Goal: Complete application form: Complete application form

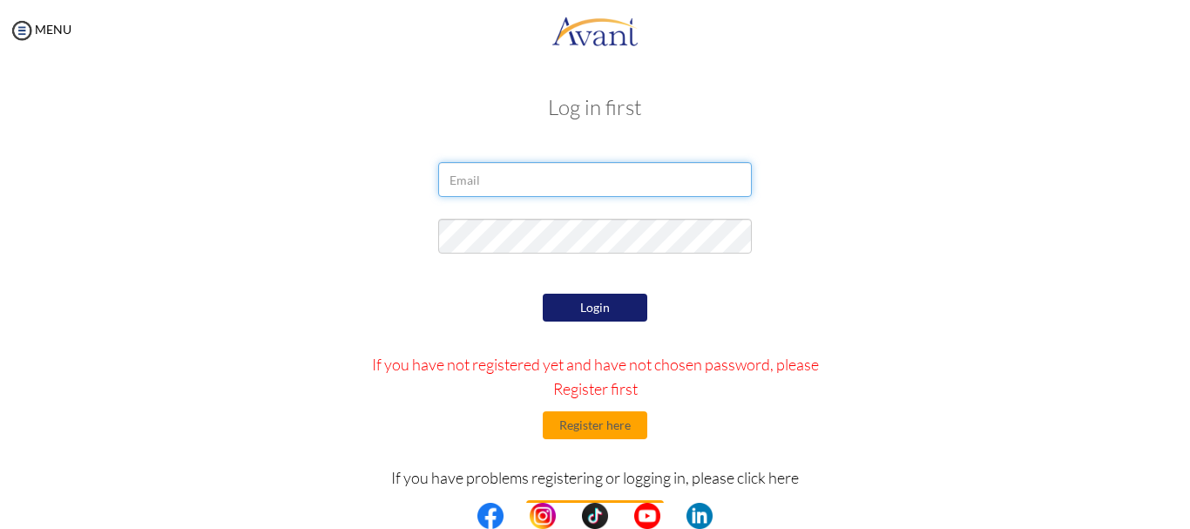
click at [497, 192] on input "email" at bounding box center [595, 179] width 314 height 35
click at [582, 434] on button "Register here" at bounding box center [595, 425] width 105 height 28
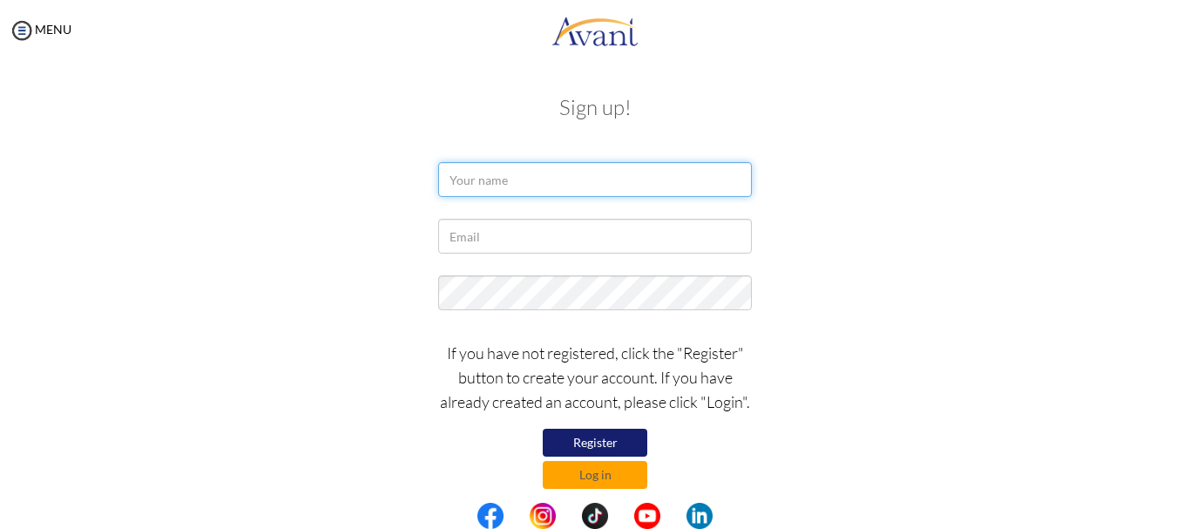
click at [483, 182] on input "text" at bounding box center [595, 179] width 314 height 35
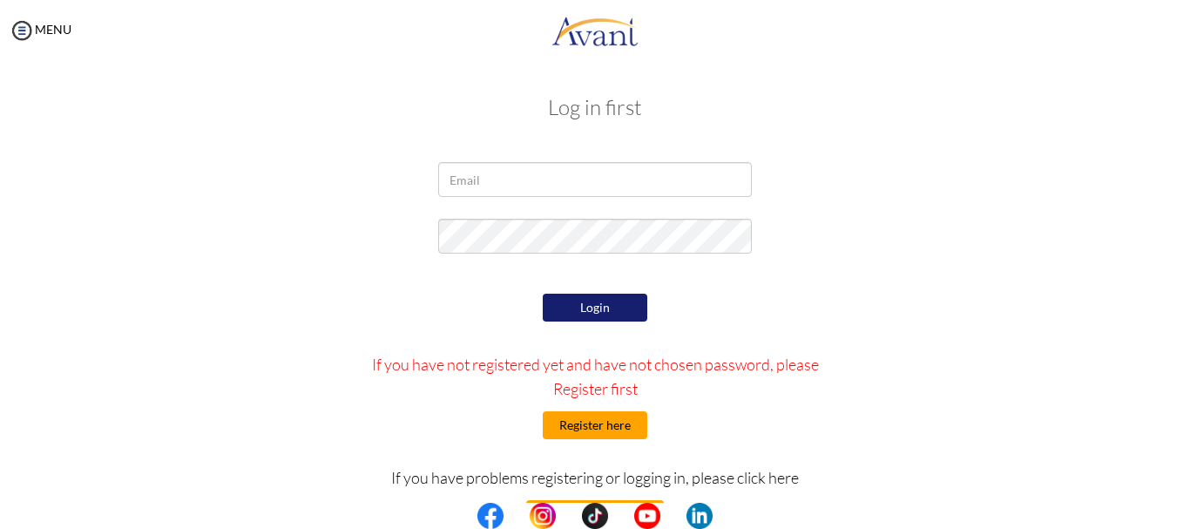
click at [602, 423] on button "Register here" at bounding box center [595, 425] width 105 height 28
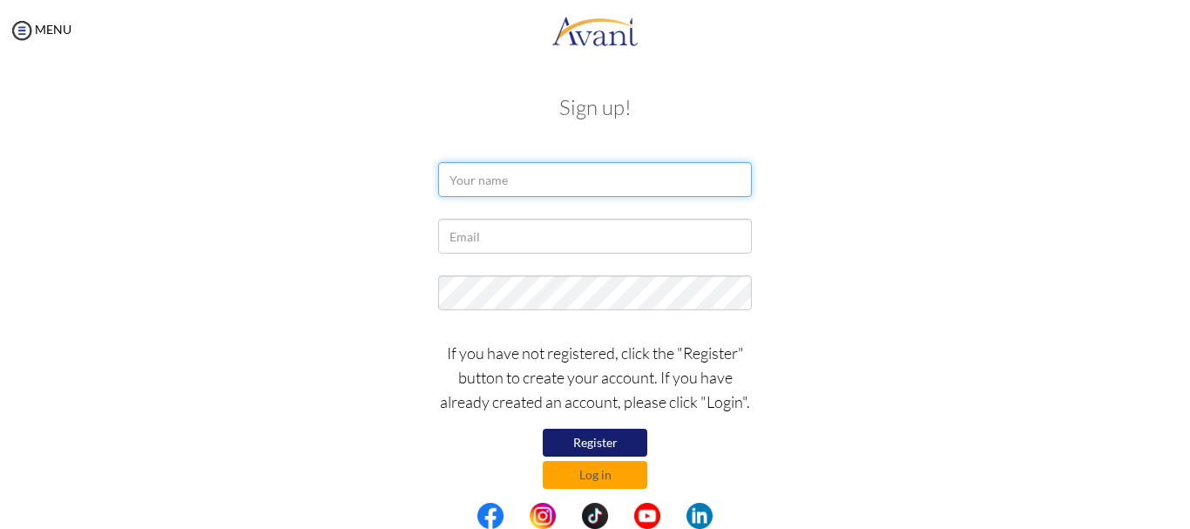
click at [554, 182] on input "text" at bounding box center [595, 179] width 314 height 35
type input "SANVAN LANGAT"
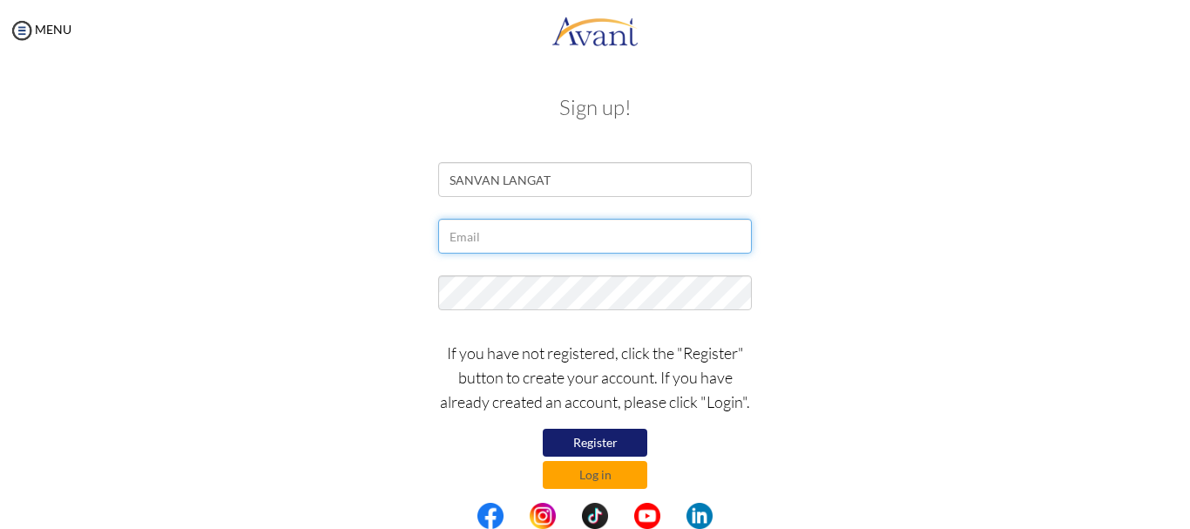
click at [550, 229] on input "text" at bounding box center [595, 236] width 314 height 35
type input "[EMAIL_ADDRESS][DOMAIN_NAME]"
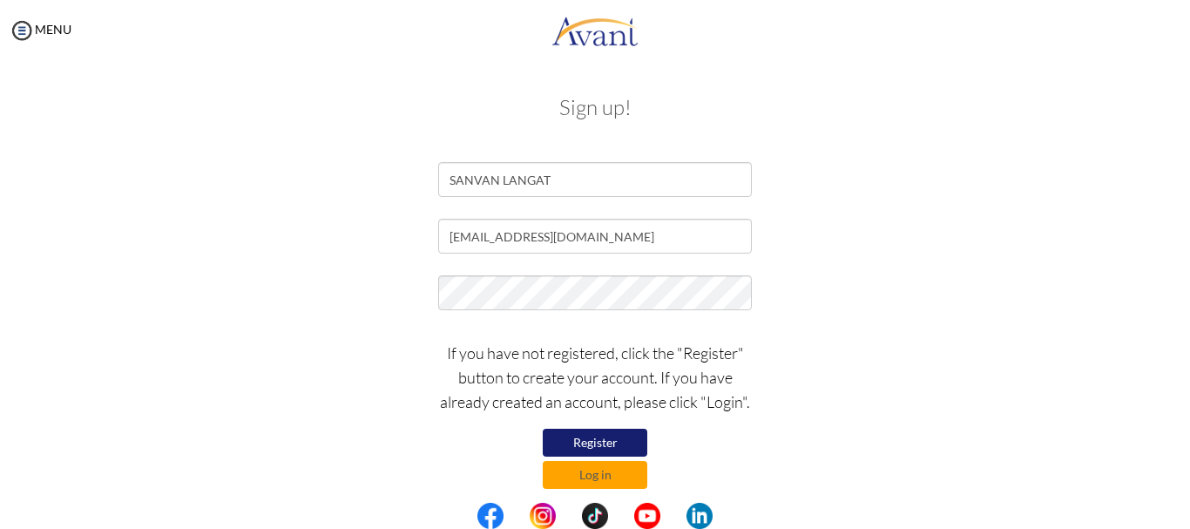
click at [585, 448] on button "Register" at bounding box center [595, 443] width 105 height 28
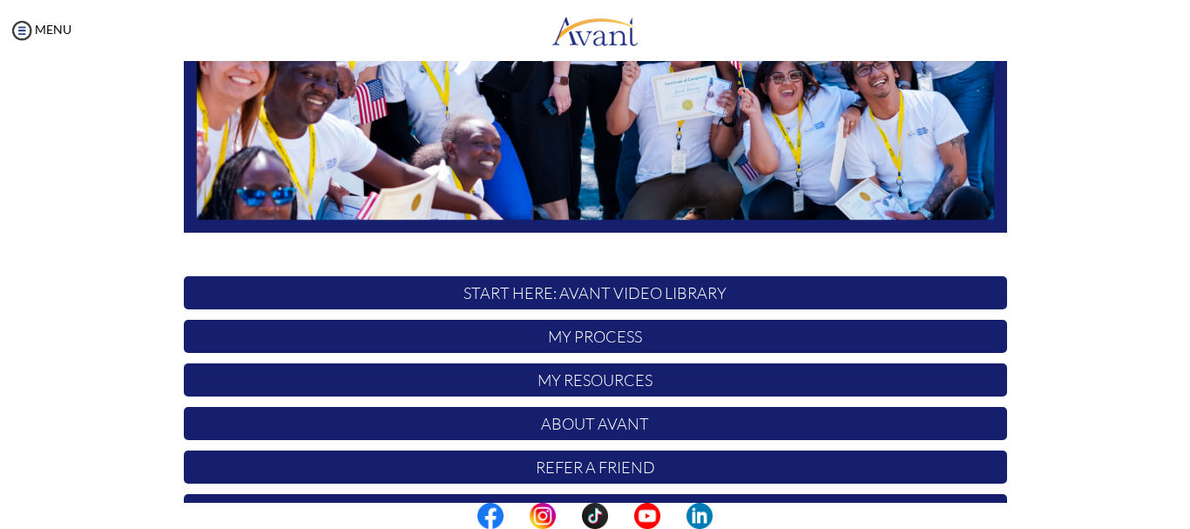
scroll to position [435, 0]
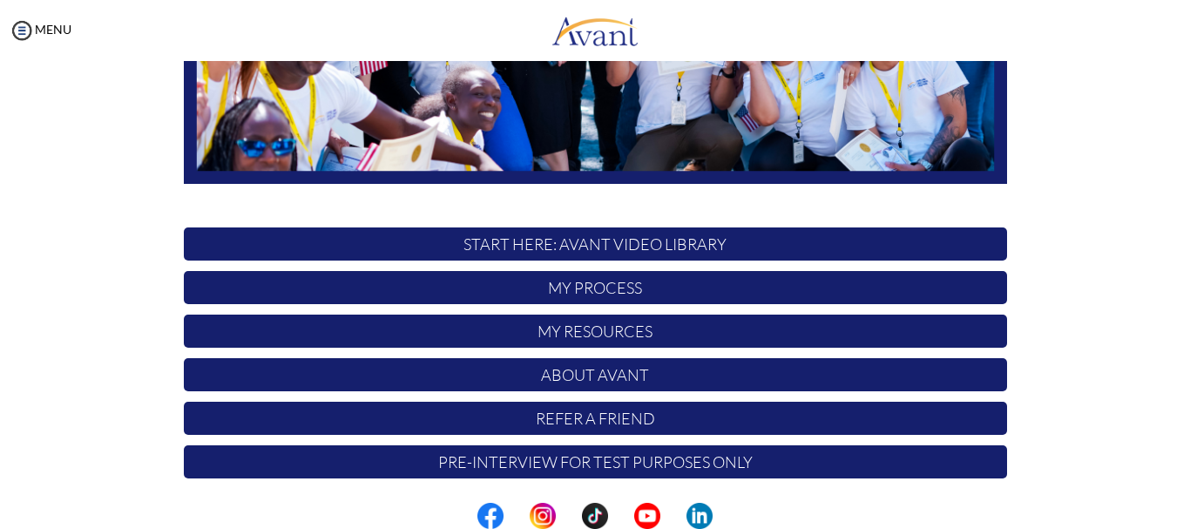
click at [594, 290] on p "My Process" at bounding box center [595, 287] width 823 height 33
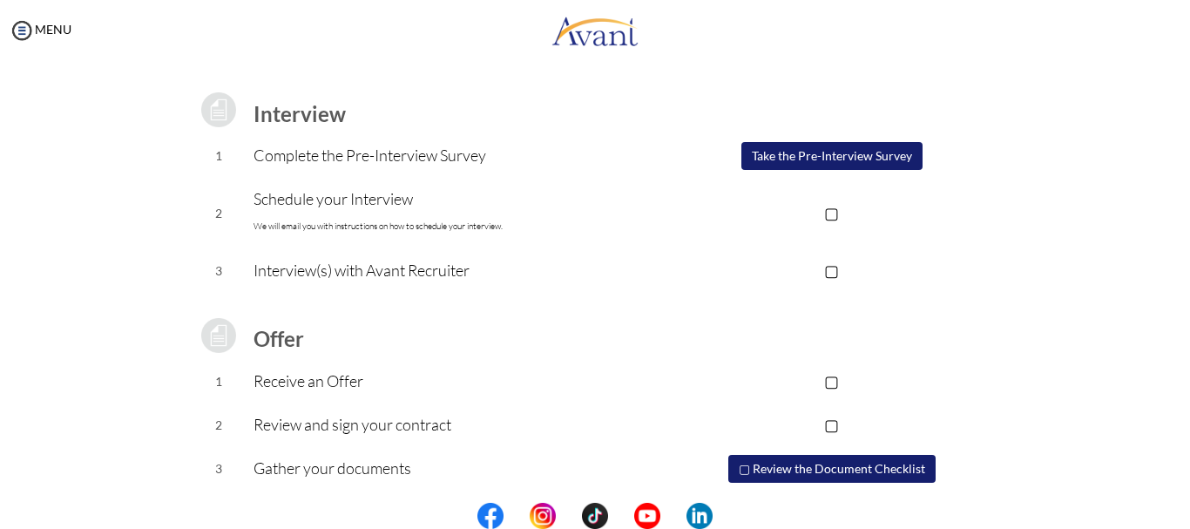
scroll to position [264, 0]
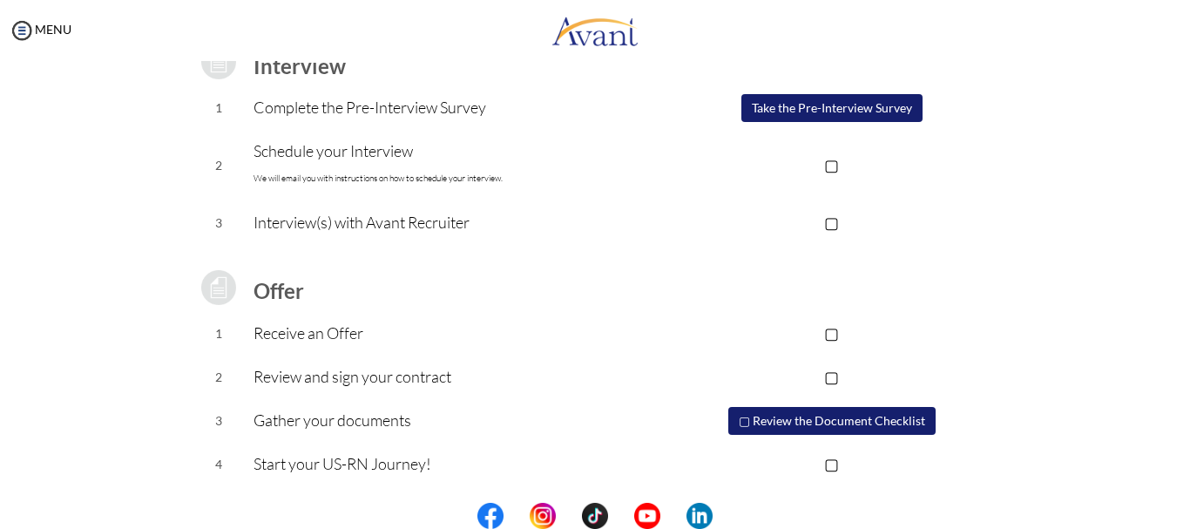
click at [215, 279] on img at bounding box center [219, 288] width 44 height 44
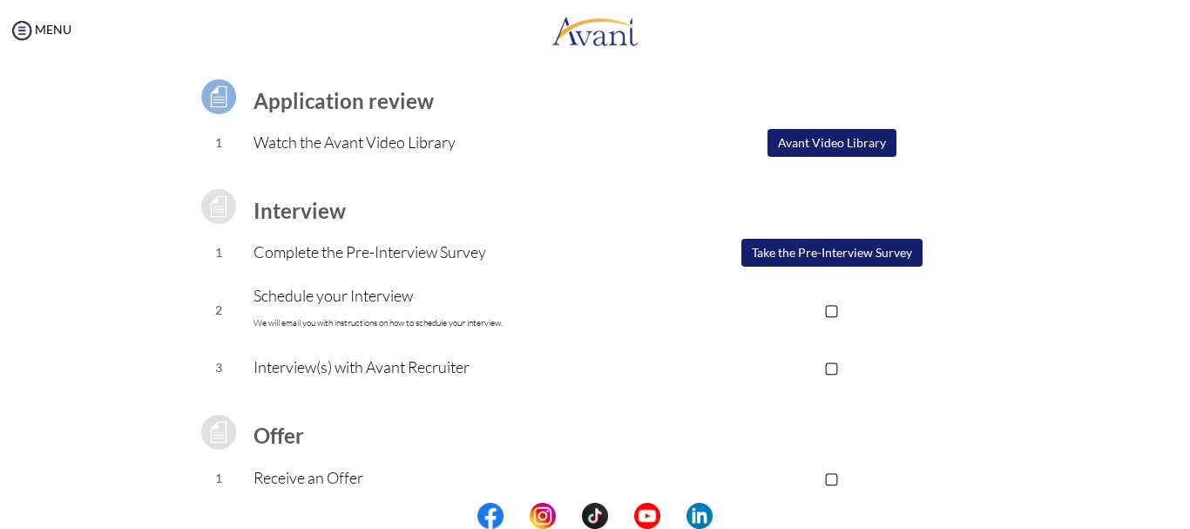
scroll to position [0, 0]
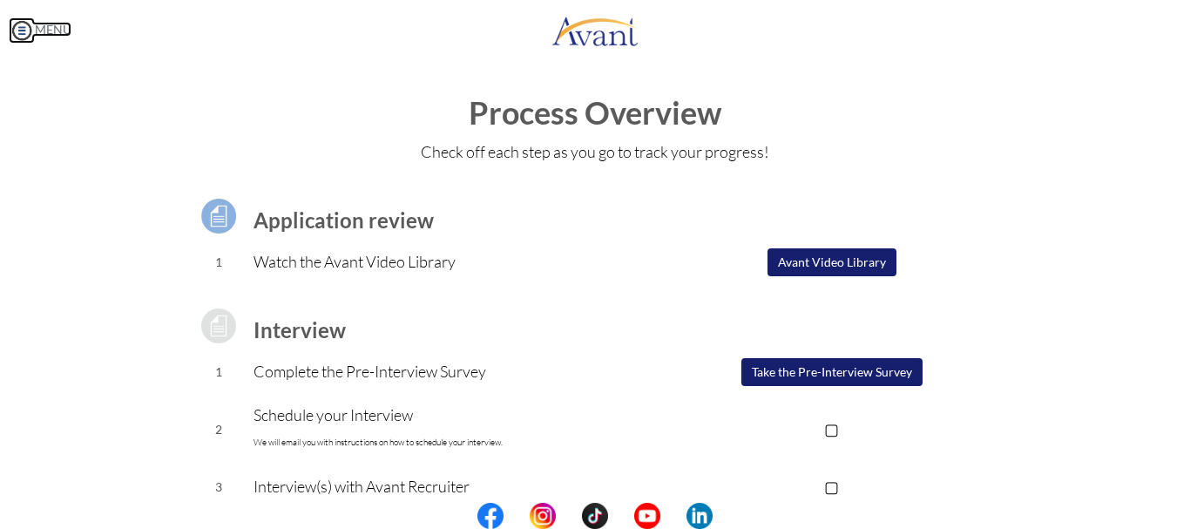
click at [24, 24] on img at bounding box center [22, 30] width 26 height 26
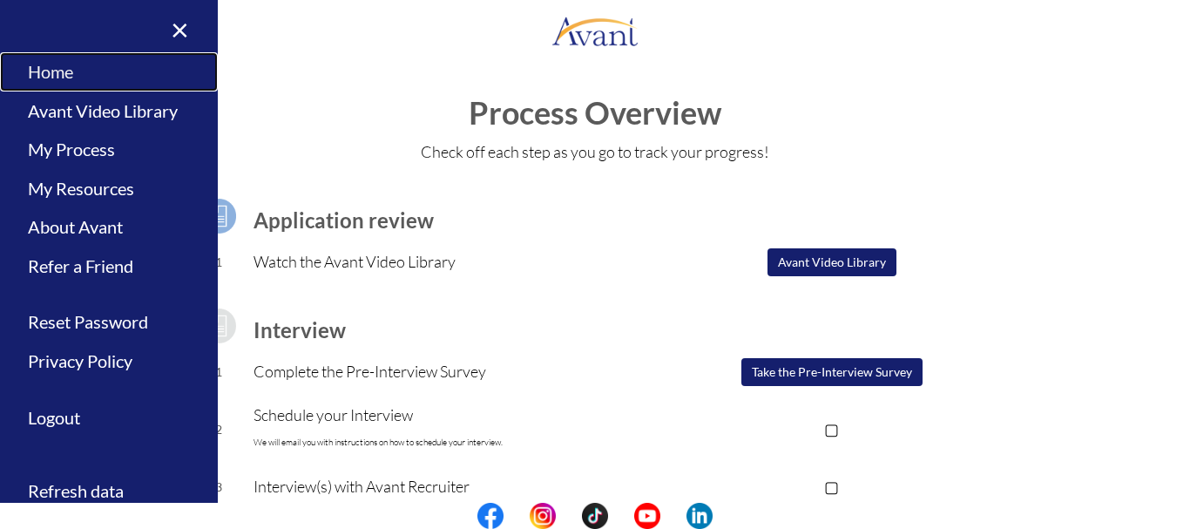
click at [51, 71] on link "Home" at bounding box center [109, 71] width 218 height 39
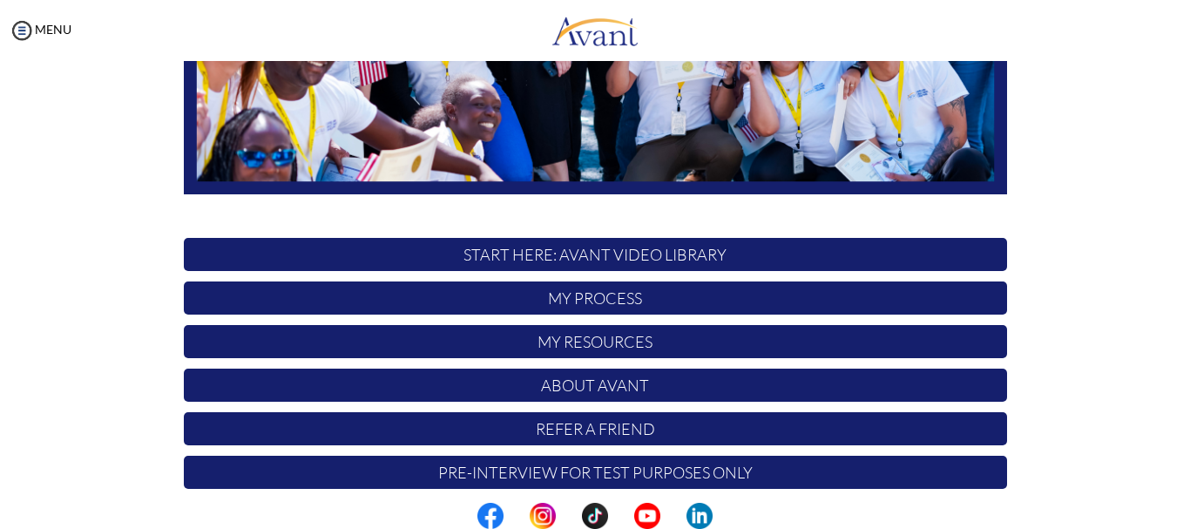
scroll to position [439, 0]
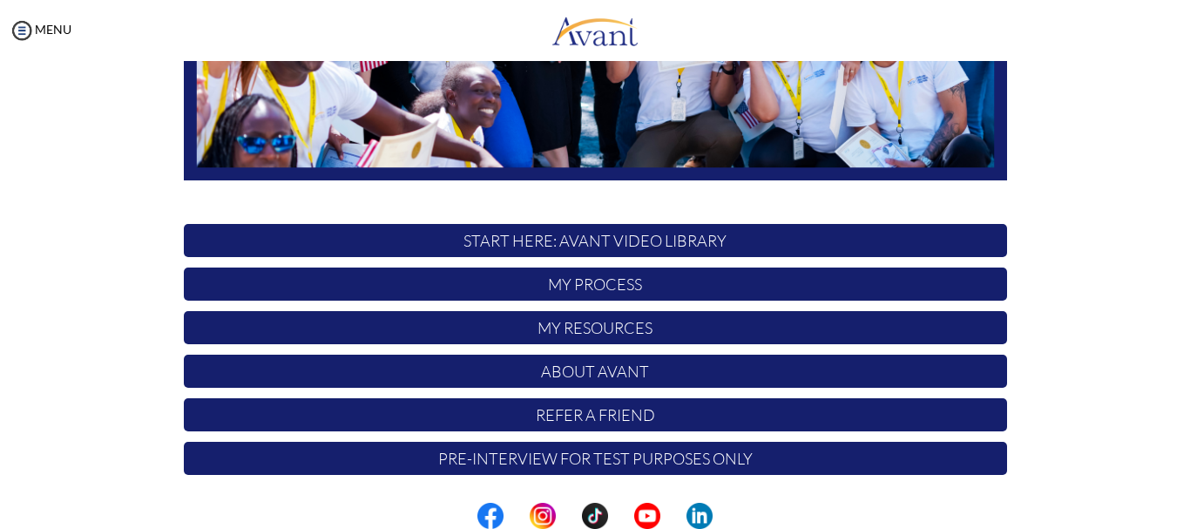
click at [665, 242] on p "START HERE: Avant Video Library" at bounding box center [595, 240] width 823 height 33
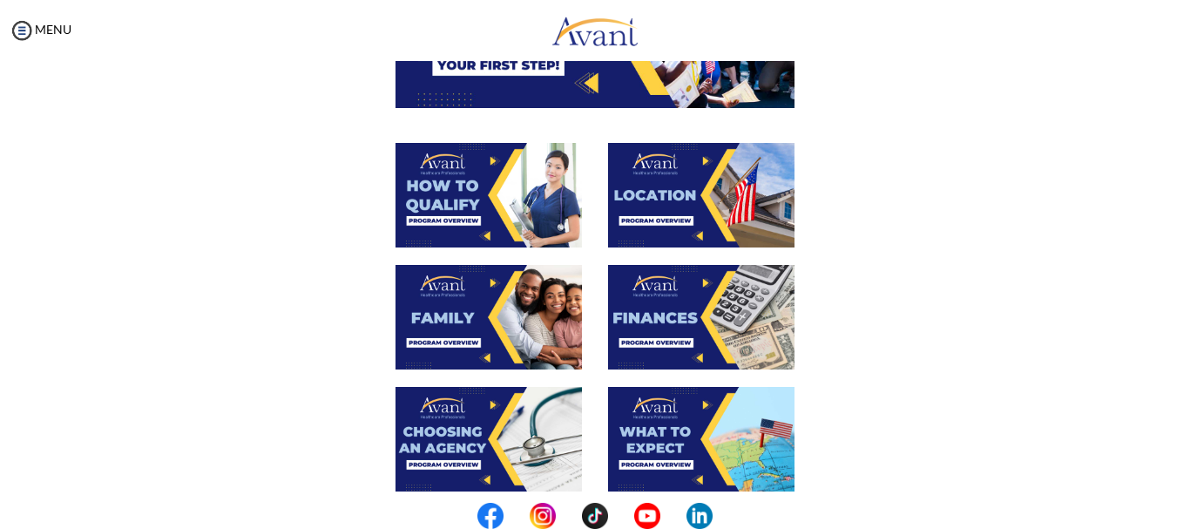
scroll to position [0, 0]
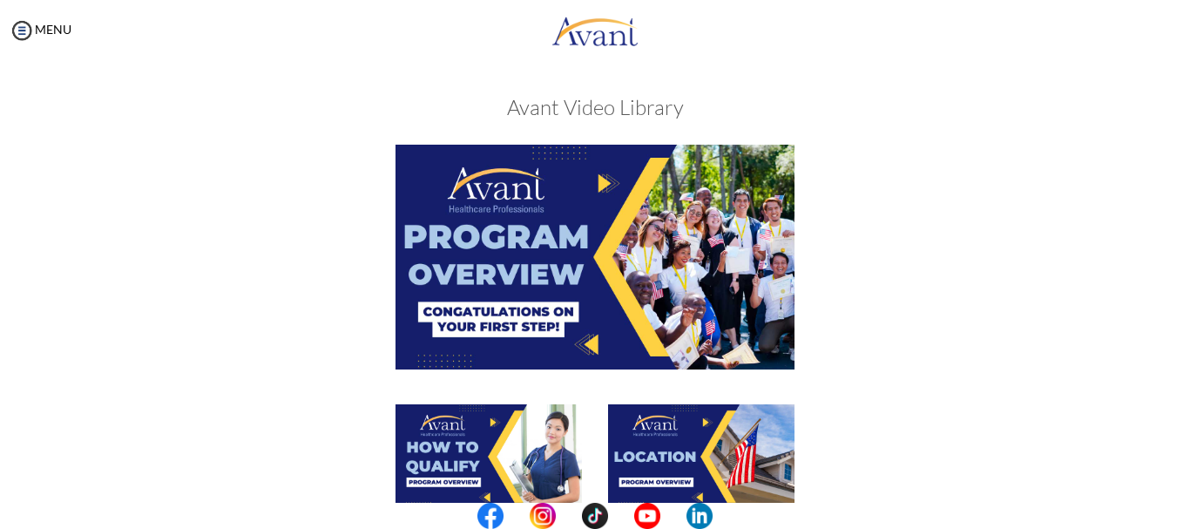
click at [619, 286] on img at bounding box center [594, 257] width 399 height 224
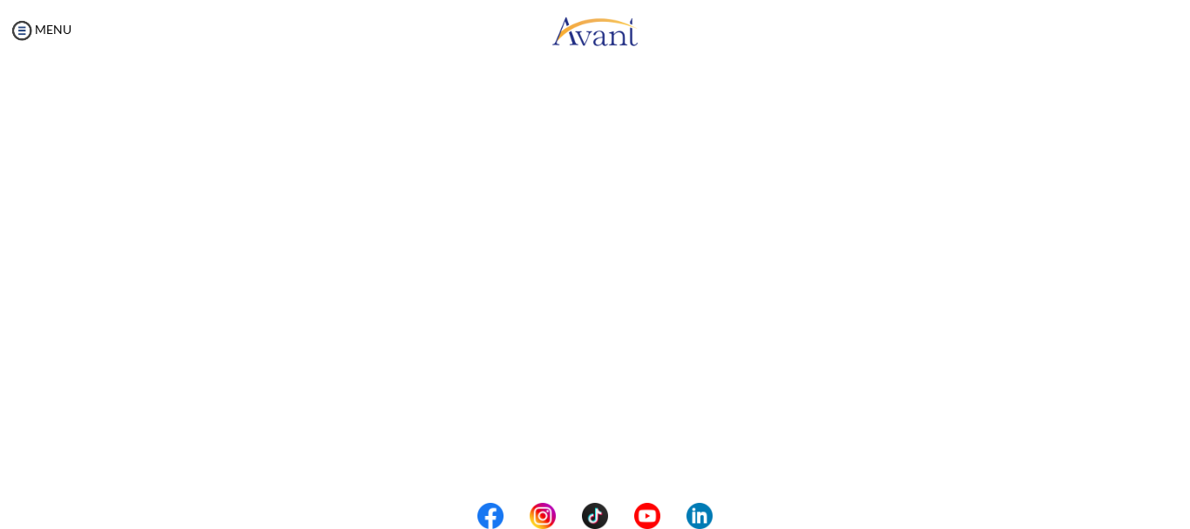
scroll to position [328, 0]
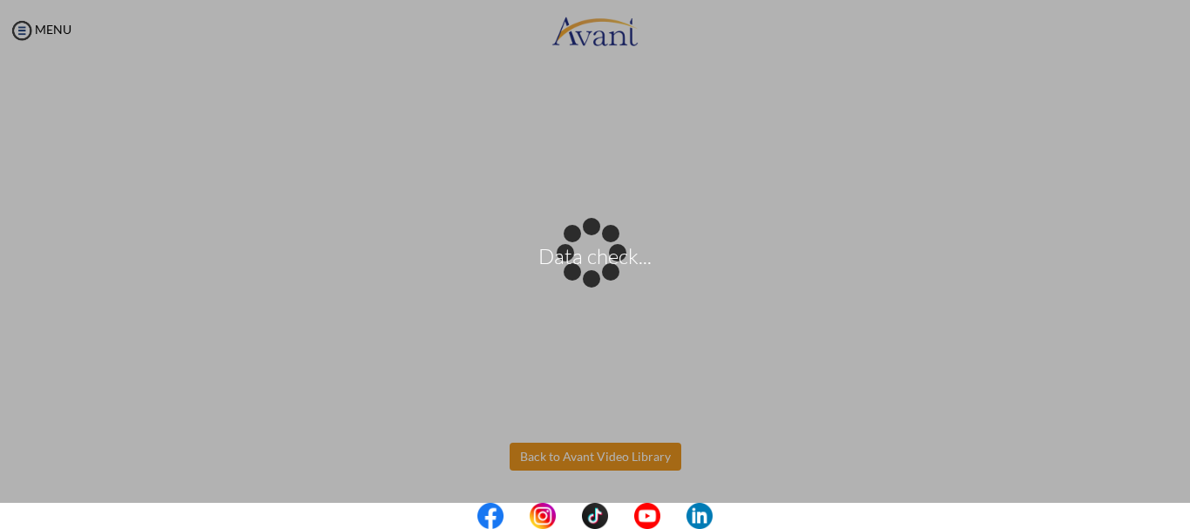
click at [601, 457] on body "Data check... Maintenance break. Please come back in 2 hours. MENU My Status Wh…" at bounding box center [595, 264] width 1190 height 529
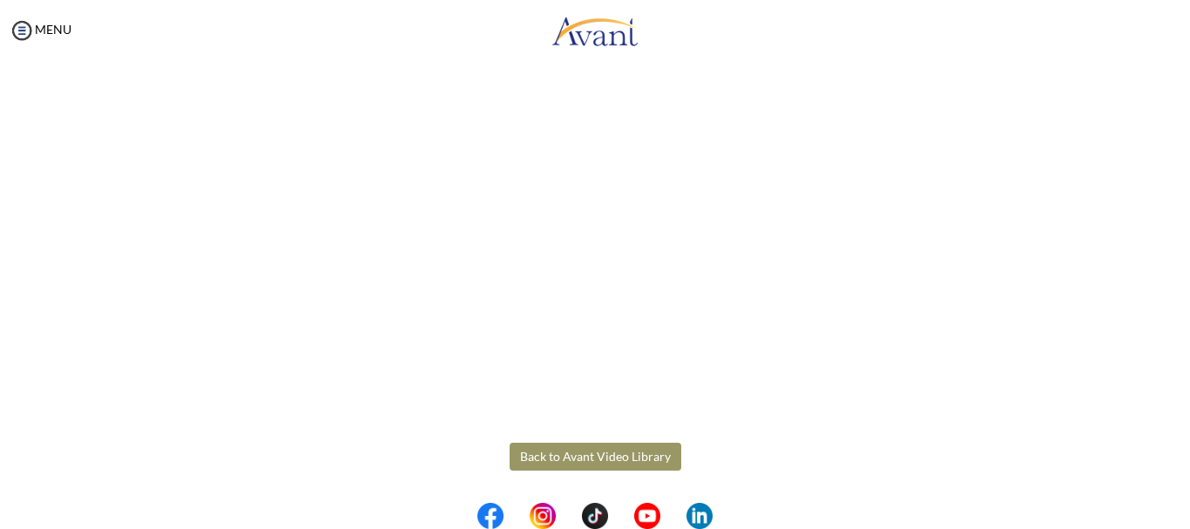
click at [565, 454] on button "Back to Avant Video Library" at bounding box center [596, 456] width 172 height 28
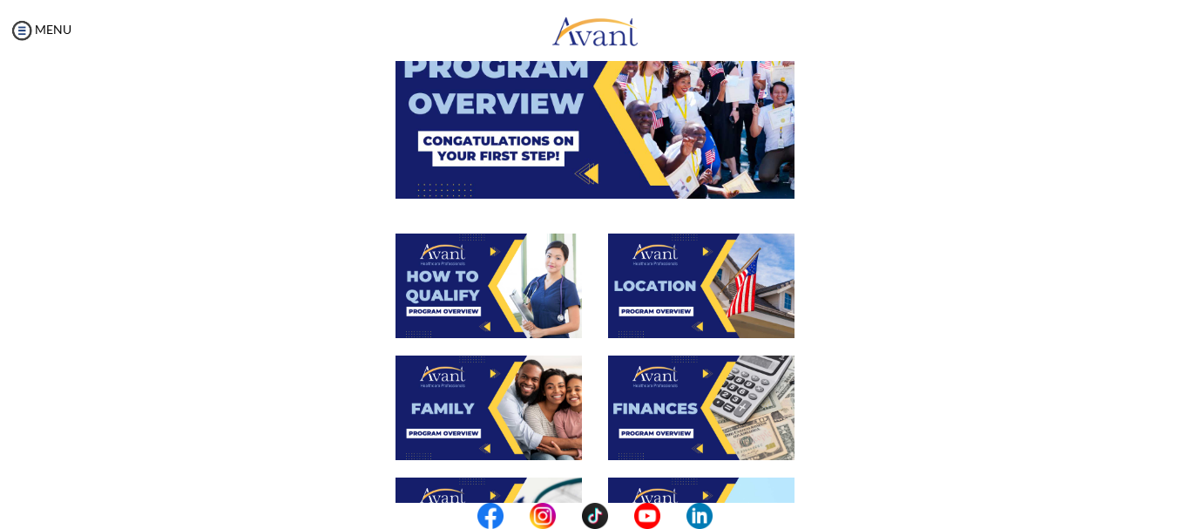
scroll to position [174, 0]
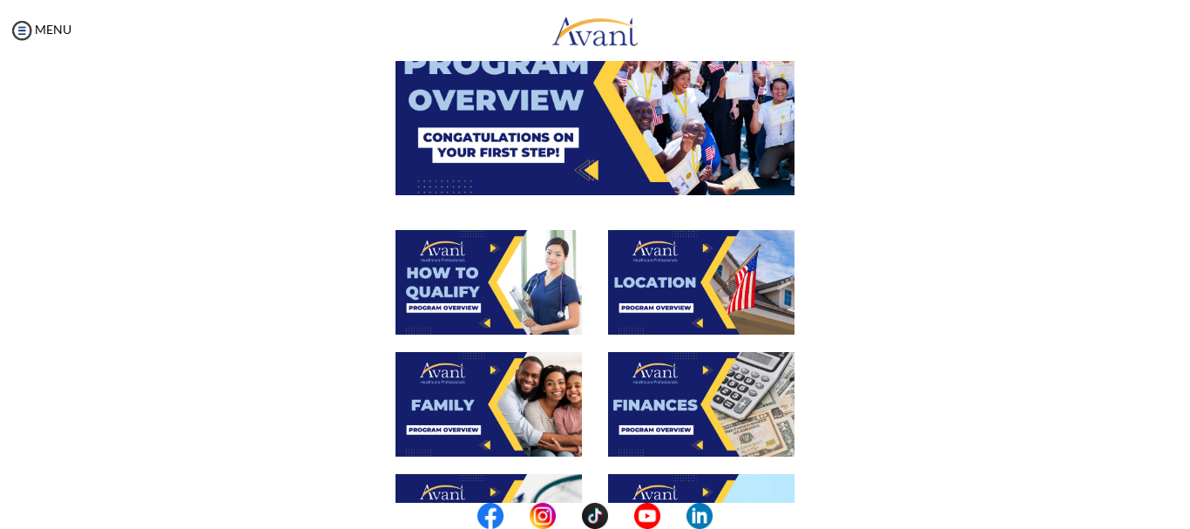
click at [527, 302] on img at bounding box center [488, 282] width 186 height 105
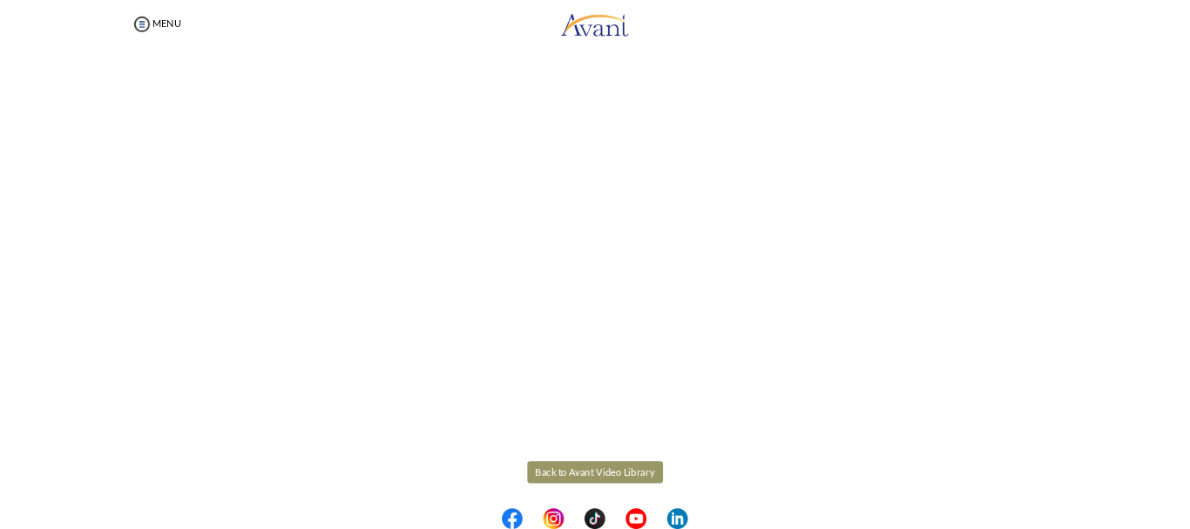
scroll to position [328, 0]
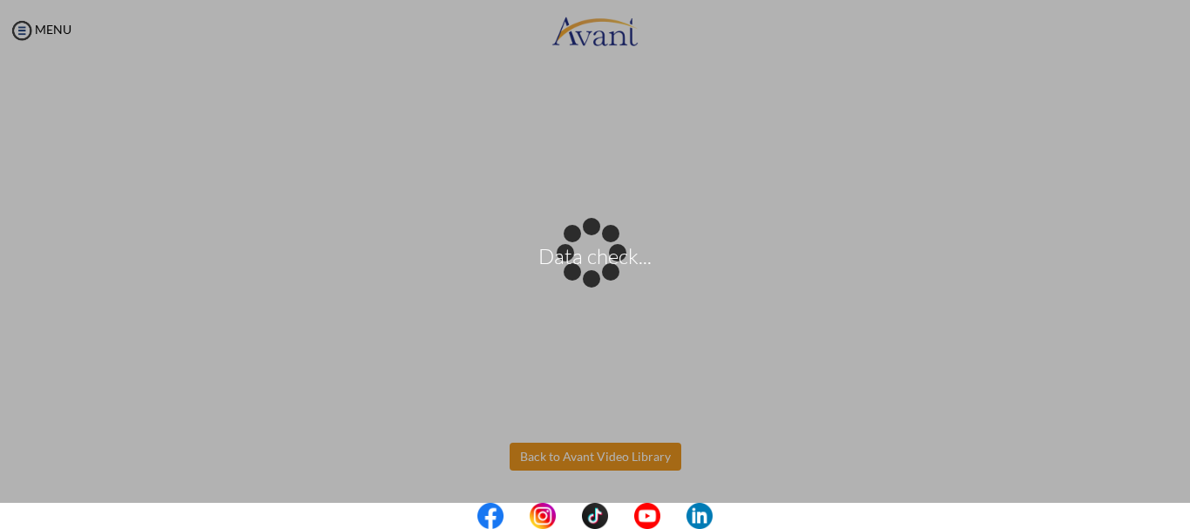
click at [584, 463] on body "Data check... Maintenance break. Please come back in 2 hours. MENU My Status Wh…" at bounding box center [595, 264] width 1190 height 529
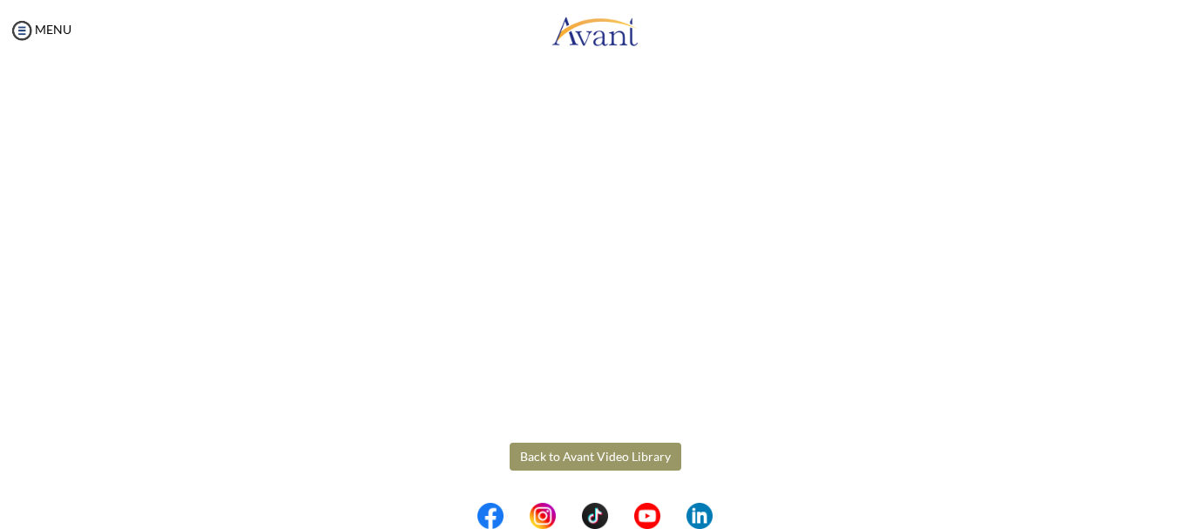
click at [581, 462] on button "Back to Avant Video Library" at bounding box center [596, 456] width 172 height 28
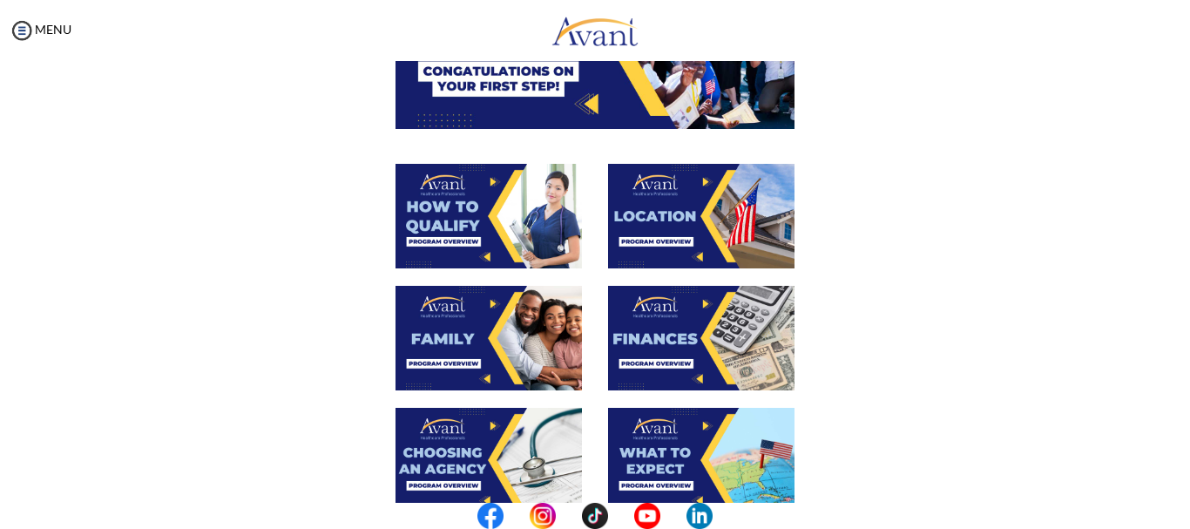
scroll to position [261, 0]
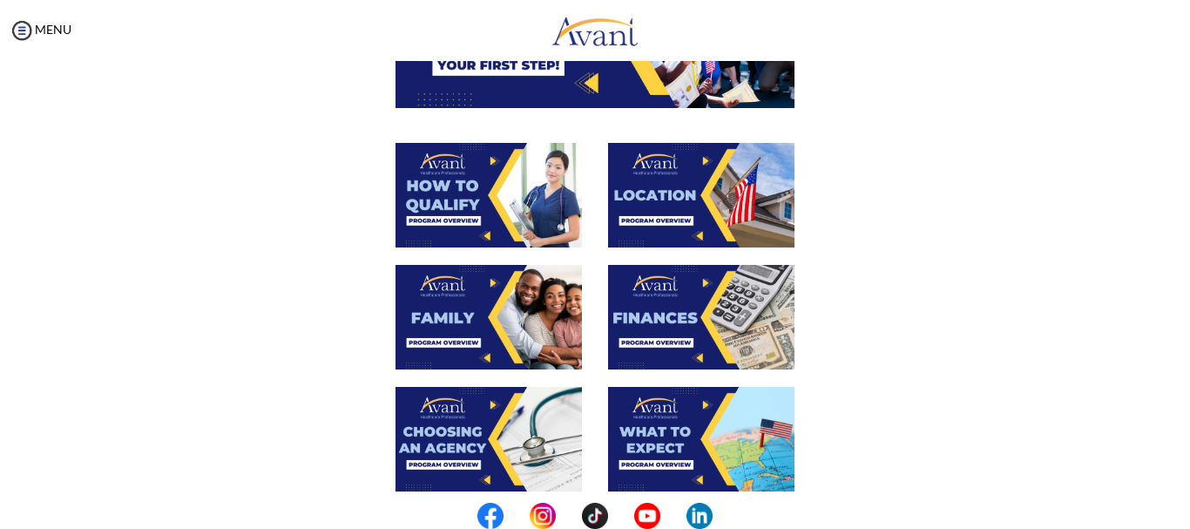
click at [671, 197] on img at bounding box center [701, 195] width 186 height 105
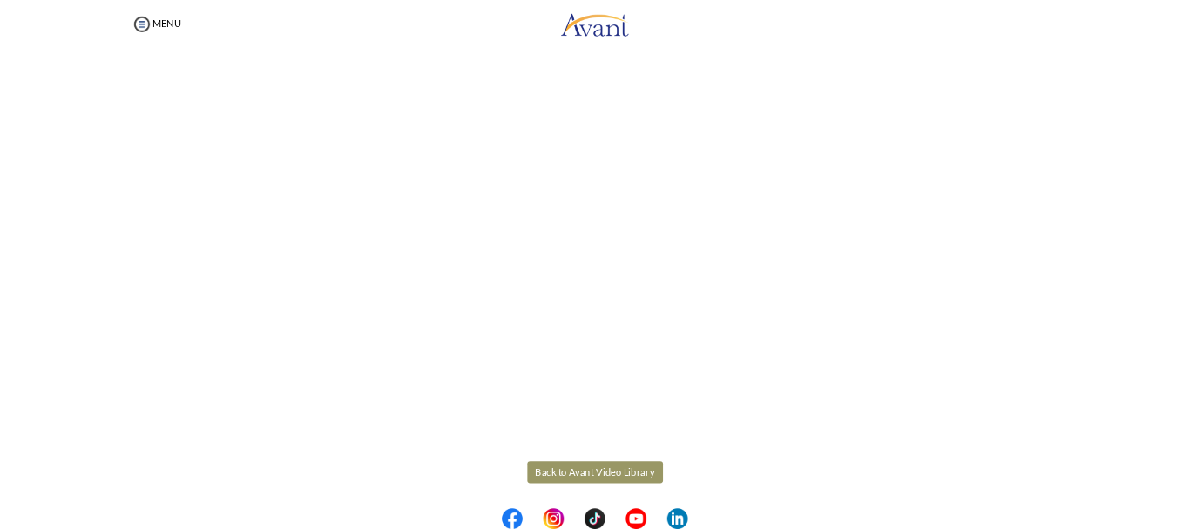
scroll to position [328, 0]
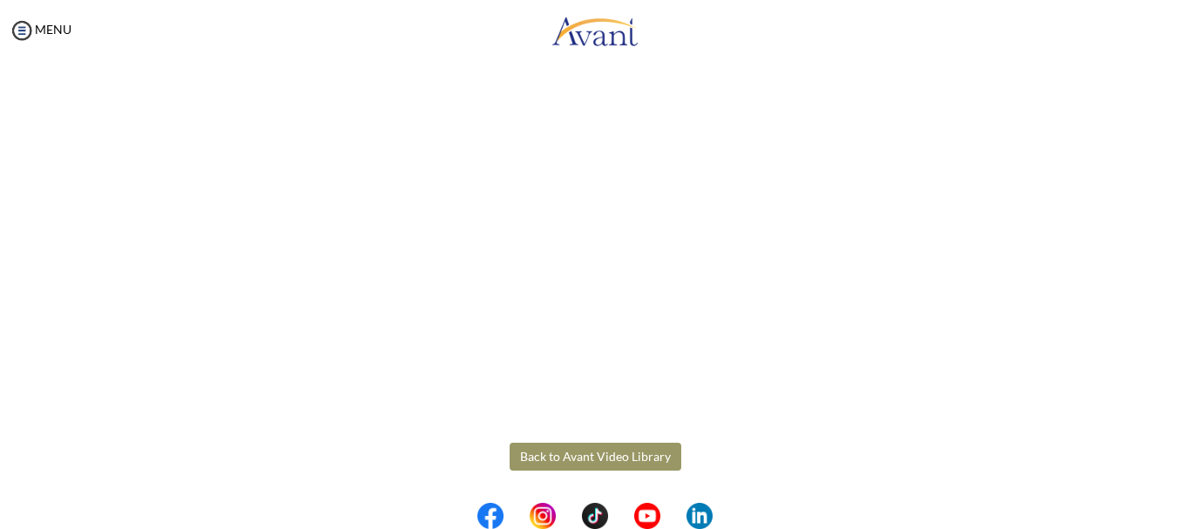
click at [20, 44] on body "Maintenance break. Please come back in 2 hours. MENU My Status What is the next…" at bounding box center [595, 264] width 1190 height 529
click at [43, 31] on link "MENU" at bounding box center [40, 29] width 63 height 15
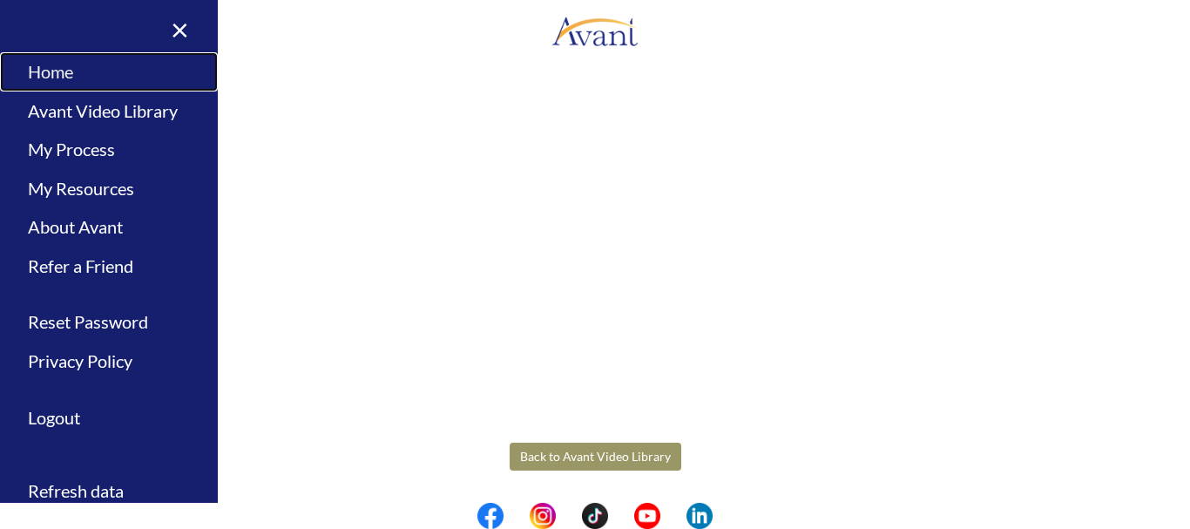
click at [62, 79] on link "Home" at bounding box center [109, 71] width 218 height 39
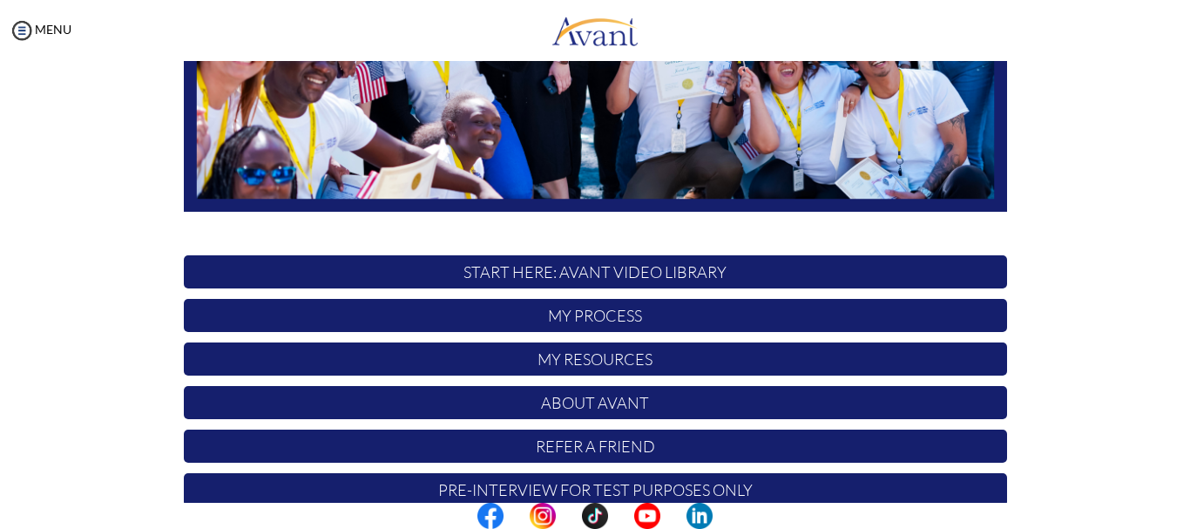
scroll to position [439, 0]
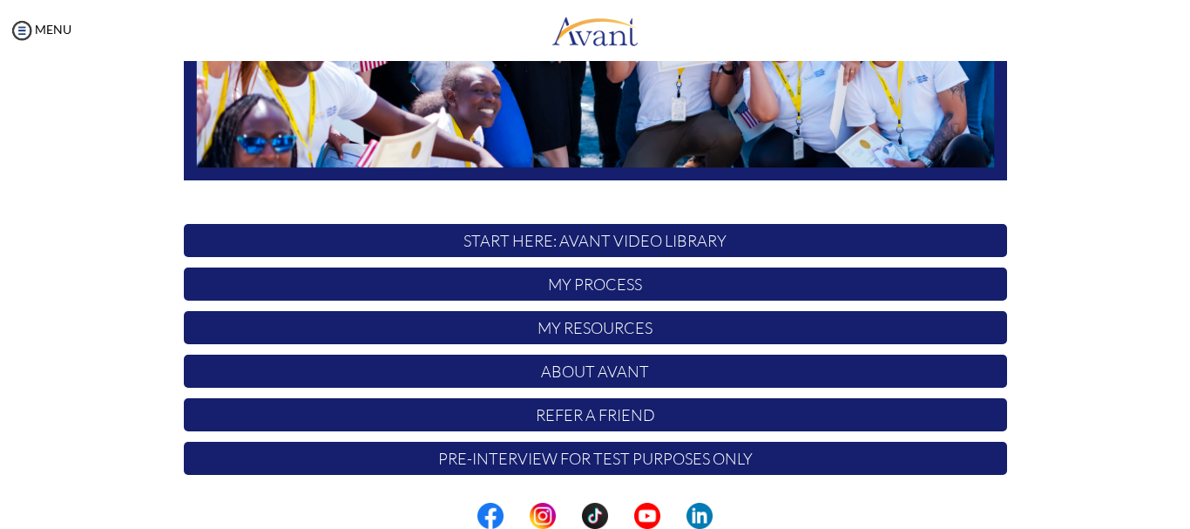
click at [578, 238] on p "START HERE: Avant Video Library" at bounding box center [595, 240] width 823 height 33
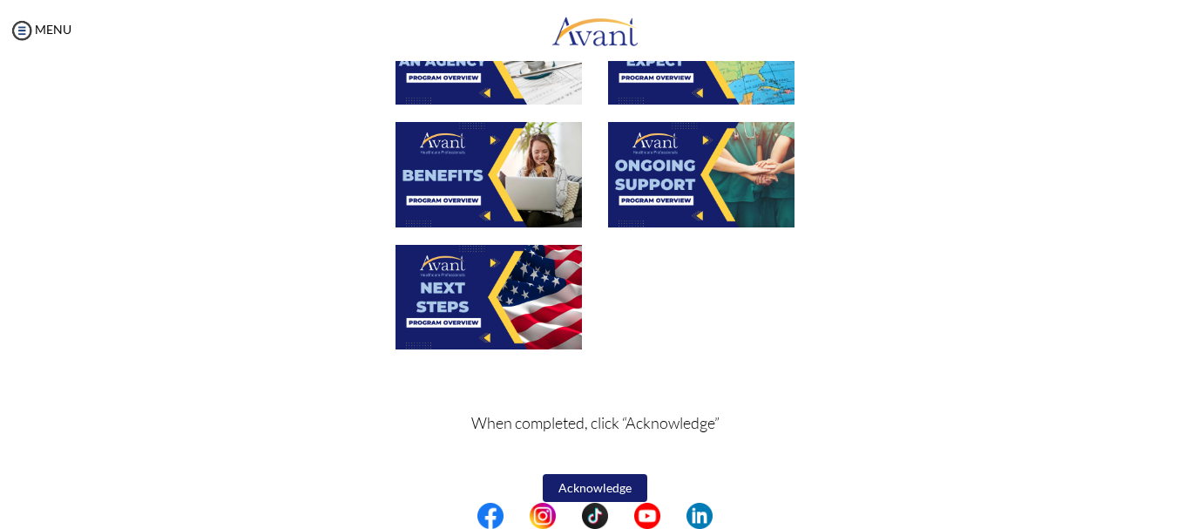
scroll to position [669, 0]
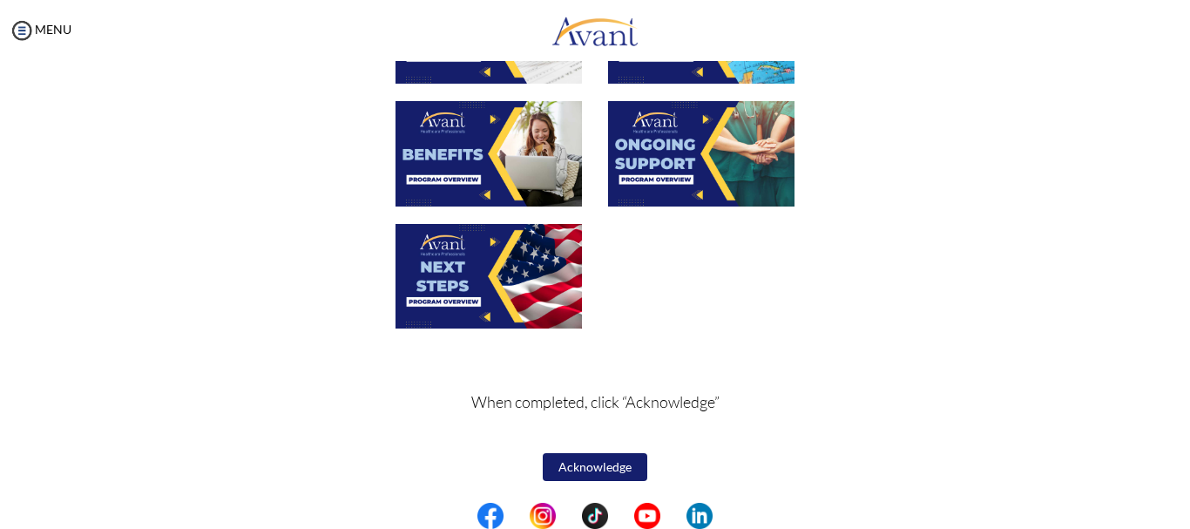
click at [597, 469] on button "Acknowledge" at bounding box center [595, 467] width 105 height 28
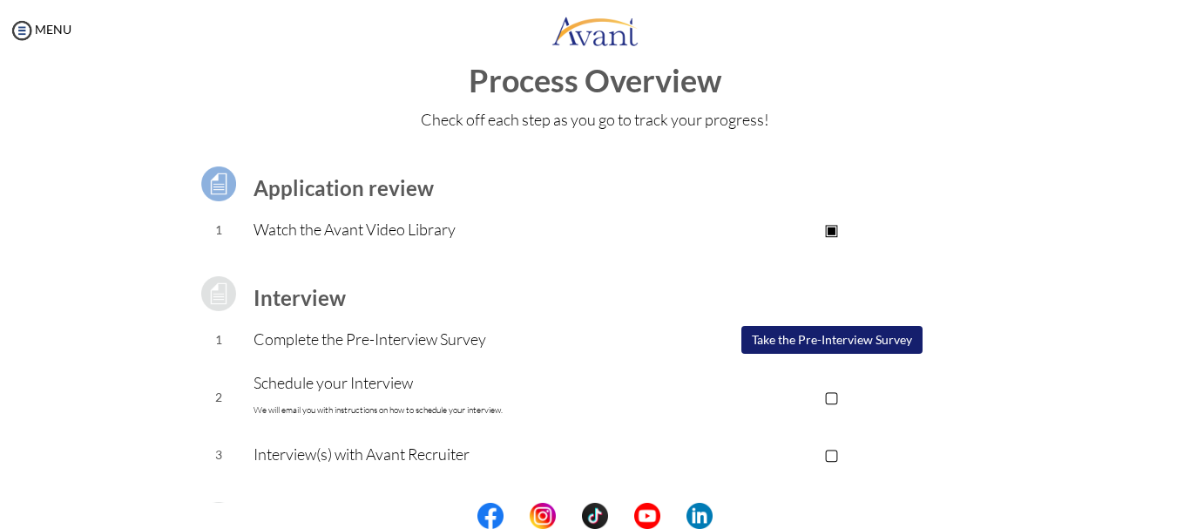
scroll to position [0, 0]
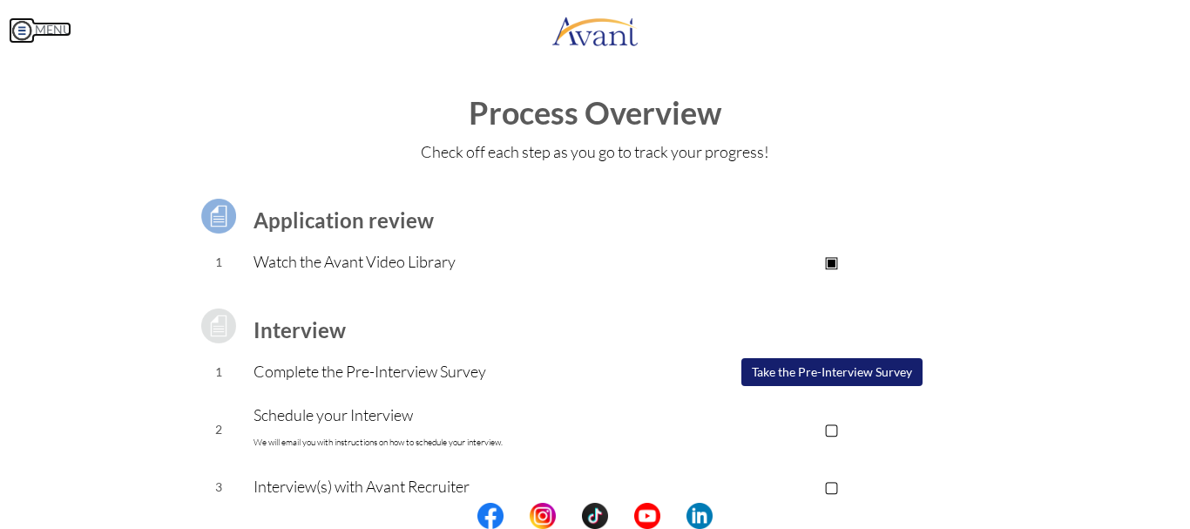
drag, startPoint x: 22, startPoint y: 22, endPoint x: 20, endPoint y: 32, distance: 10.6
click at [21, 22] on img at bounding box center [22, 30] width 26 height 26
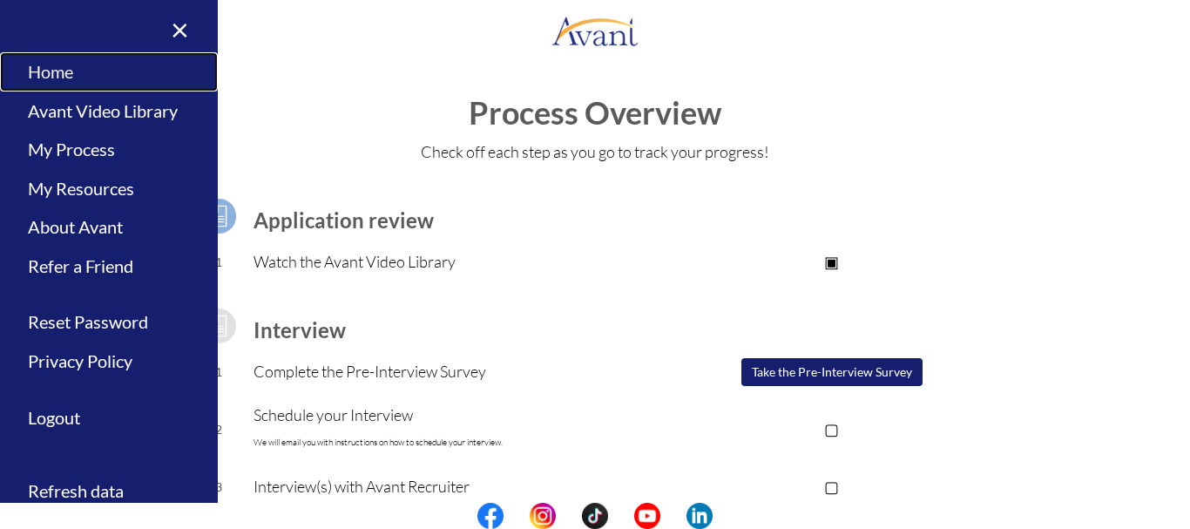
click at [78, 83] on link "Home" at bounding box center [109, 71] width 218 height 39
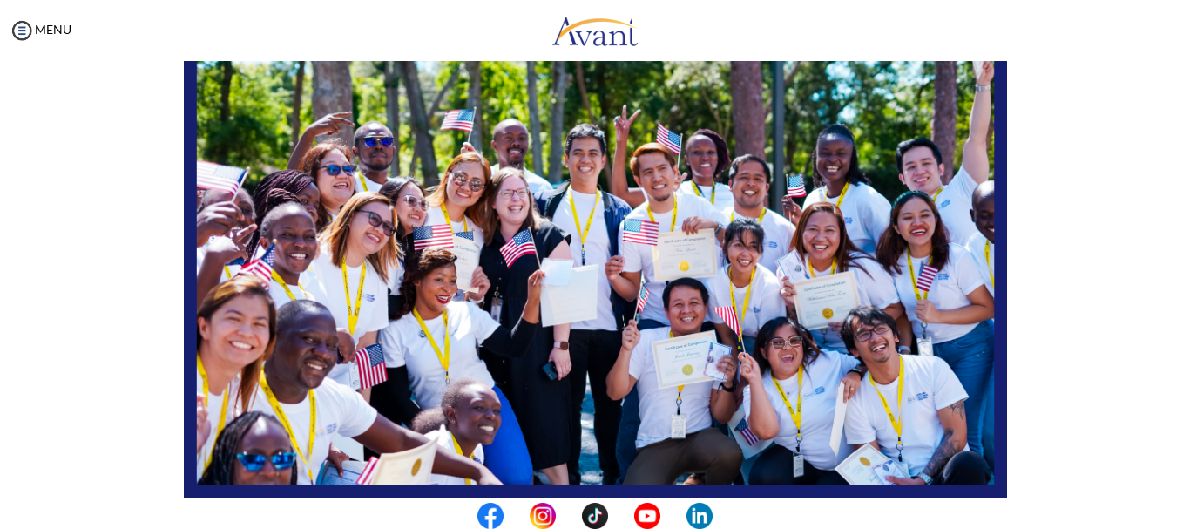
scroll to position [439, 0]
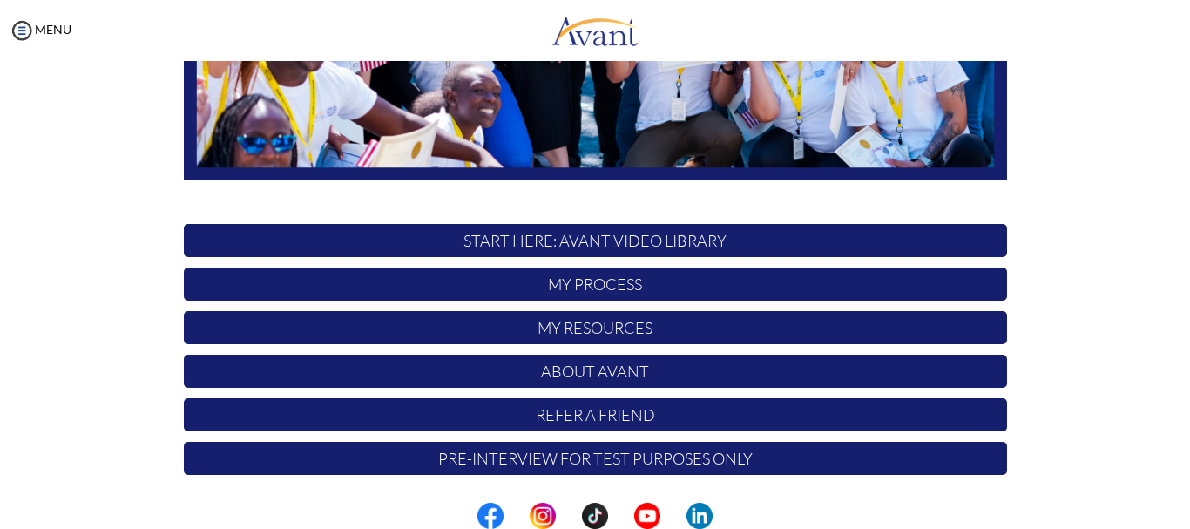
click at [577, 236] on p "START HERE: Avant Video Library" at bounding box center [595, 240] width 823 height 33
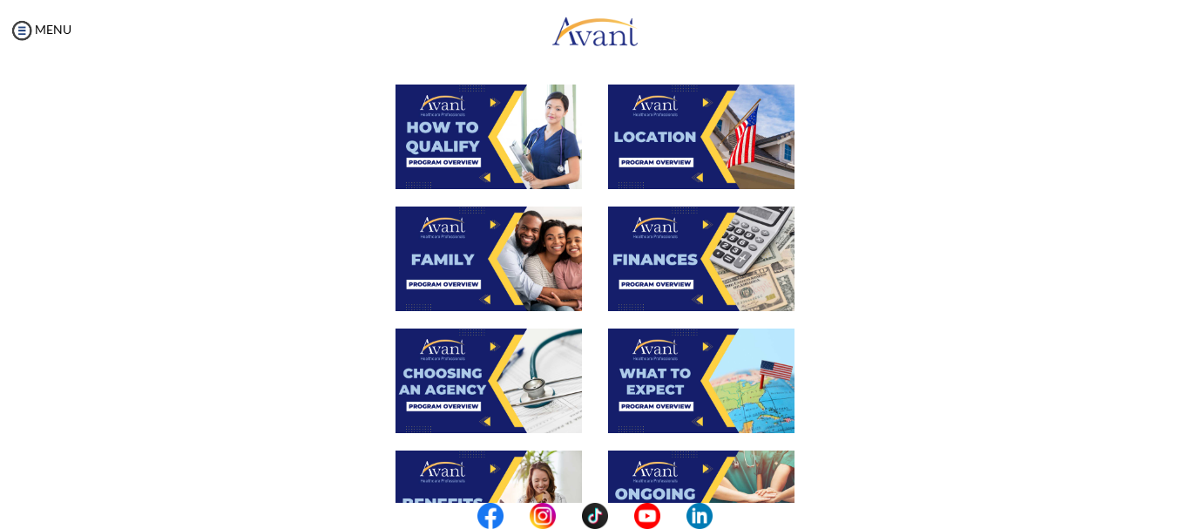
scroll to position [233, 0]
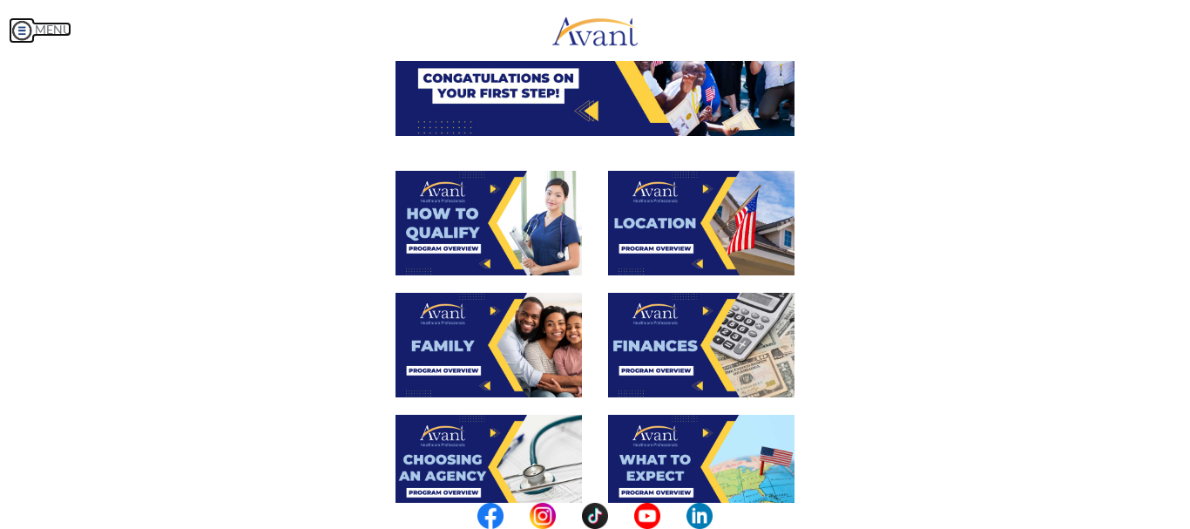
click at [11, 23] on img at bounding box center [22, 30] width 26 height 26
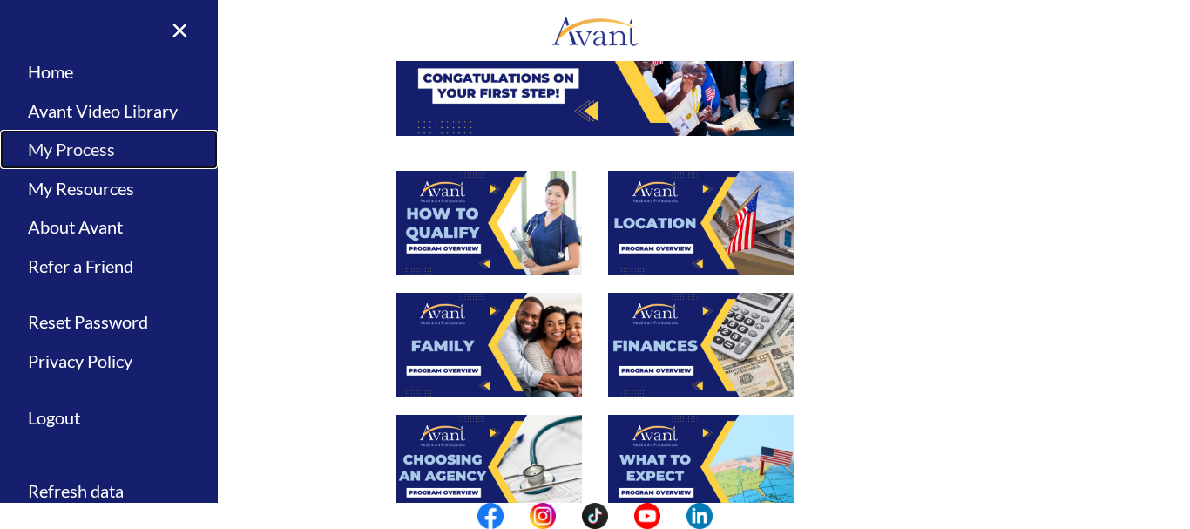
click at [71, 141] on link "My Process" at bounding box center [109, 149] width 218 height 39
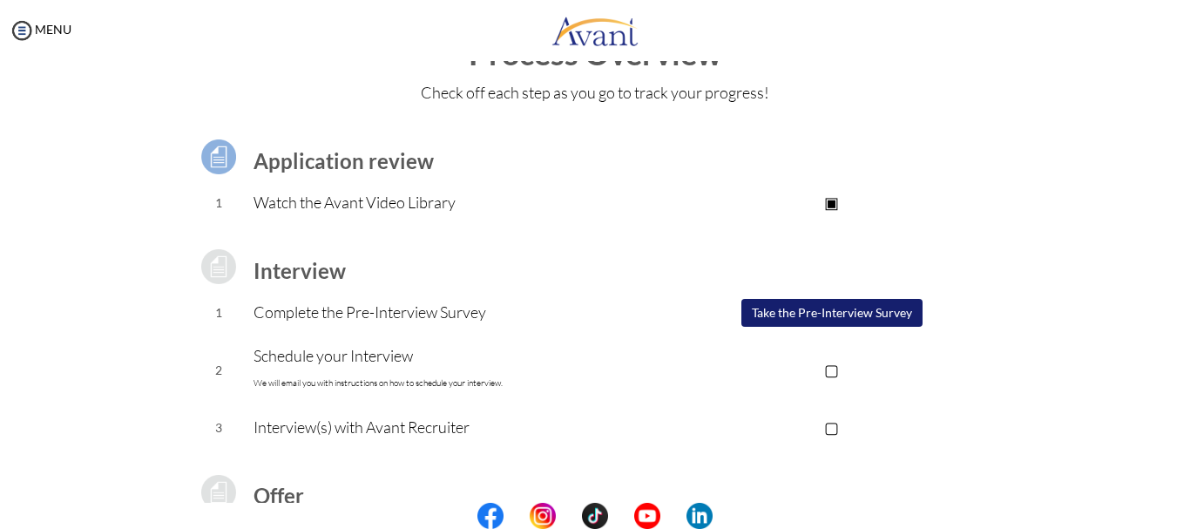
scroll to position [87, 0]
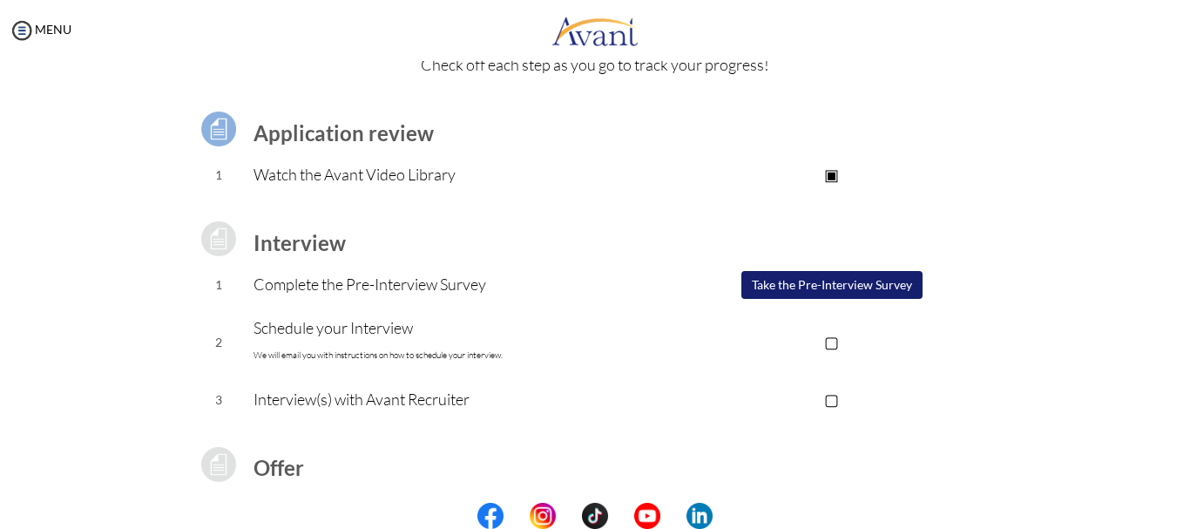
click at [808, 284] on button "Take the Pre-Interview Survey" at bounding box center [831, 285] width 181 height 28
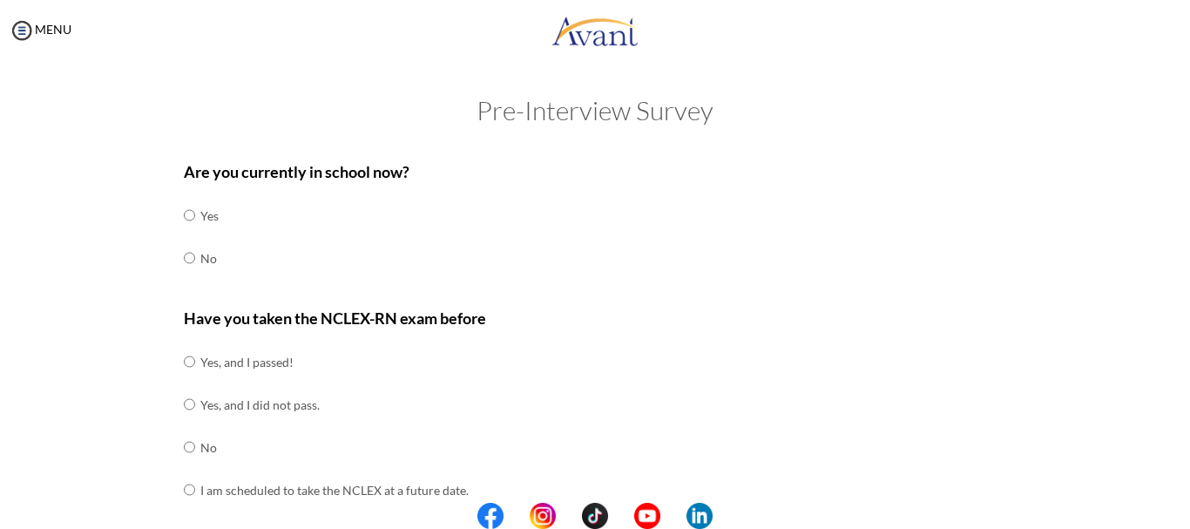
click at [200, 256] on td "No" at bounding box center [209, 258] width 18 height 43
click at [184, 252] on input "radio" at bounding box center [189, 257] width 11 height 35
radio input "true"
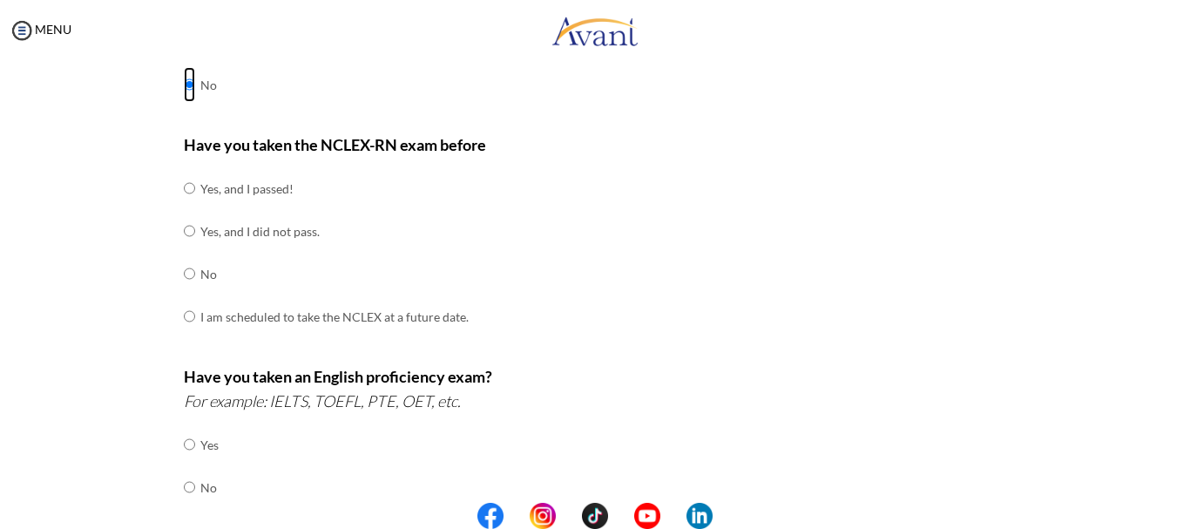
scroll to position [174, 0]
click at [184, 273] on input "radio" at bounding box center [189, 272] width 11 height 35
radio input "true"
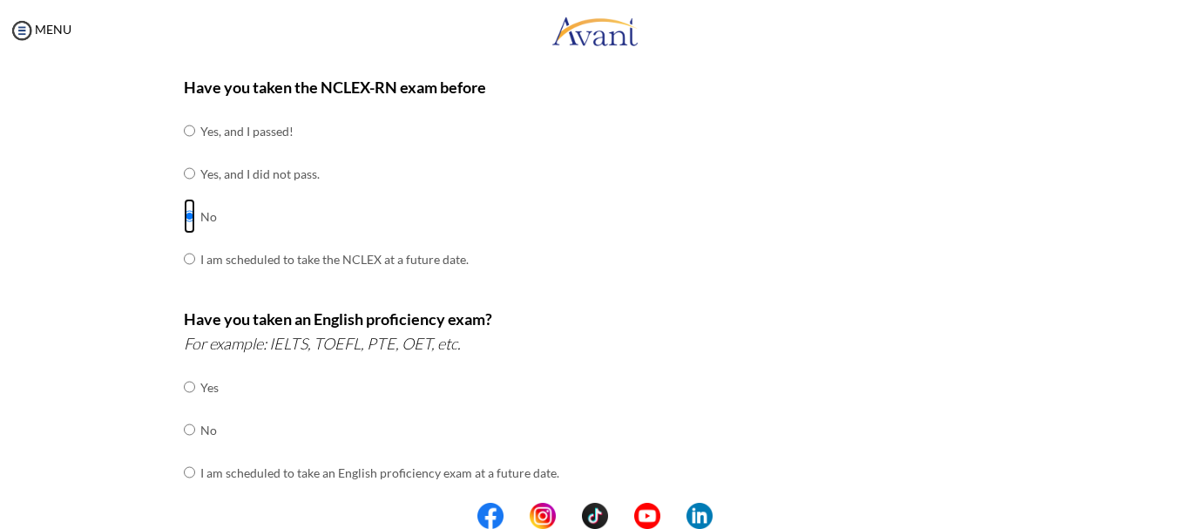
scroll to position [261, 0]
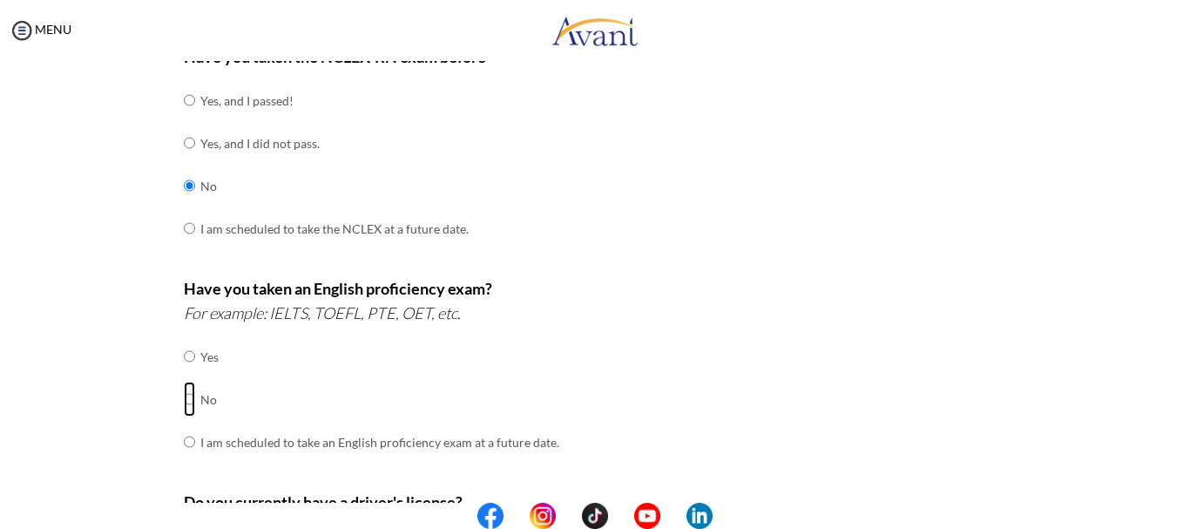
click at [186, 399] on input "radio" at bounding box center [189, 398] width 11 height 35
radio input "true"
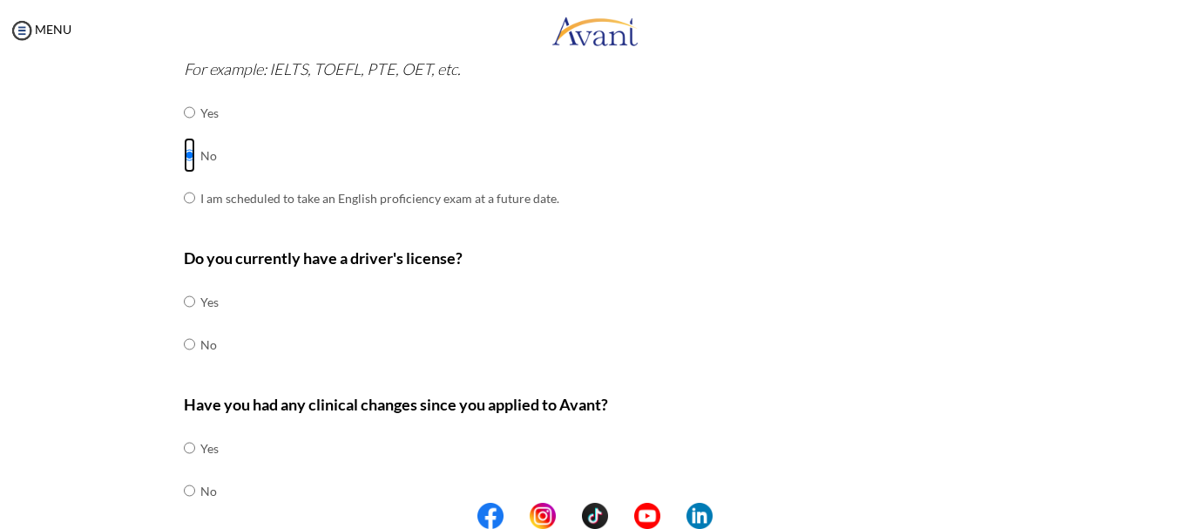
scroll to position [523, 0]
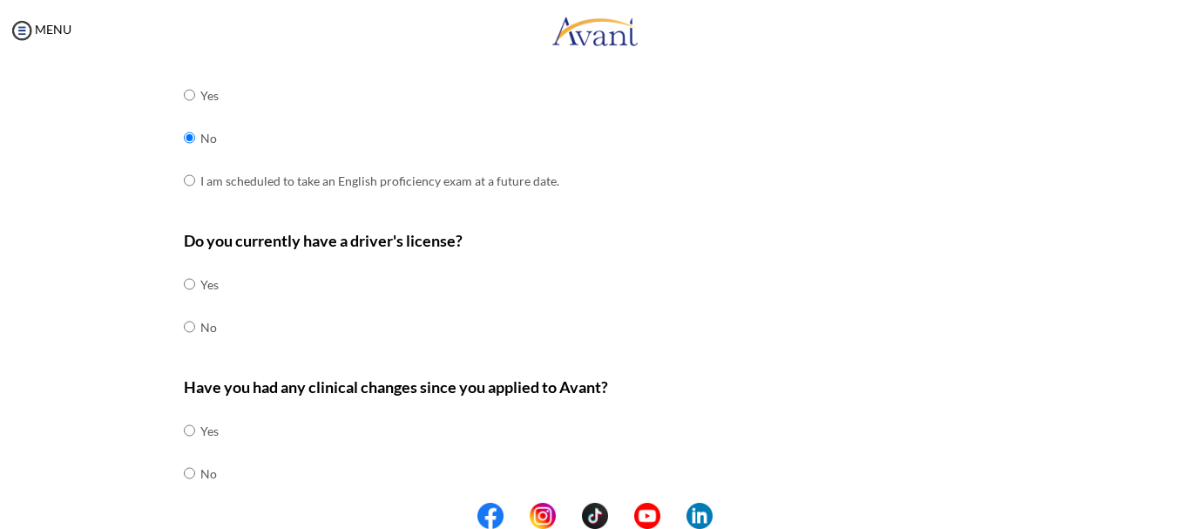
click at [200, 288] on td "Yes" at bounding box center [209, 284] width 18 height 43
click at [184, 288] on input "radio" at bounding box center [189, 284] width 11 height 35
radio input "true"
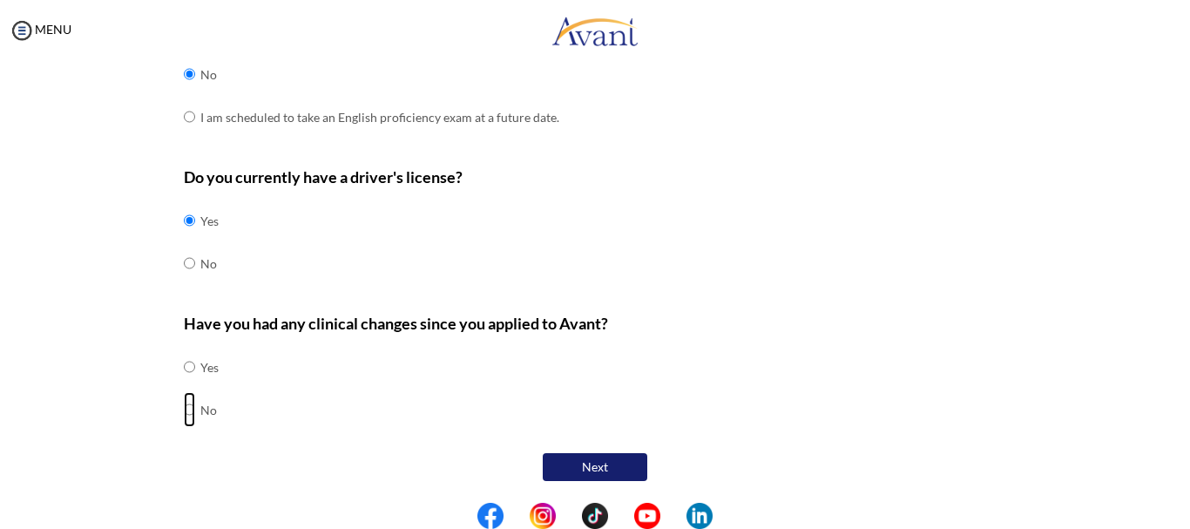
click at [184, 408] on input "radio" at bounding box center [189, 409] width 11 height 35
radio input "true"
click at [186, 364] on input "radio" at bounding box center [189, 366] width 11 height 35
radio input "true"
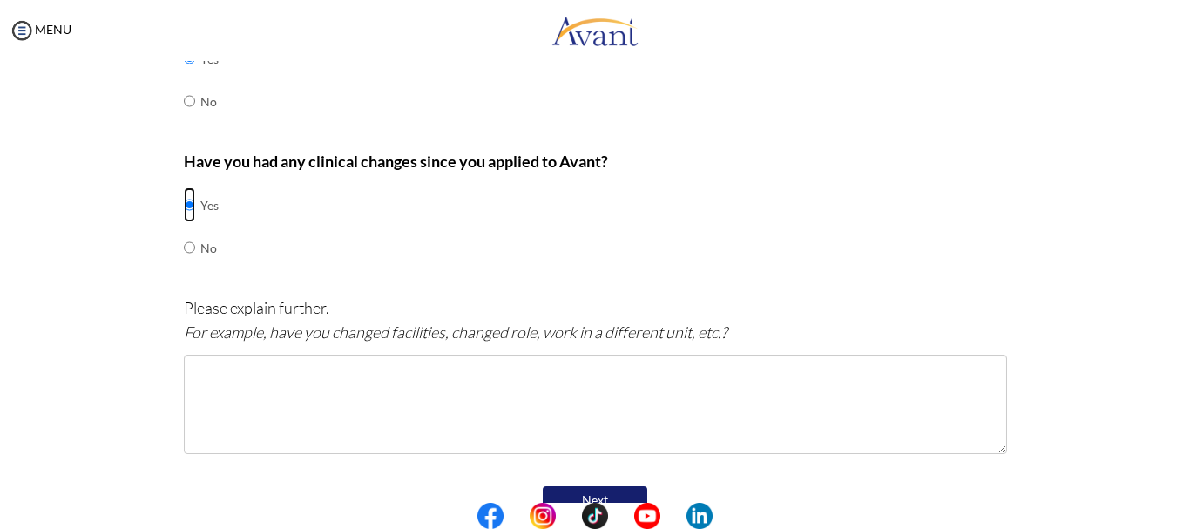
scroll to position [694, 0]
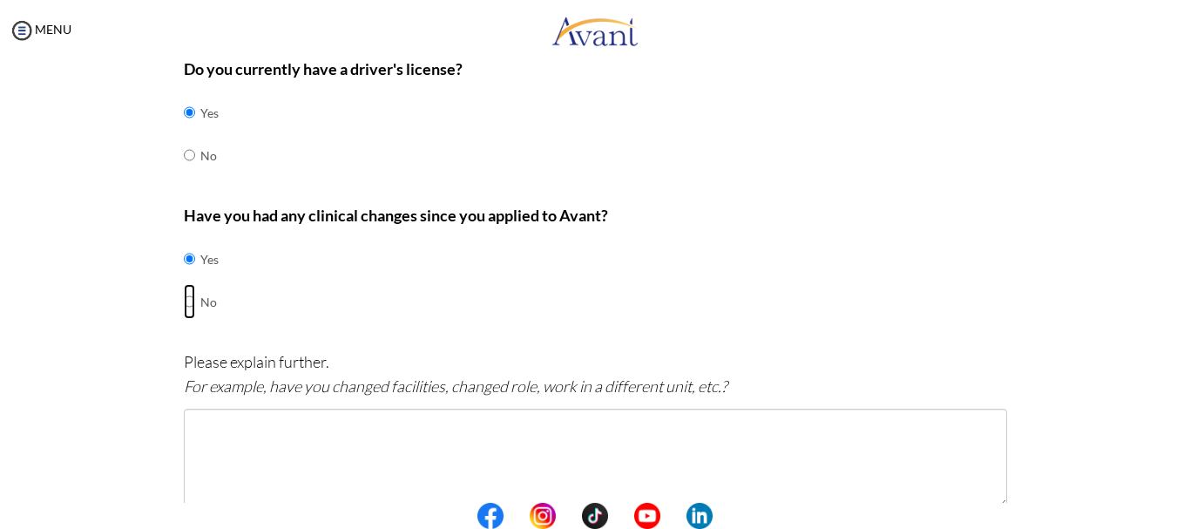
click at [184, 303] on input "radio" at bounding box center [189, 301] width 11 height 35
radio input "true"
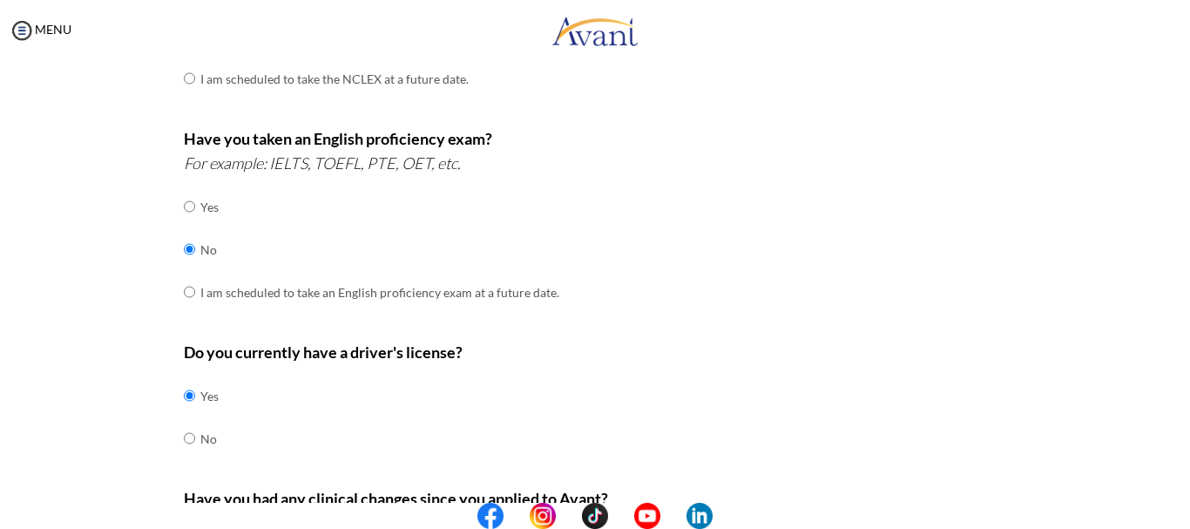
scroll to position [586, 0]
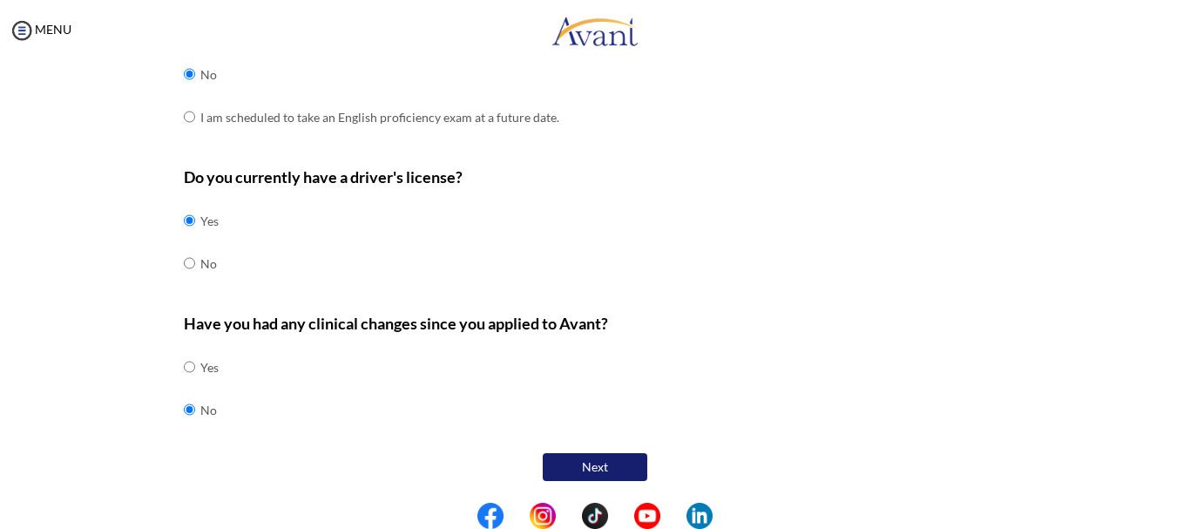
click at [581, 463] on button "Next" at bounding box center [595, 467] width 105 height 28
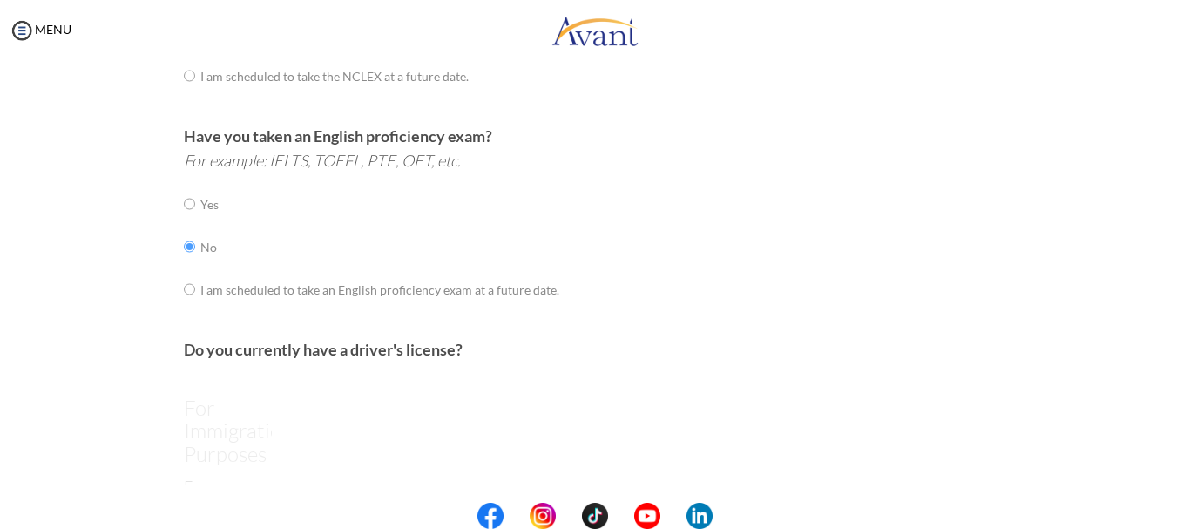
scroll to position [35, 0]
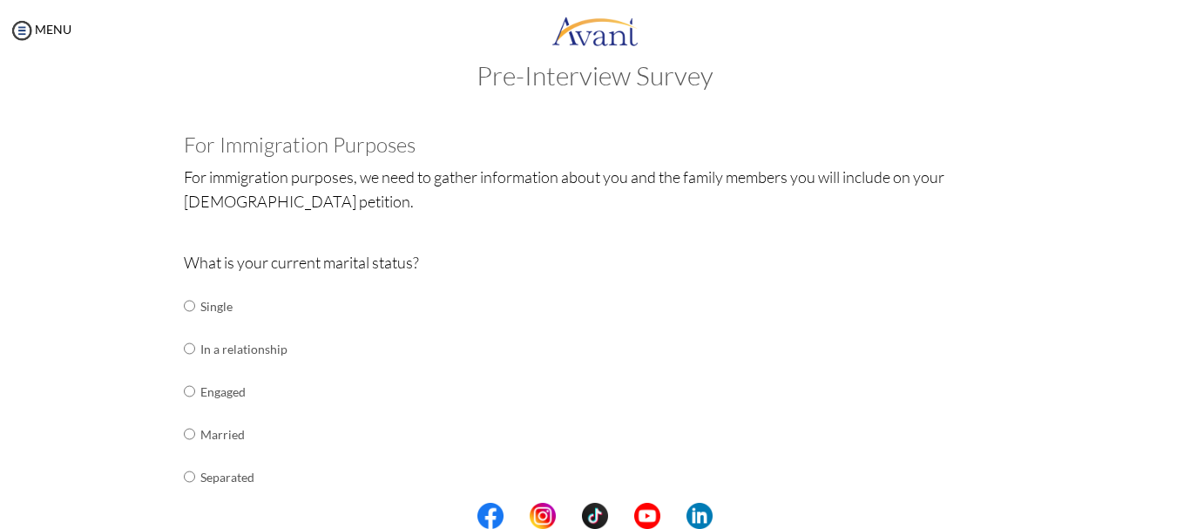
click at [214, 302] on td "Single" at bounding box center [243, 306] width 87 height 43
click at [195, 301] on td at bounding box center [197, 306] width 5 height 43
click at [184, 303] on input "radio" at bounding box center [189, 305] width 11 height 35
radio input "true"
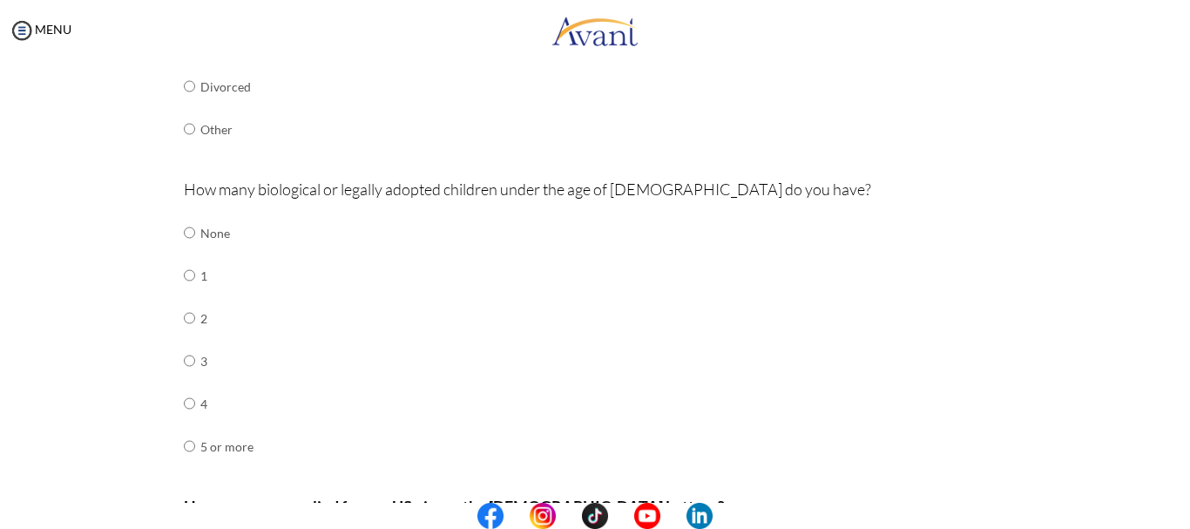
scroll to position [470, 0]
click at [200, 228] on td "None" at bounding box center [226, 230] width 53 height 43
click at [184, 228] on input "radio" at bounding box center [189, 230] width 11 height 35
radio input "true"
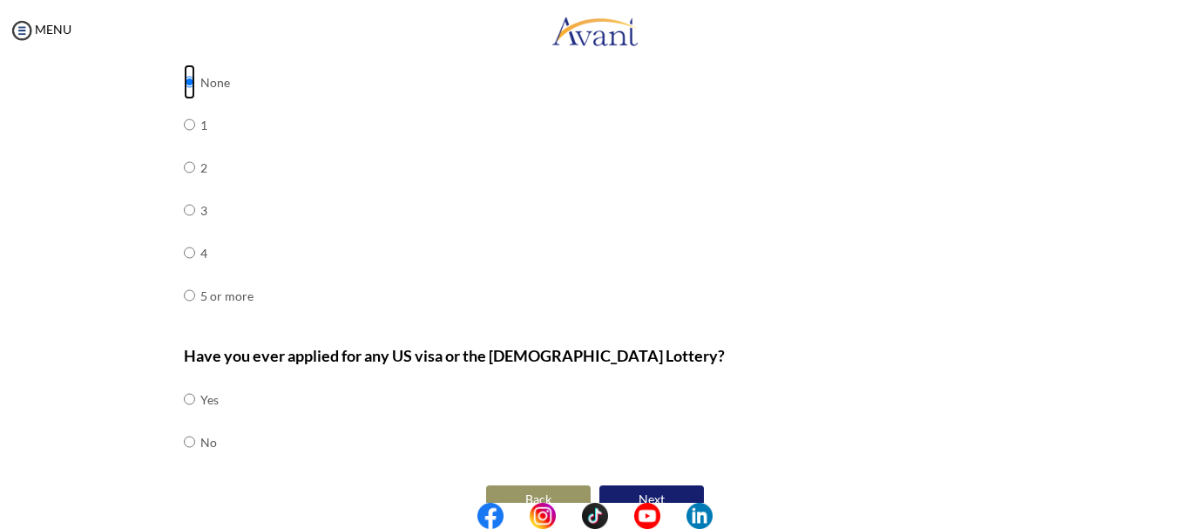
scroll to position [651, 0]
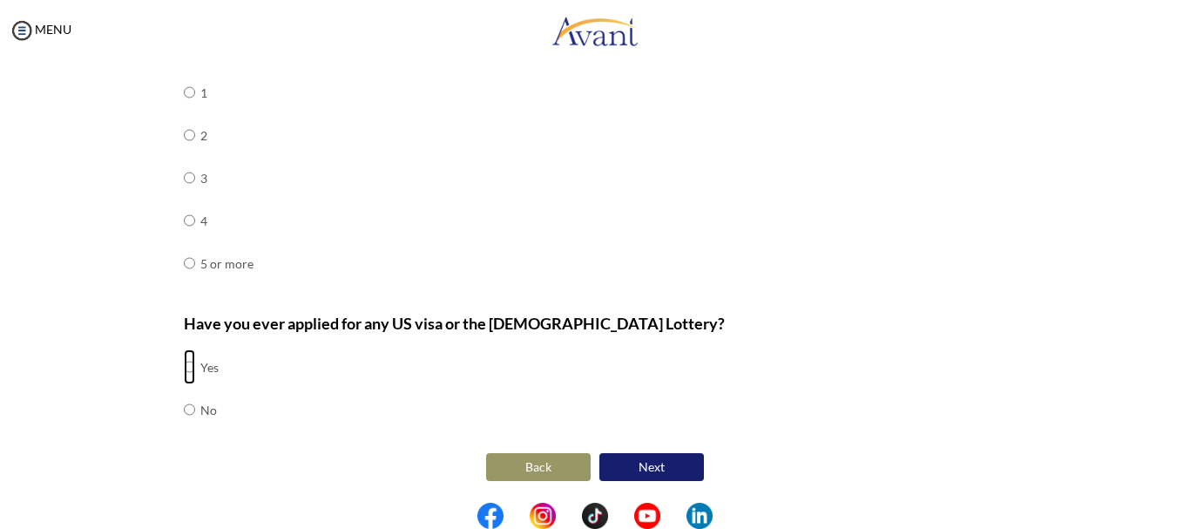
click at [186, 365] on input "radio" at bounding box center [189, 366] width 11 height 35
radio input "true"
click at [645, 469] on button "Next" at bounding box center [651, 467] width 105 height 28
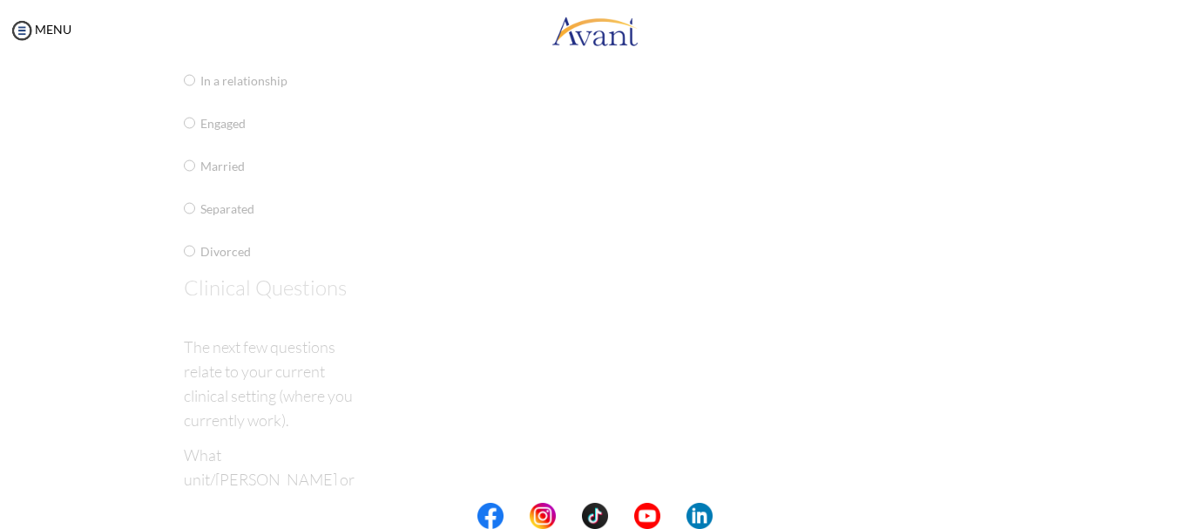
scroll to position [35, 0]
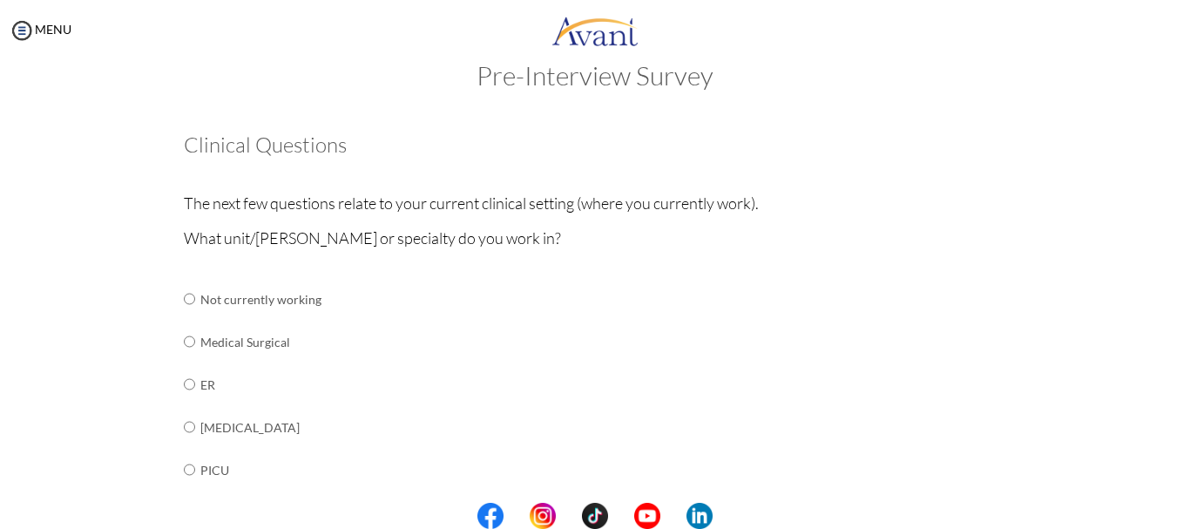
click at [195, 342] on td at bounding box center [197, 342] width 5 height 43
click at [184, 339] on input "radio" at bounding box center [189, 341] width 11 height 35
radio input "true"
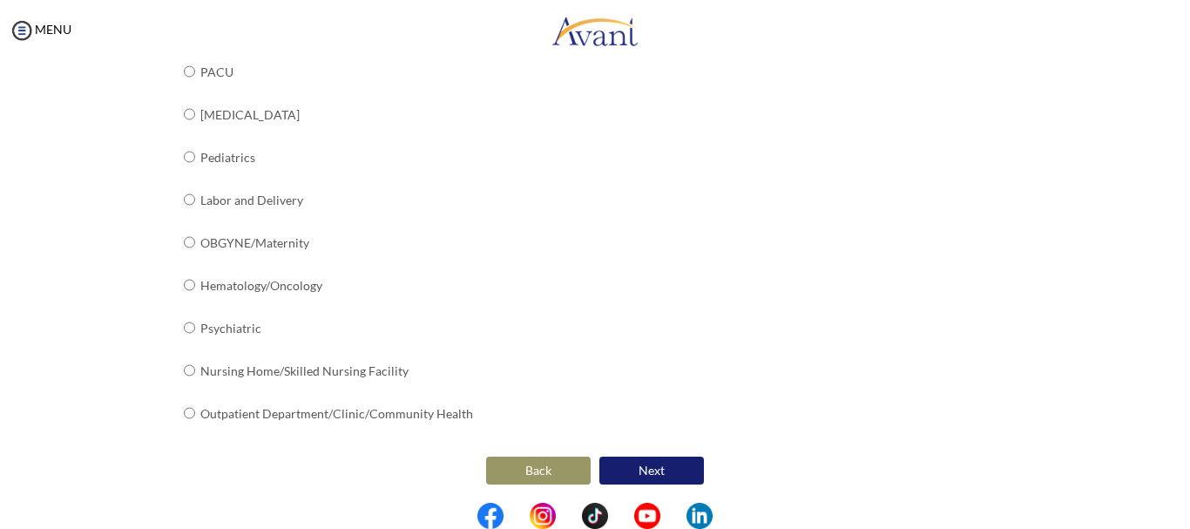
scroll to position [735, 0]
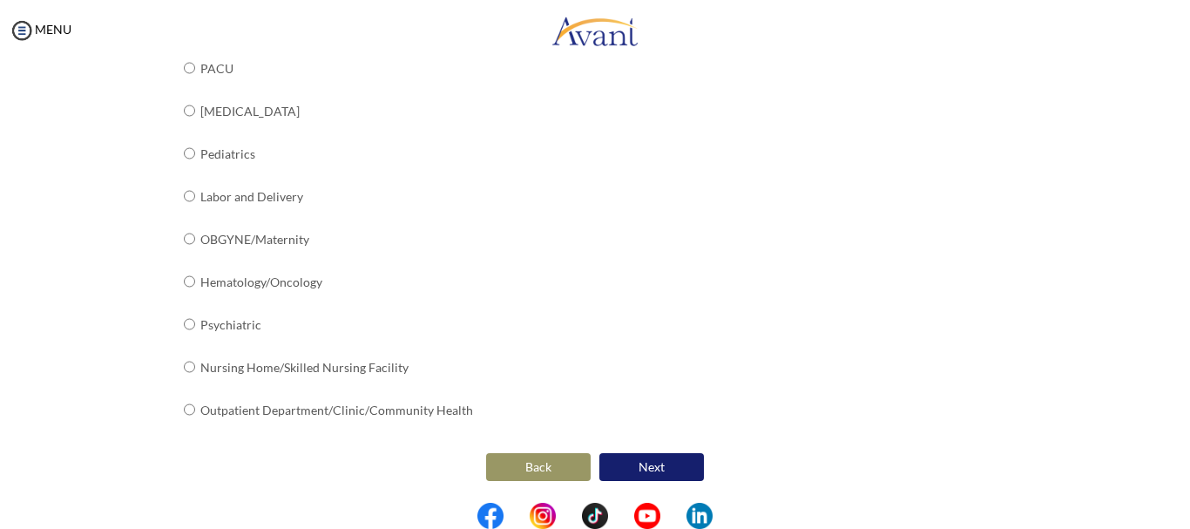
click at [632, 467] on button "Next" at bounding box center [651, 467] width 105 height 28
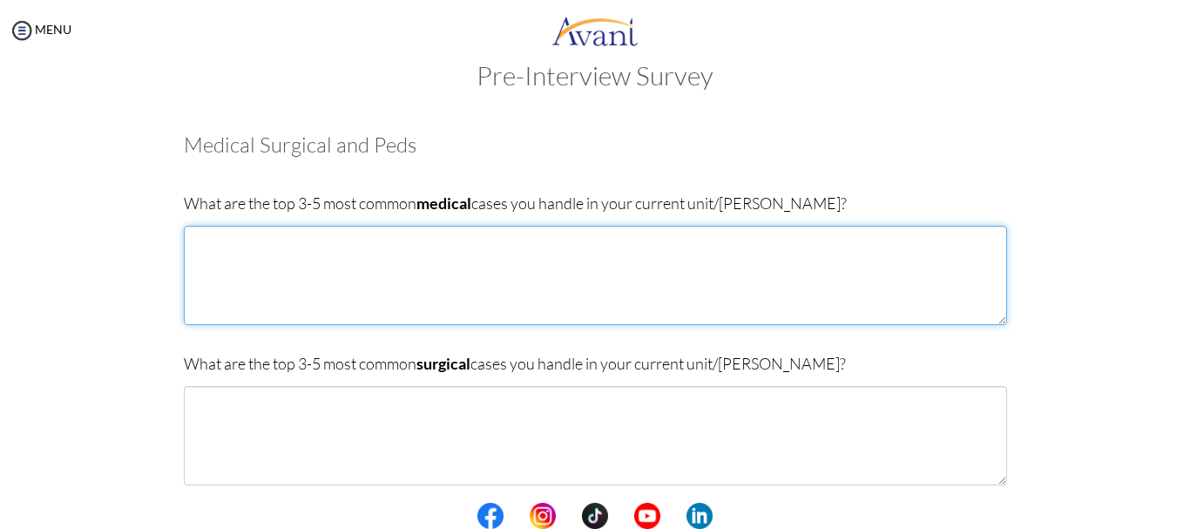
click at [264, 274] on textarea at bounding box center [595, 275] width 823 height 99
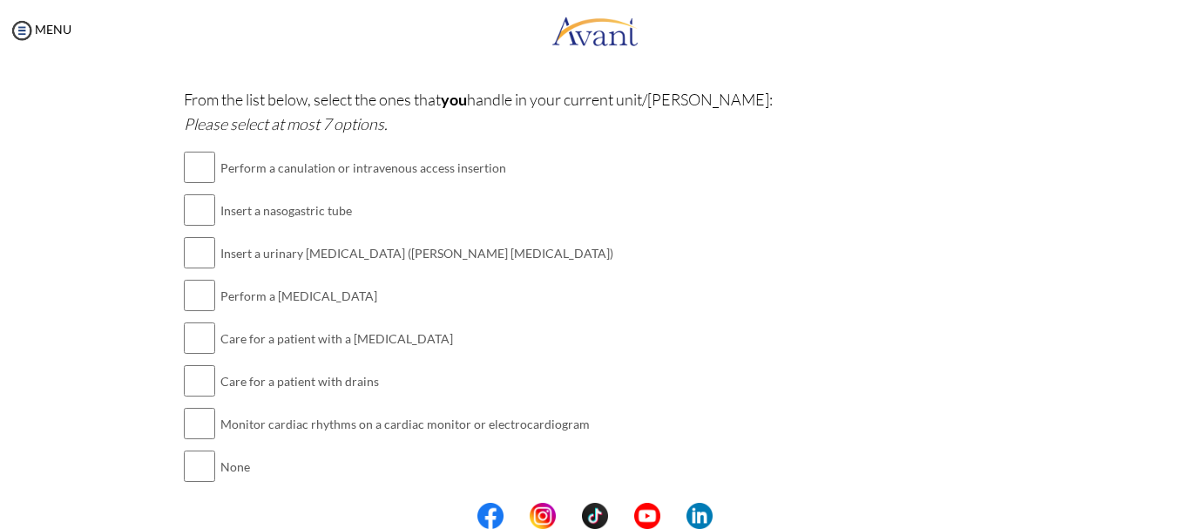
scroll to position [429, 0]
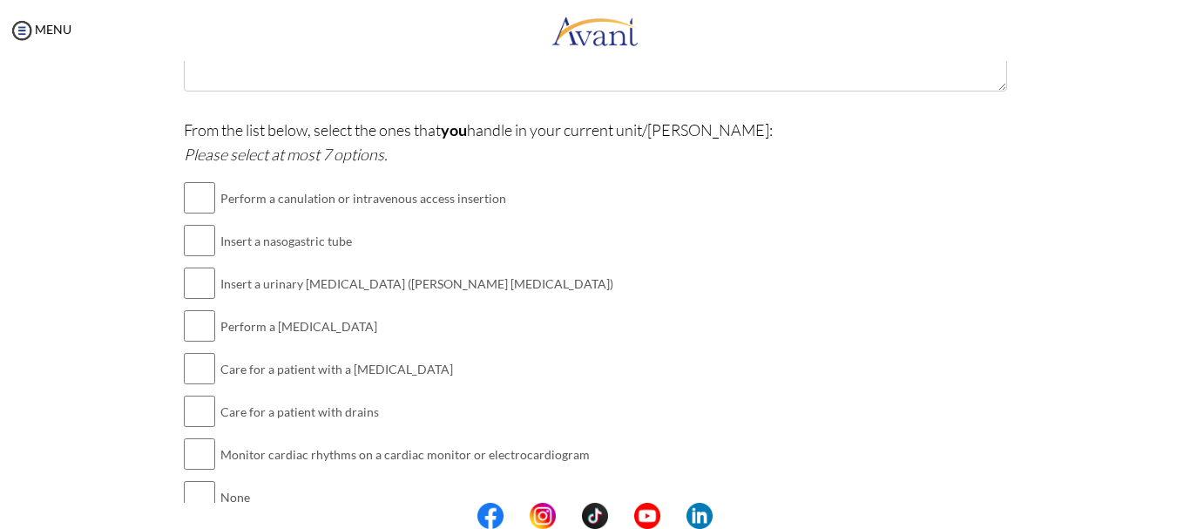
type textarea "Diabetes"
click at [202, 203] on input "checkbox" at bounding box center [199, 197] width 31 height 35
checkbox input "true"
click at [199, 240] on input "checkbox" at bounding box center [199, 240] width 31 height 35
checkbox input "true"
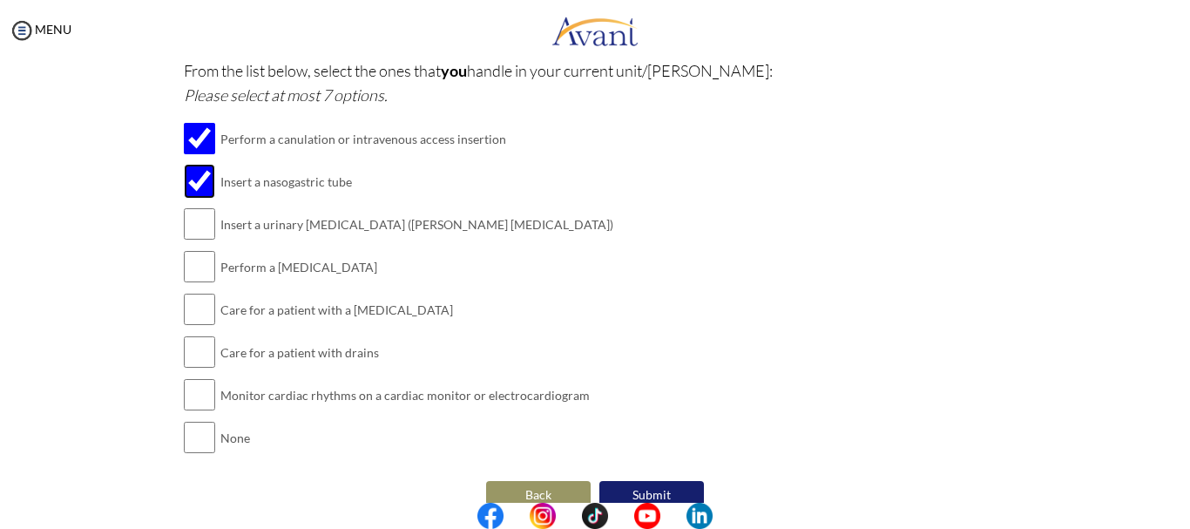
scroll to position [516, 0]
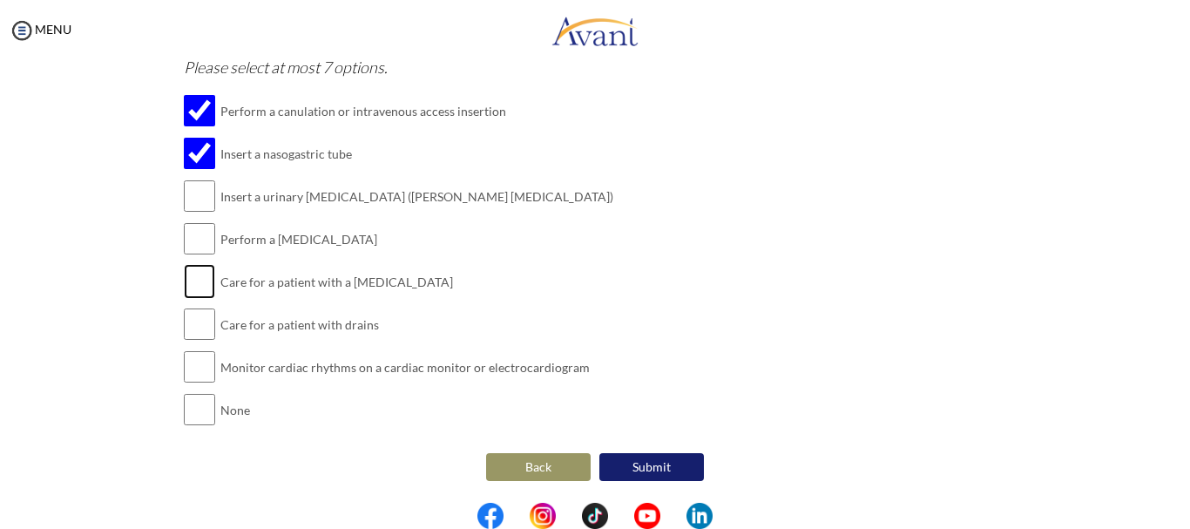
click at [198, 280] on input "checkbox" at bounding box center [199, 281] width 31 height 35
checkbox input "true"
click at [190, 250] on input "checkbox" at bounding box center [199, 238] width 31 height 35
checkbox input "true"
click at [184, 201] on input "checkbox" at bounding box center [199, 196] width 31 height 35
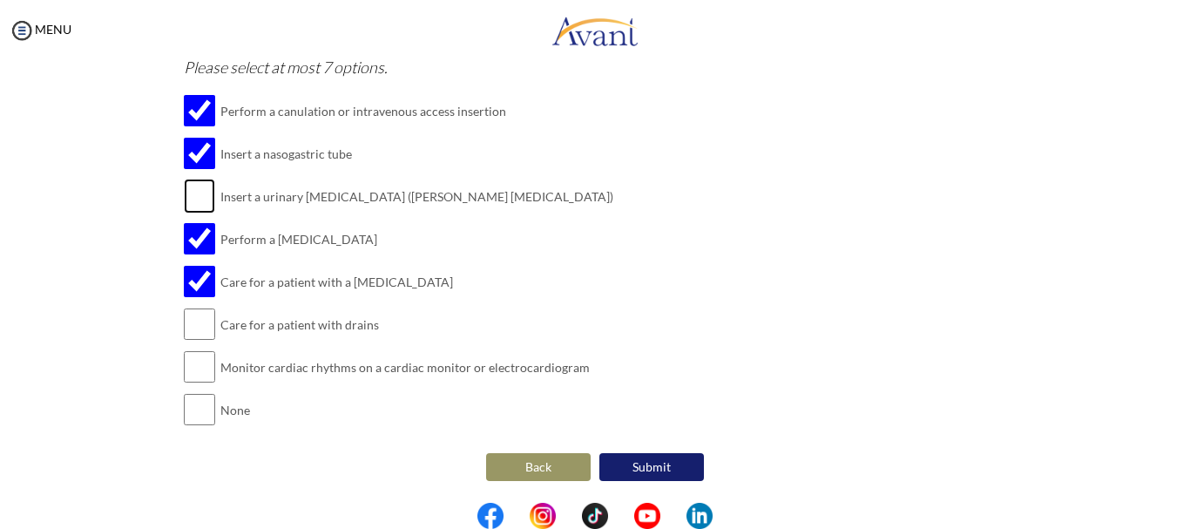
checkbox input "true"
click at [191, 321] on input "checkbox" at bounding box center [199, 324] width 31 height 35
checkbox input "true"
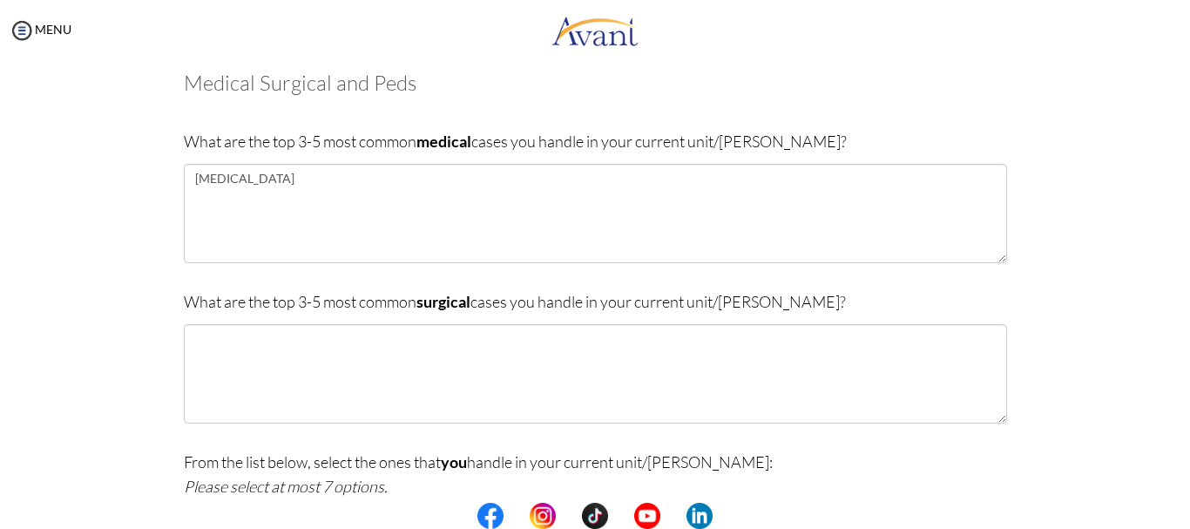
scroll to position [80, 0]
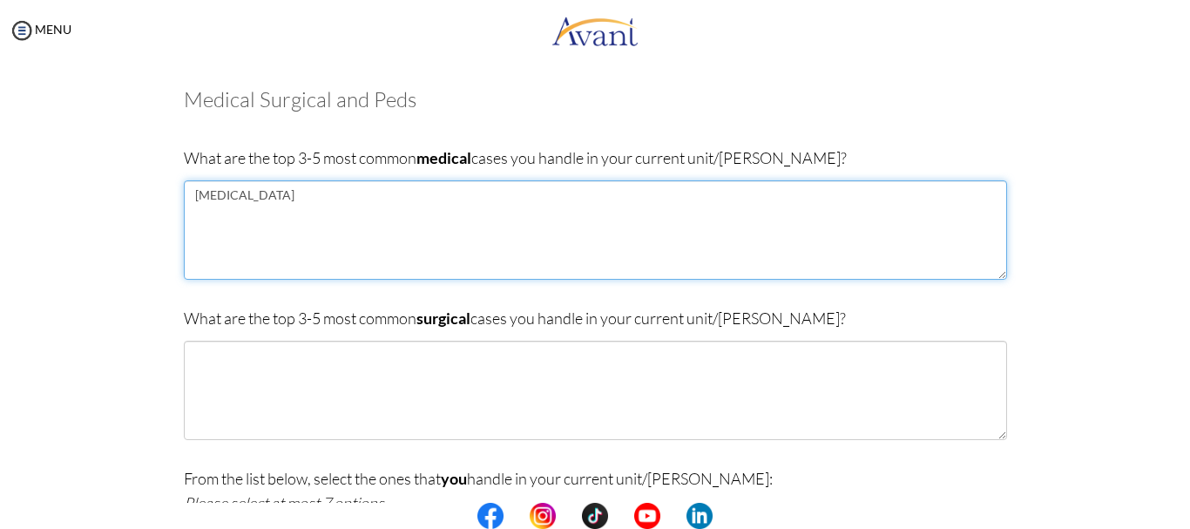
click at [253, 226] on textarea "Diabetes" at bounding box center [595, 229] width 823 height 99
type textarea "Diabetes Heart Failure Diabetes Ketoacidiosis"
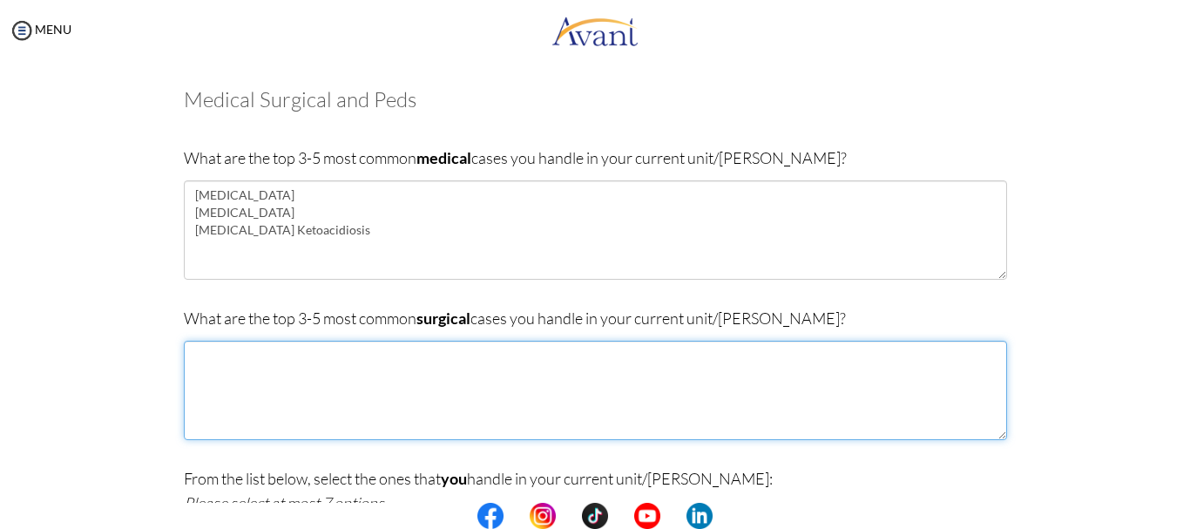
click at [219, 368] on textarea at bounding box center [595, 390] width 823 height 99
click at [192, 373] on textarea "Burns Post-Operatio" at bounding box center [595, 390] width 823 height 99
click at [192, 372] on textarea "Burns Post-Operatio" at bounding box center [595, 390] width 823 height 99
click at [194, 376] on textarea "Burns Post-Operatio" at bounding box center [595, 390] width 823 height 99
click at [325, 371] on textarea "Burns Pre and Post-Operatio" at bounding box center [595, 390] width 823 height 99
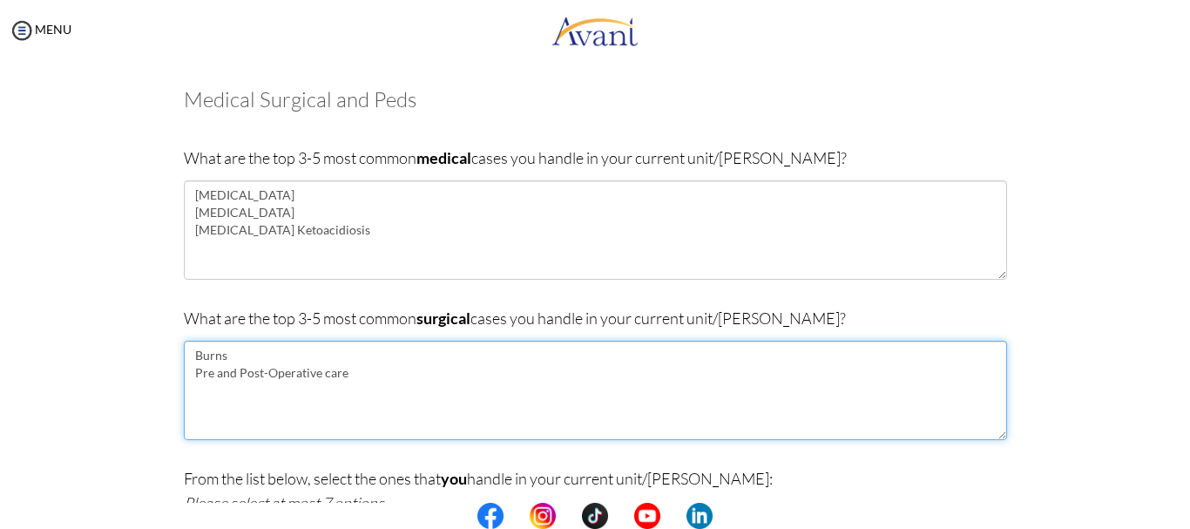
type textarea "Burns Pre and Post-Operative care"
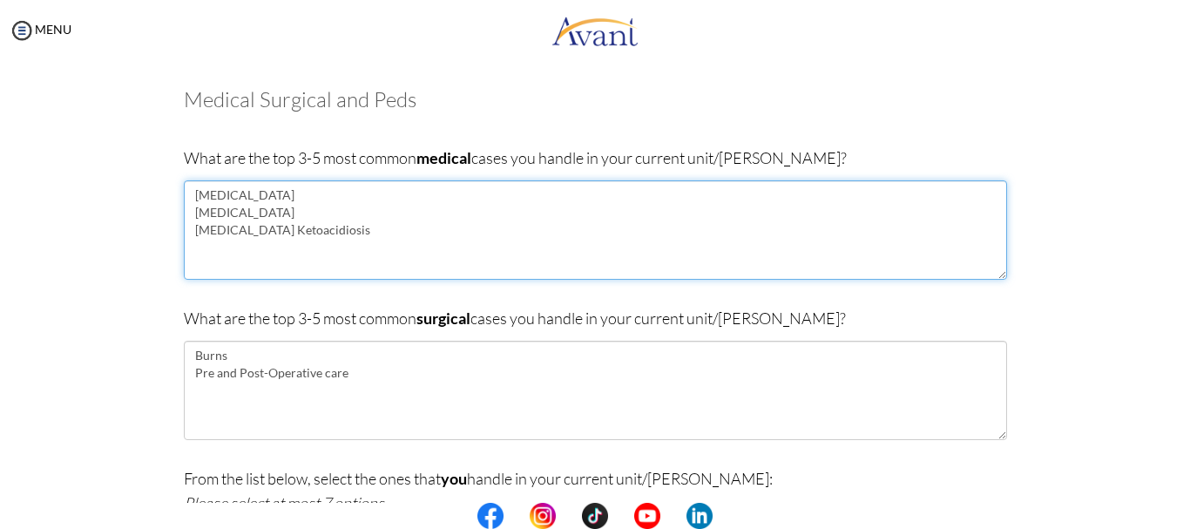
click at [227, 249] on textarea "Diabetes Heart Failure Diabetes Ketoacidiosis" at bounding box center [595, 229] width 823 height 99
type textarea "Diabetes Heart Failure Diabetes Ketoacidiosis Pneuonia TB"
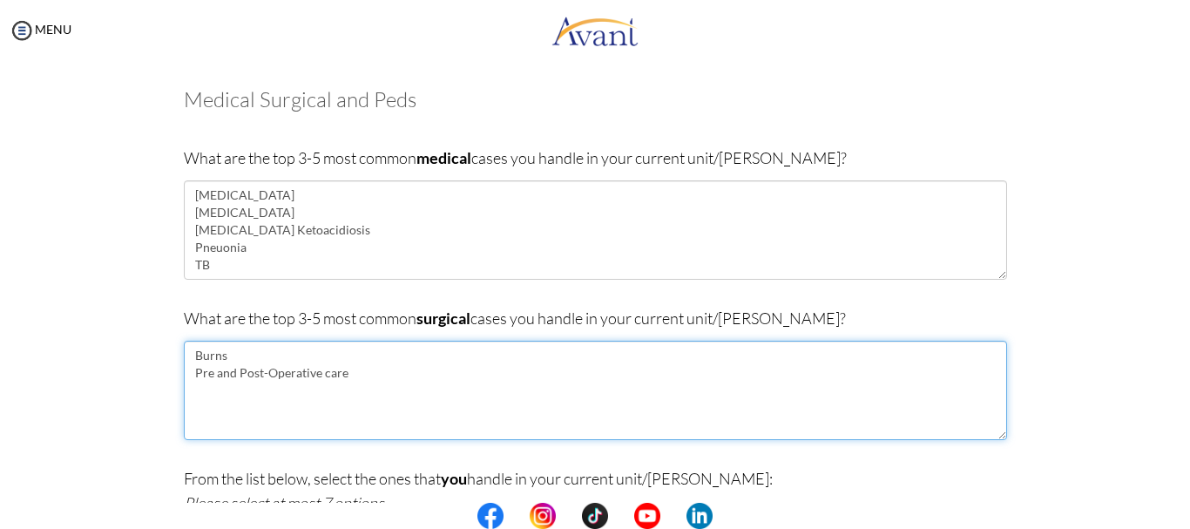
click at [217, 400] on textarea "Burns Pre and Post-Operative care" at bounding box center [595, 390] width 823 height 99
type textarea "Burns Pre and Post-Operative care Wound care"
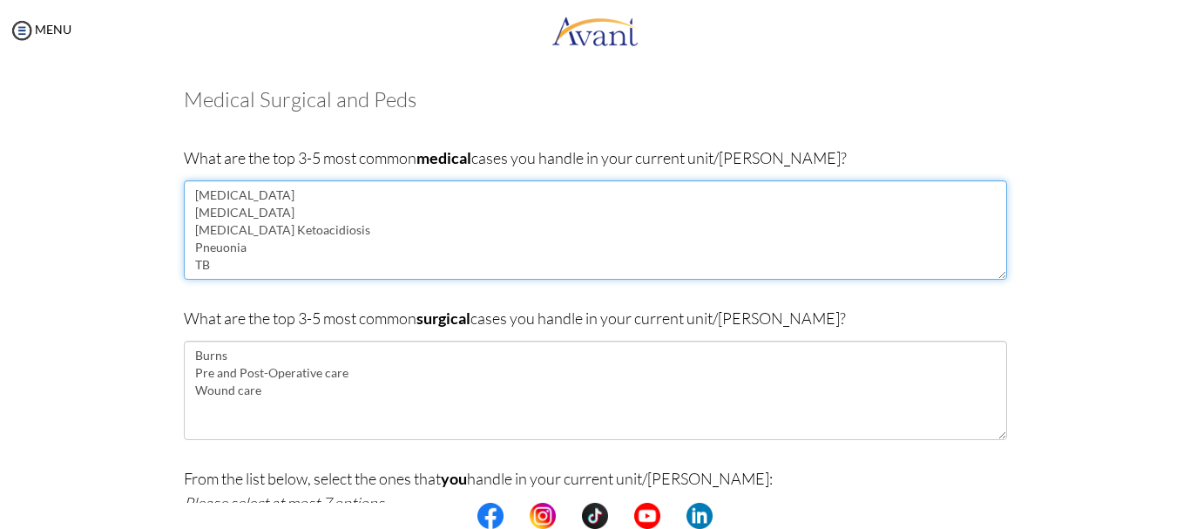
drag, startPoint x: 220, startPoint y: 267, endPoint x: 186, endPoint y: 267, distance: 34.8
click at [186, 267] on textarea "Diabetes Heart Failure Diabetes Ketoacidiosis Pneuonia TB" at bounding box center [595, 229] width 823 height 99
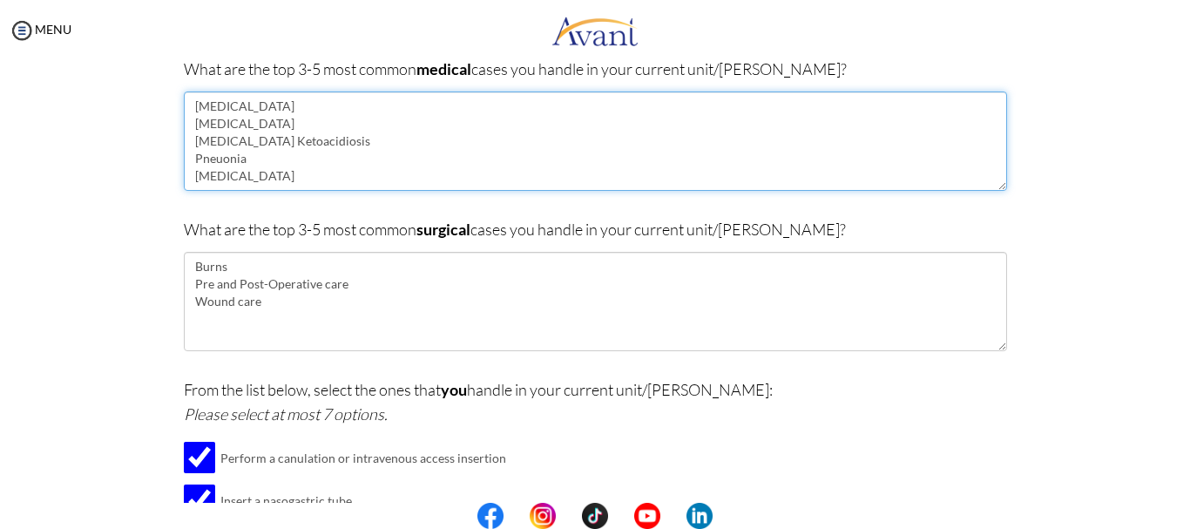
scroll to position [167, 0]
type textarea "Diabetes Heart Failure Diabetes Ketoacidiosis Pneuonia Asthma"
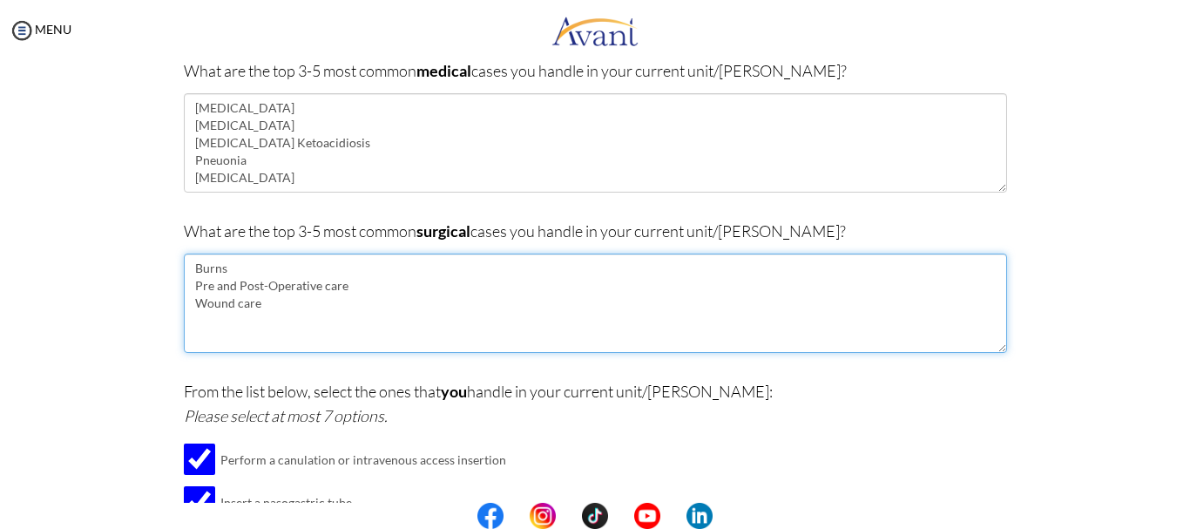
click at [209, 323] on textarea "Burns Pre and Post-Operative care Wound care" at bounding box center [595, 302] width 823 height 99
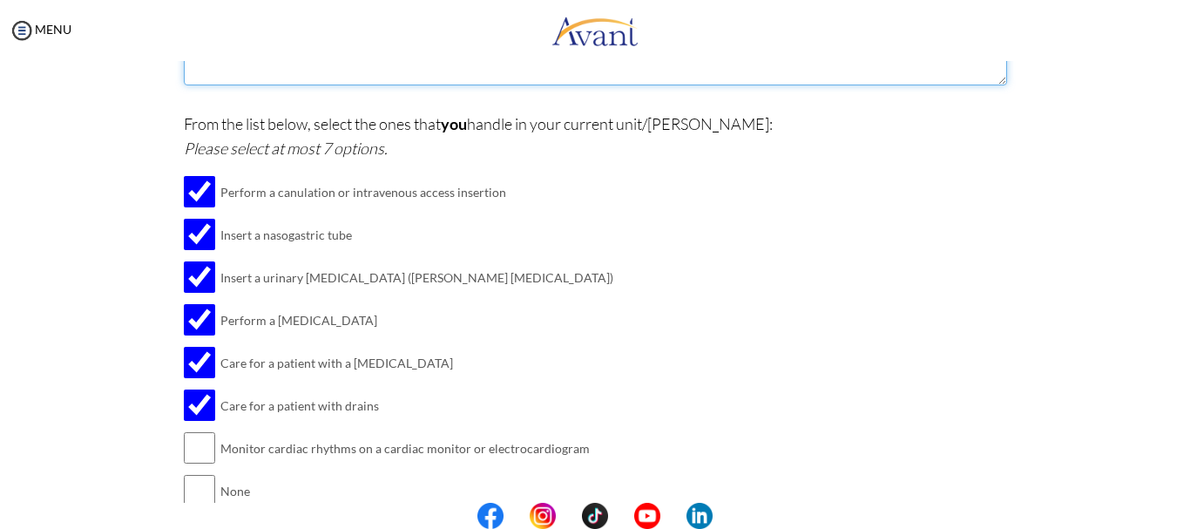
scroll to position [516, 0]
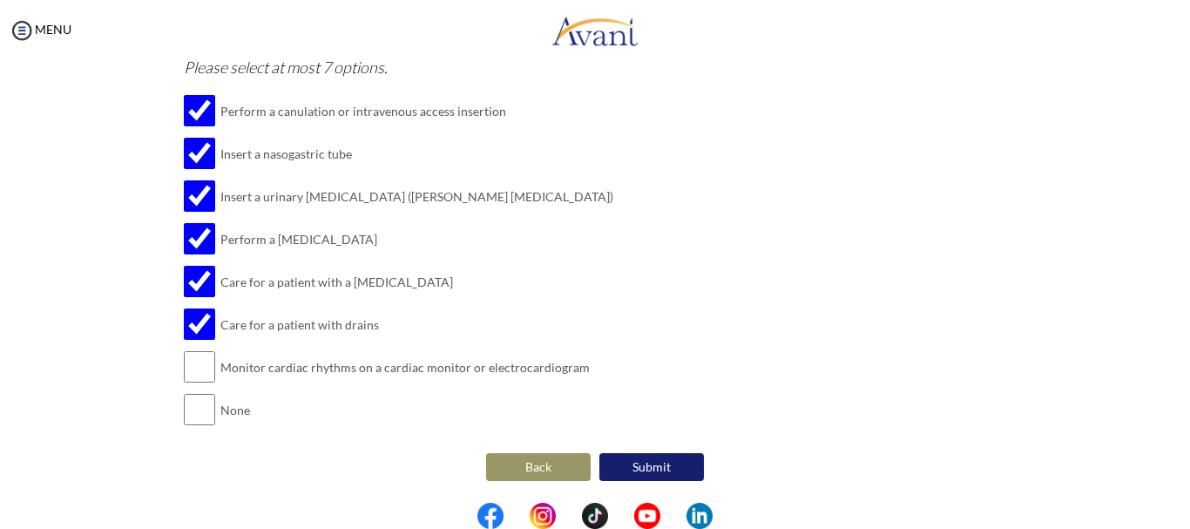
click at [649, 467] on button "Submit" at bounding box center [651, 467] width 105 height 28
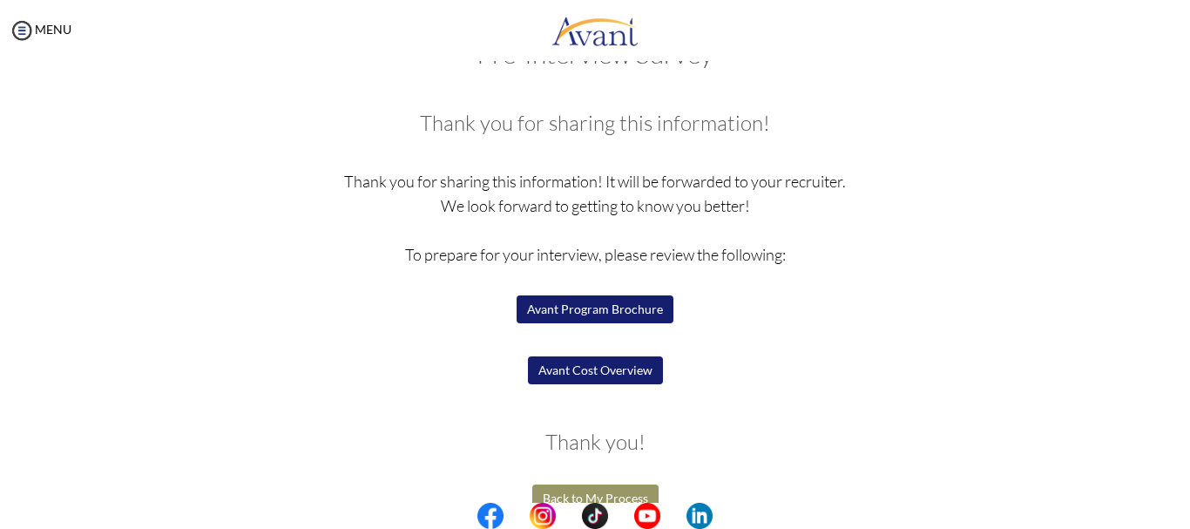
scroll to position [87, 0]
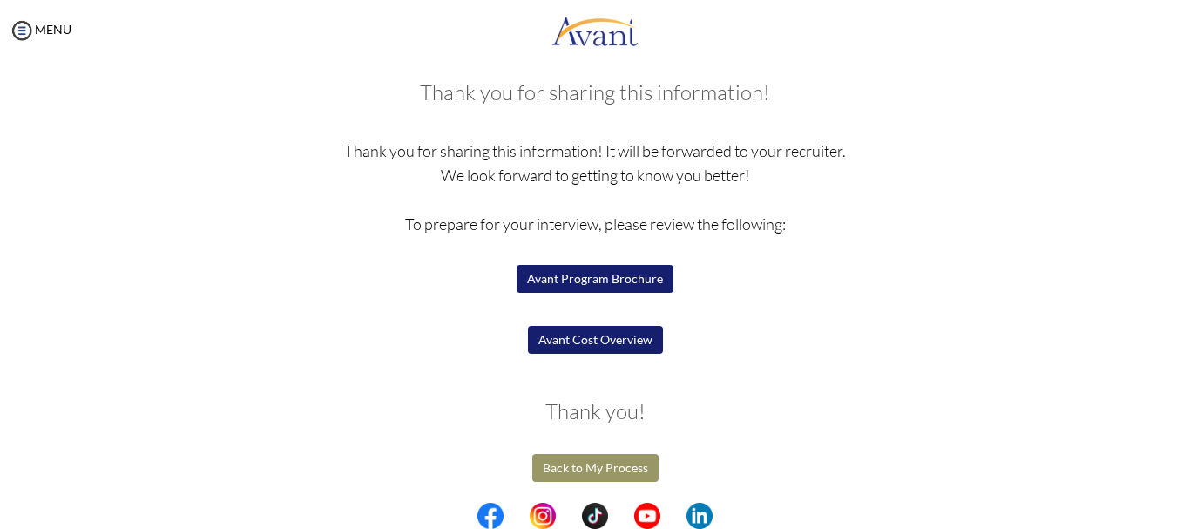
click at [579, 285] on button "Avant Program Brochure" at bounding box center [594, 279] width 157 height 28
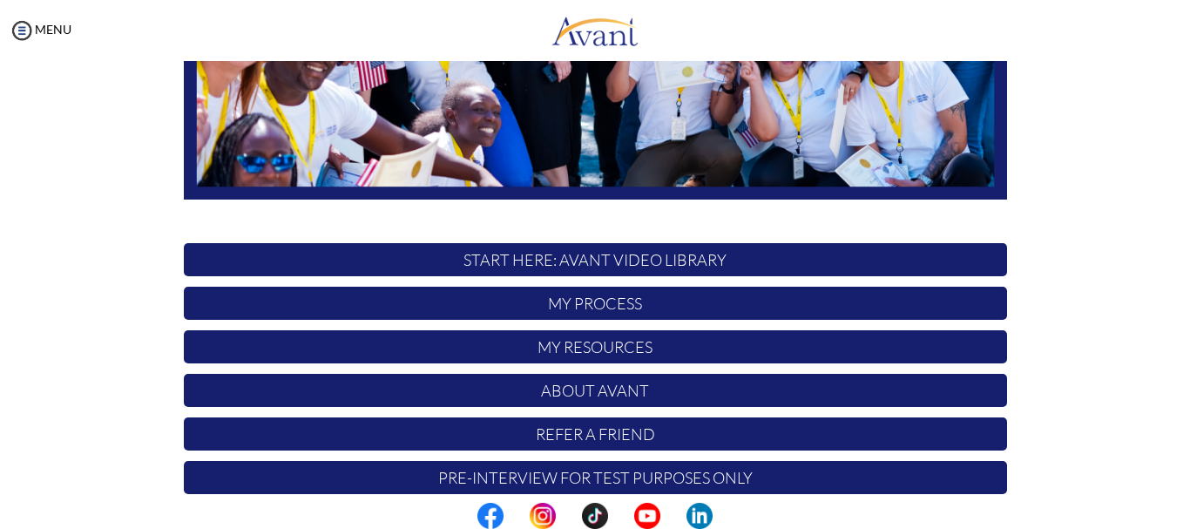
scroll to position [439, 0]
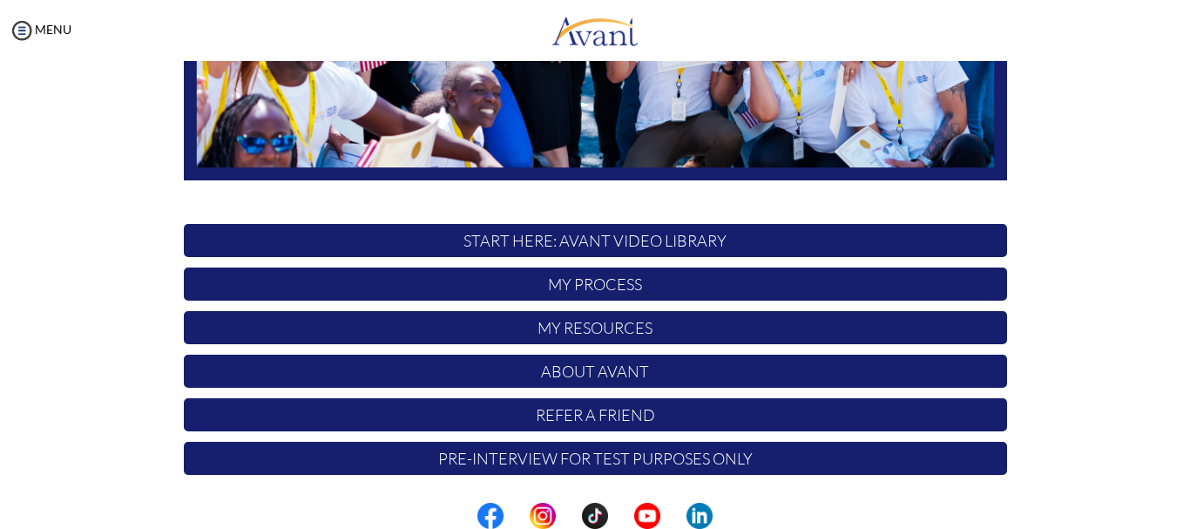
click at [585, 290] on p "My Process" at bounding box center [595, 283] width 823 height 33
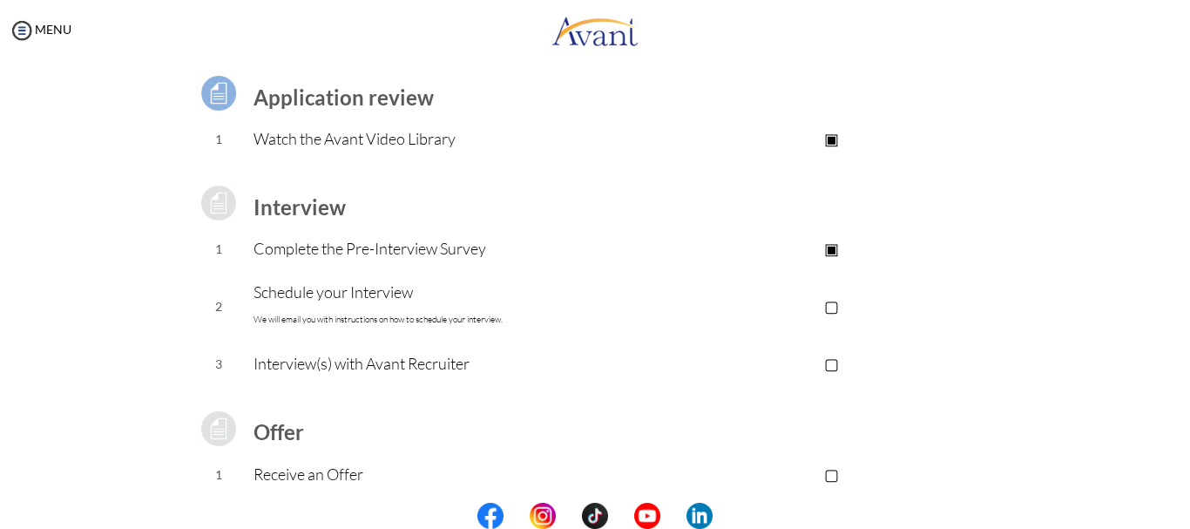
scroll to position [0, 0]
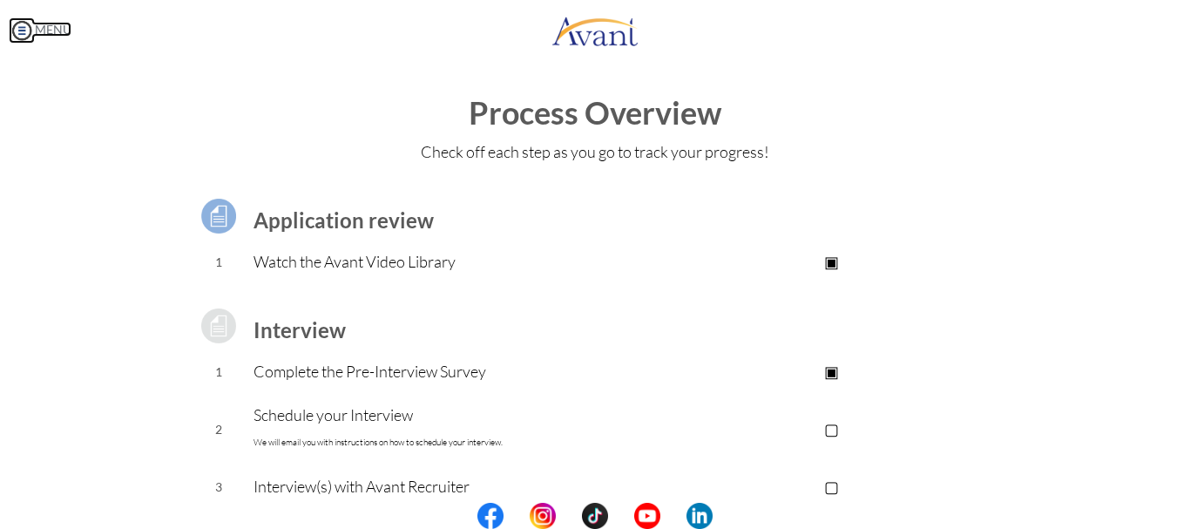
click at [16, 30] on img at bounding box center [22, 30] width 26 height 26
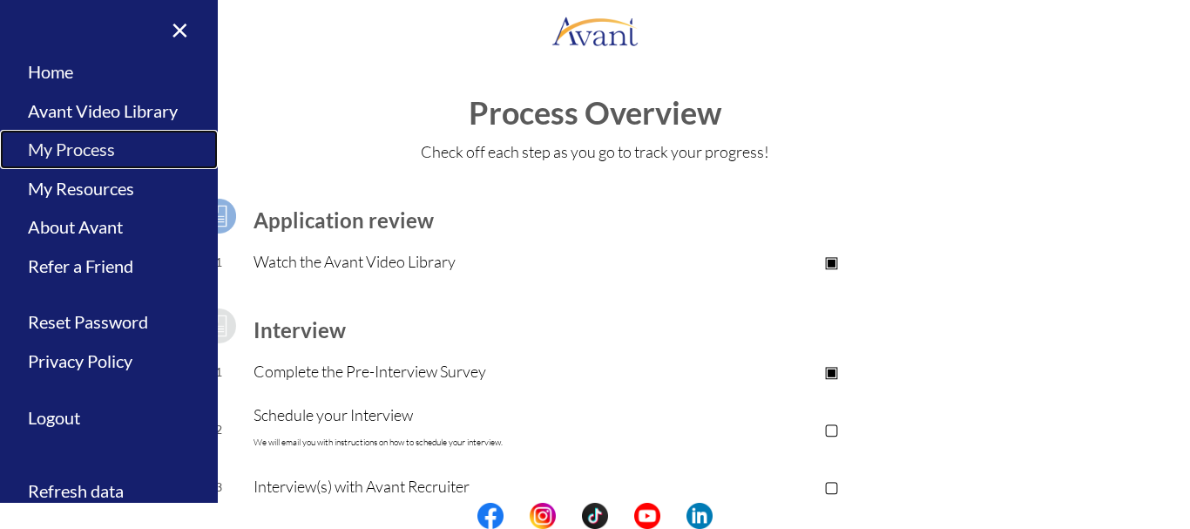
click at [110, 153] on link "My Process" at bounding box center [109, 149] width 218 height 39
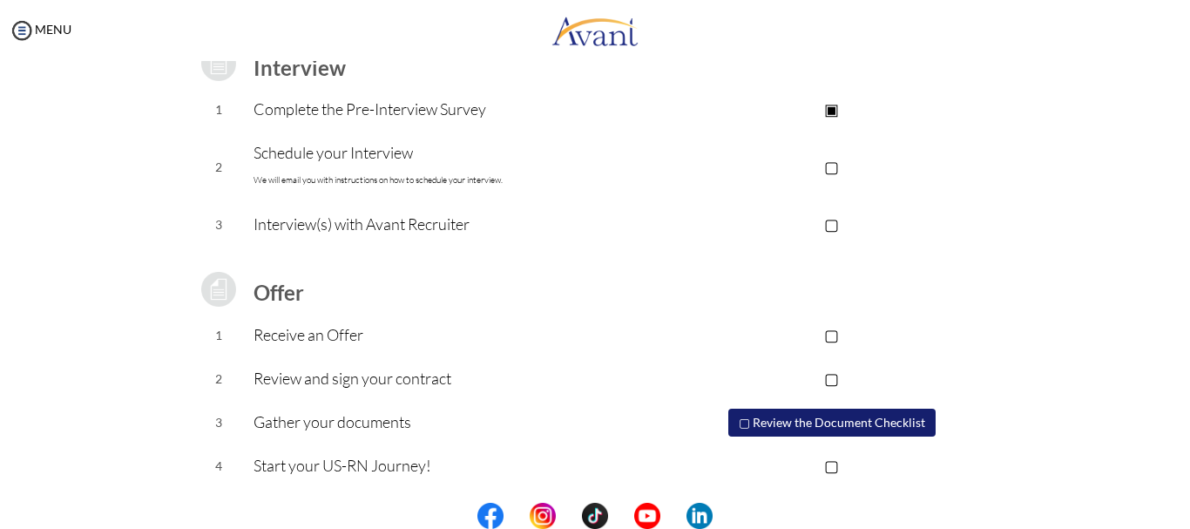
scroll to position [264, 0]
click at [830, 168] on p "▢" at bounding box center [831, 164] width 349 height 24
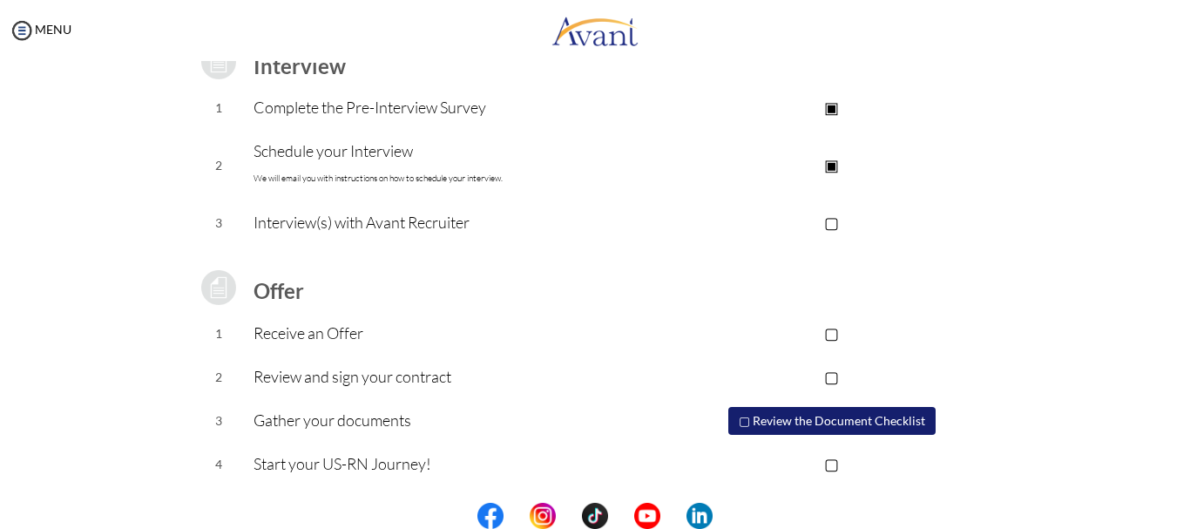
click at [826, 221] on p "▢" at bounding box center [831, 222] width 349 height 24
click at [829, 212] on p "▣" at bounding box center [831, 222] width 349 height 24
click at [821, 165] on p "▣" at bounding box center [831, 164] width 349 height 24
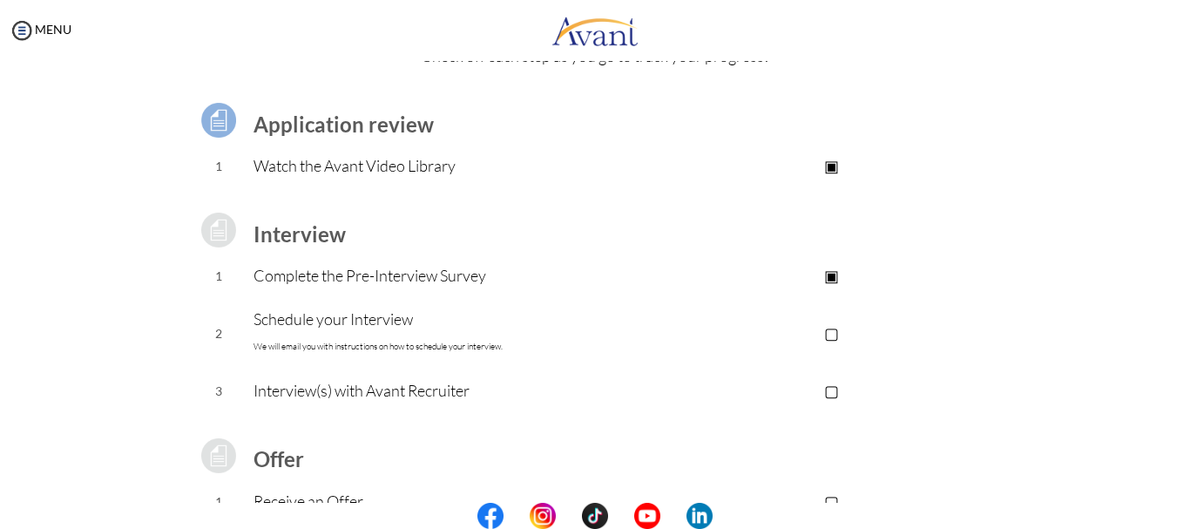
scroll to position [90, 0]
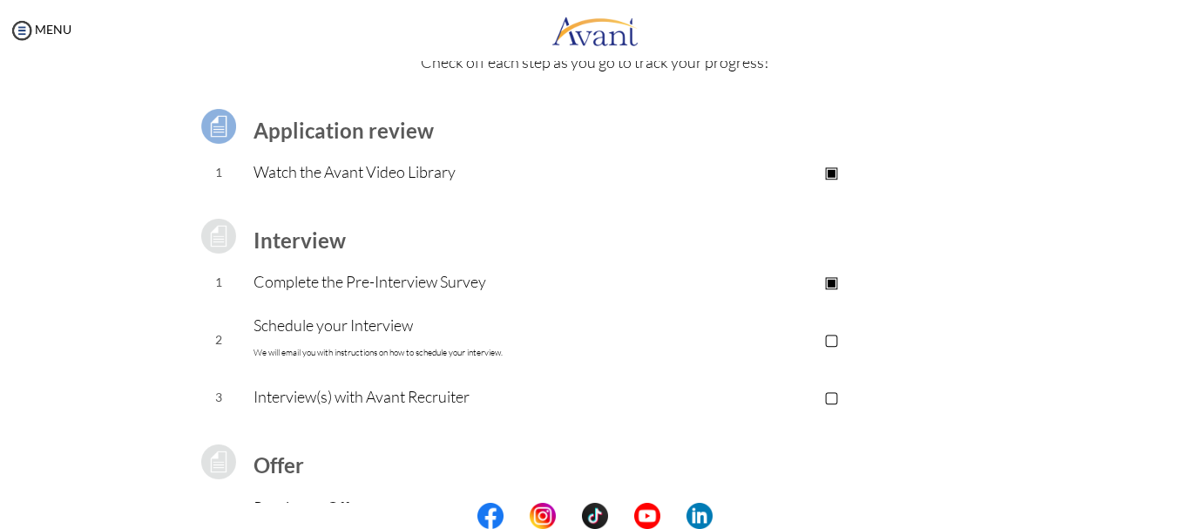
click at [253, 348] on font "We will email you with instructions on how to schedule your interview." at bounding box center [377, 352] width 249 height 11
drag, startPoint x: 157, startPoint y: 11, endPoint x: 32, endPoint y: 80, distance: 142.3
click at [32, 80] on div "Process Overview Check off each step as you go to track your progress! Applicat…" at bounding box center [594, 376] width 1155 height 741
click at [21, 43] on img at bounding box center [22, 30] width 26 height 26
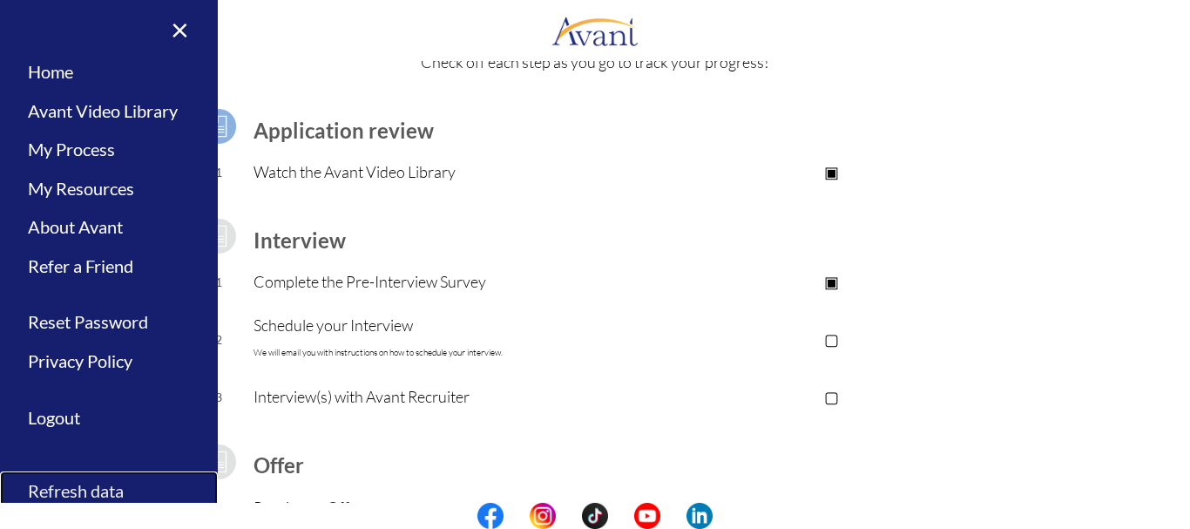
click at [62, 492] on link "Refresh data" at bounding box center [109, 490] width 218 height 39
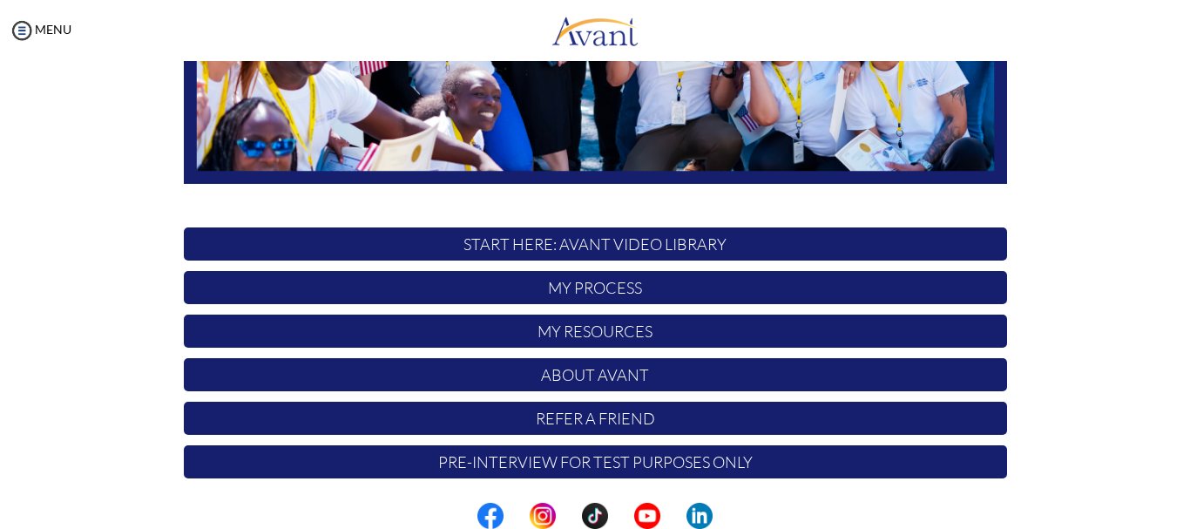
scroll to position [439, 0]
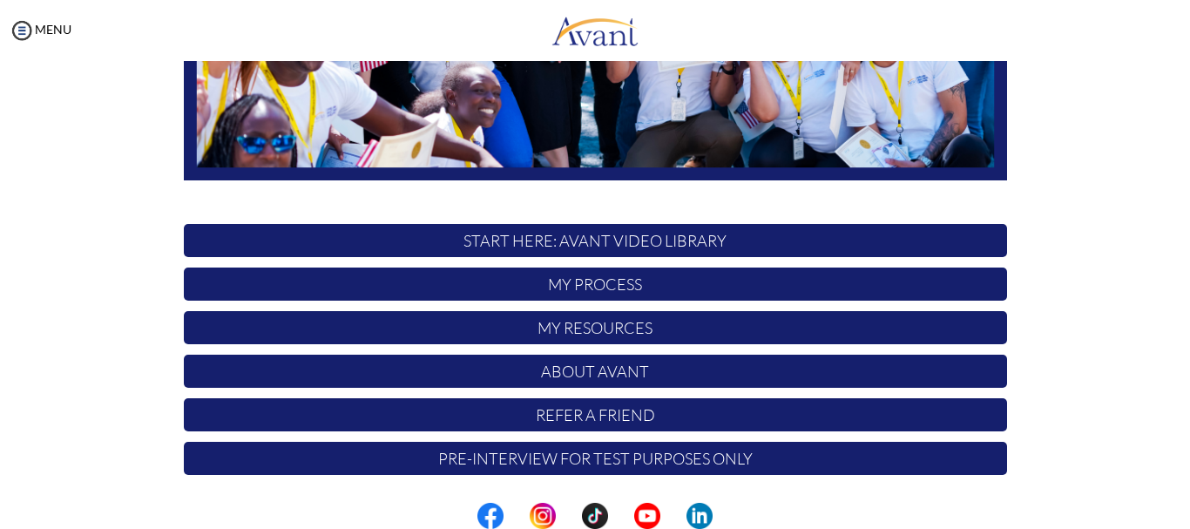
click at [617, 292] on p "My Process" at bounding box center [595, 283] width 823 height 33
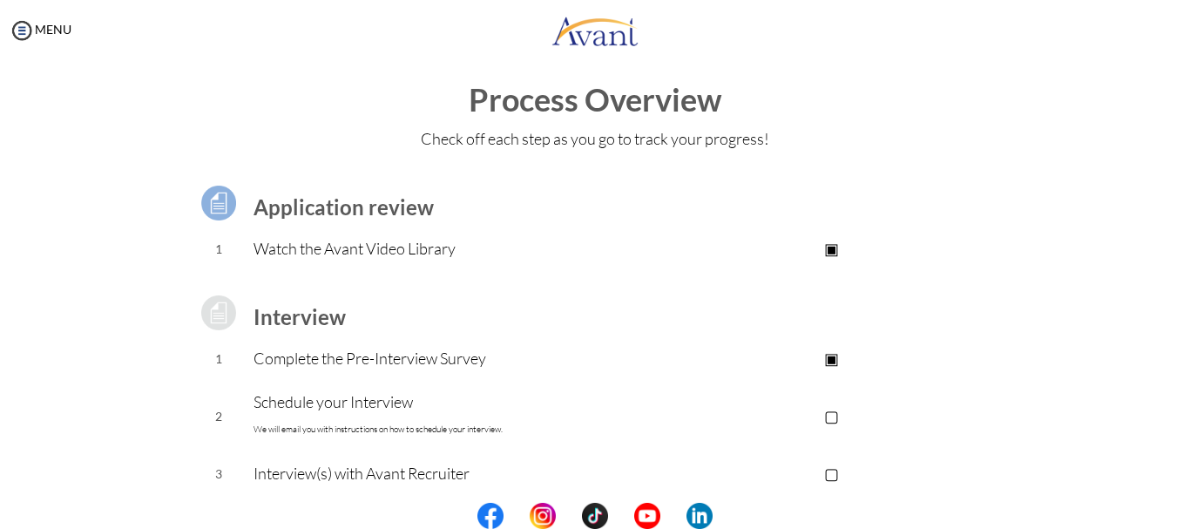
scroll to position [0, 0]
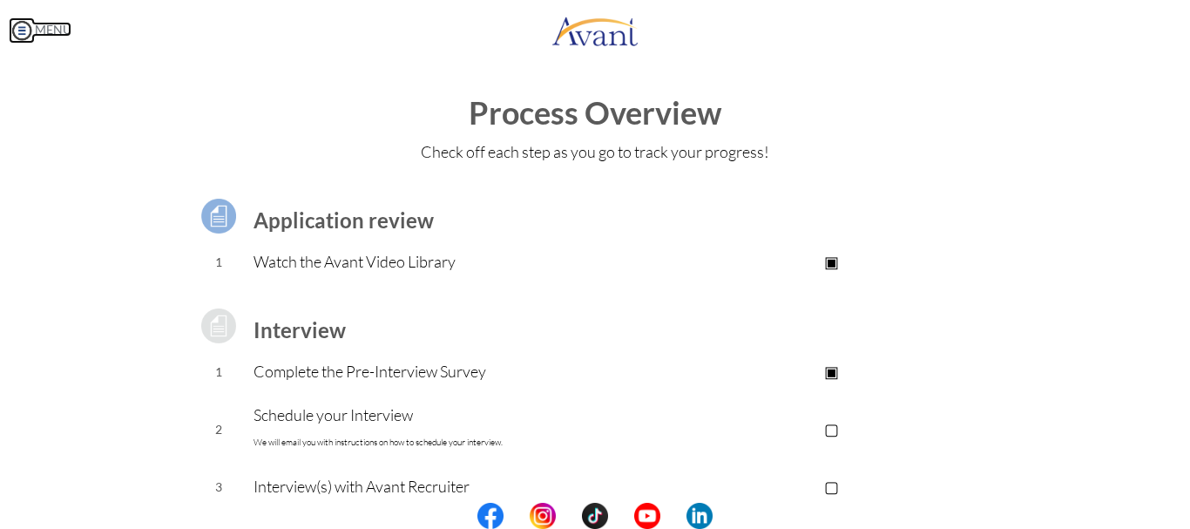
click at [26, 30] on img at bounding box center [22, 30] width 26 height 26
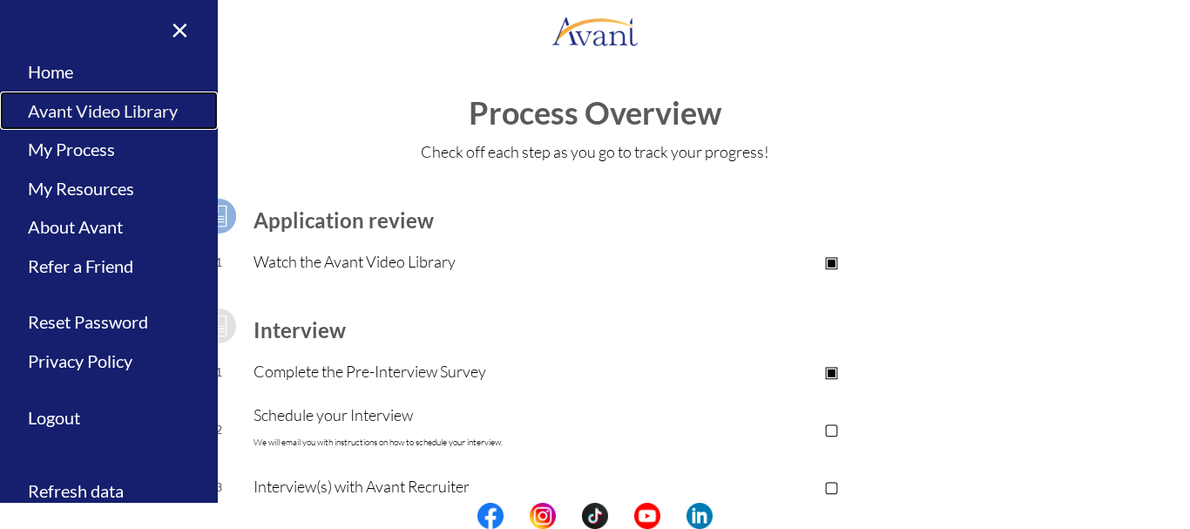
click at [110, 103] on link "Avant Video Library" at bounding box center [109, 110] width 218 height 39
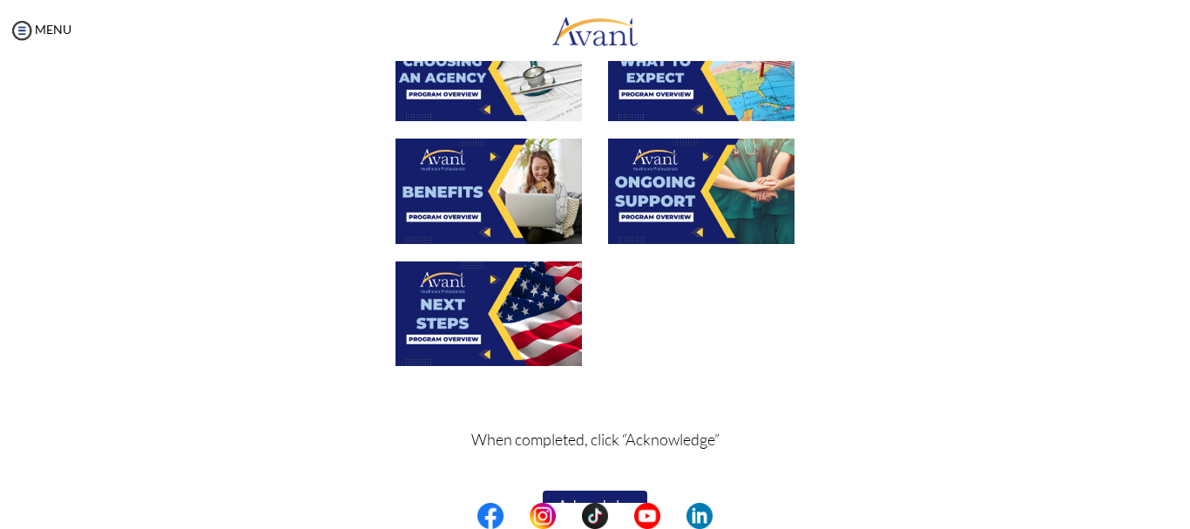
scroll to position [669, 0]
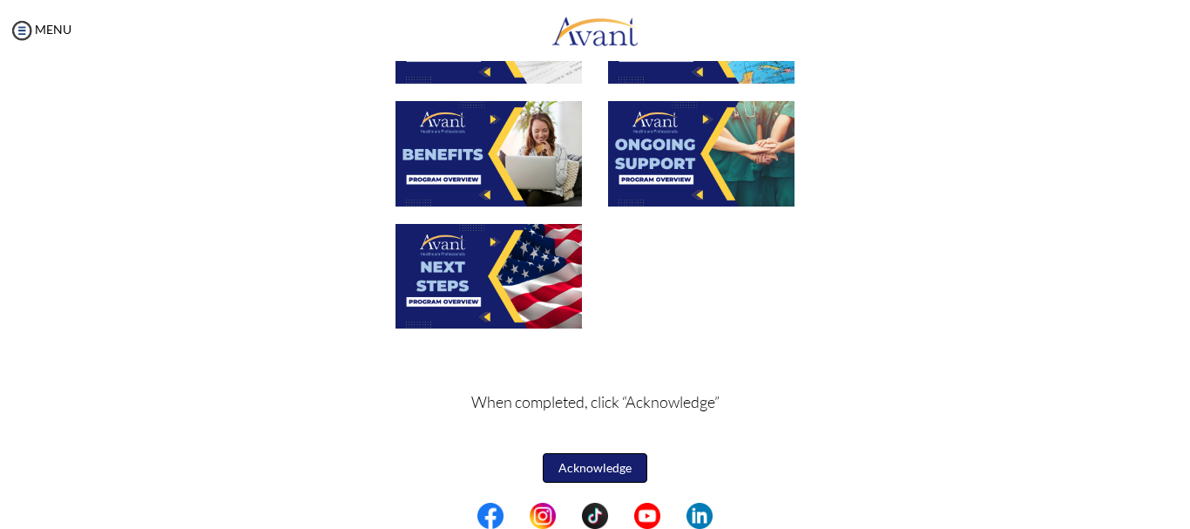
click at [584, 462] on button "Acknowledge" at bounding box center [595, 468] width 105 height 30
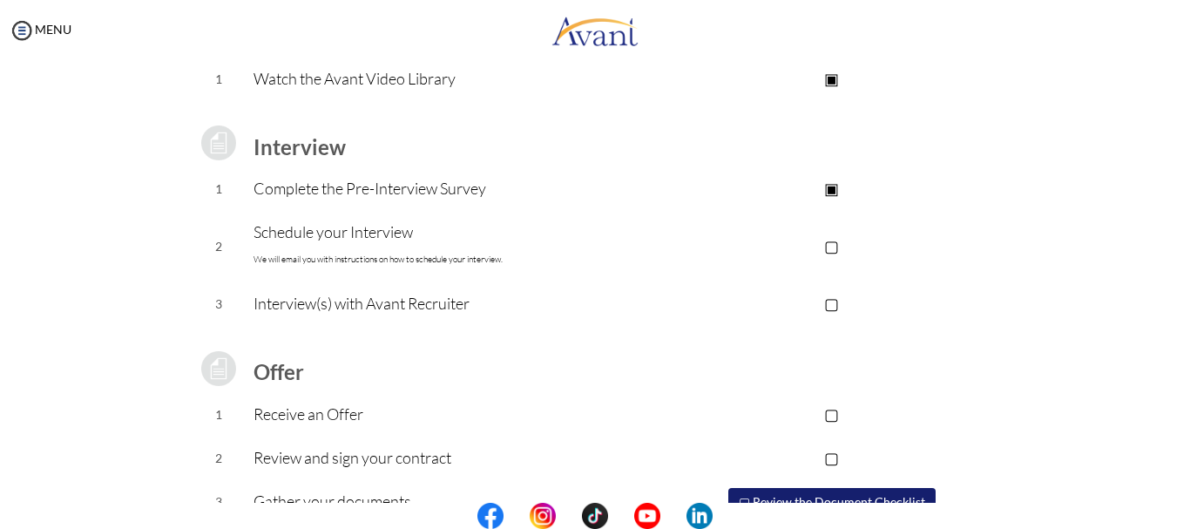
scroll to position [90, 0]
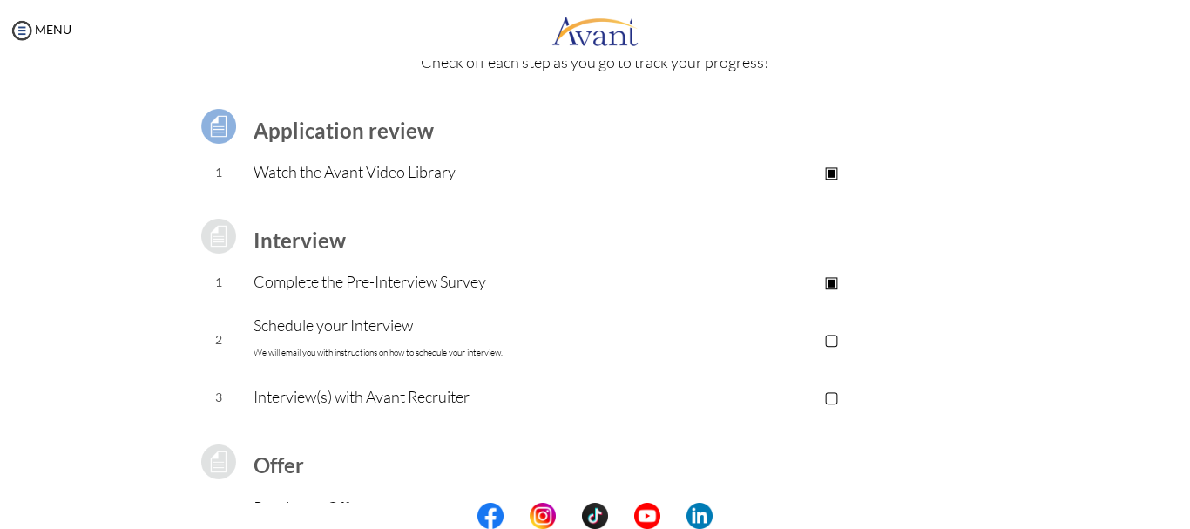
click at [828, 280] on p "▣" at bounding box center [831, 281] width 349 height 24
click at [831, 283] on p "▣" at bounding box center [831, 281] width 349 height 24
click at [833, 165] on p "▣" at bounding box center [831, 171] width 349 height 24
click at [837, 287] on p "▣" at bounding box center [831, 281] width 349 height 24
click at [831, 337] on p "▢" at bounding box center [831, 339] width 349 height 24
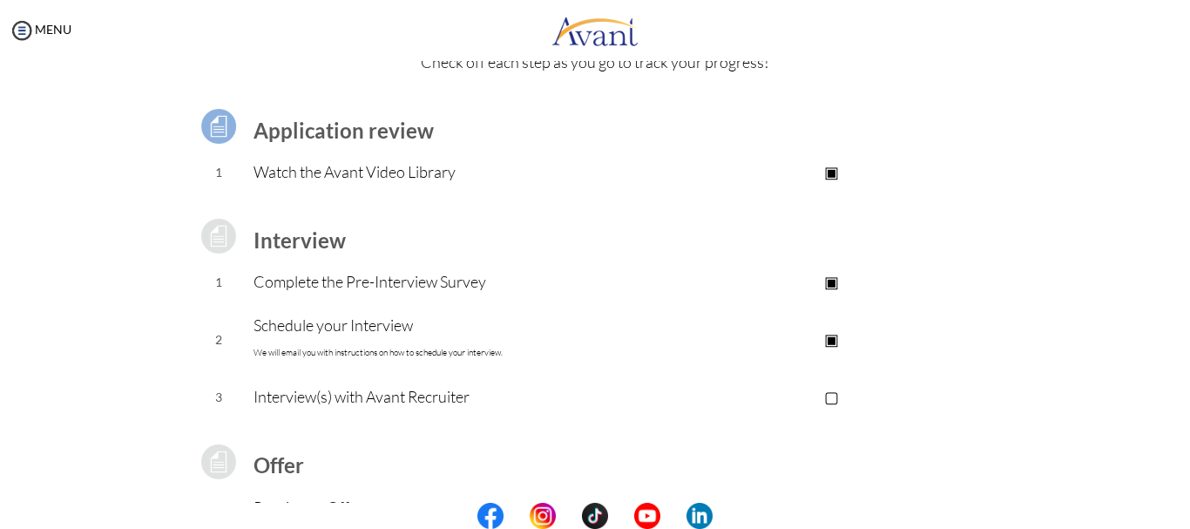
click at [828, 393] on p "▢" at bounding box center [831, 396] width 349 height 24
click at [826, 335] on p "▣" at bounding box center [831, 339] width 349 height 24
click at [832, 268] on td "▣ Take the Pre-Interview Survey" at bounding box center [831, 282] width 349 height 44
click at [826, 395] on p "▣" at bounding box center [831, 396] width 349 height 24
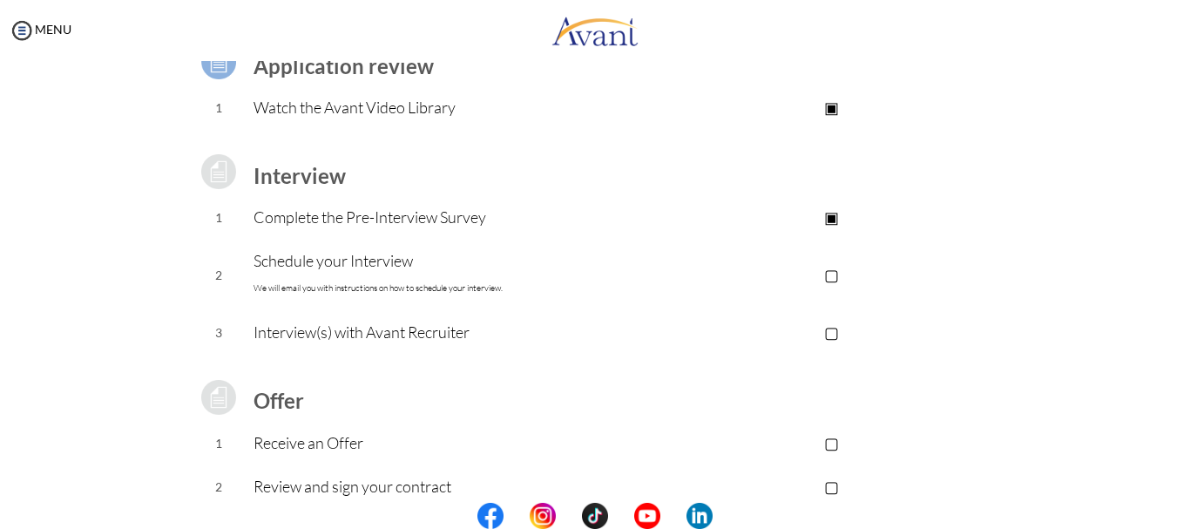
scroll to position [264, 0]
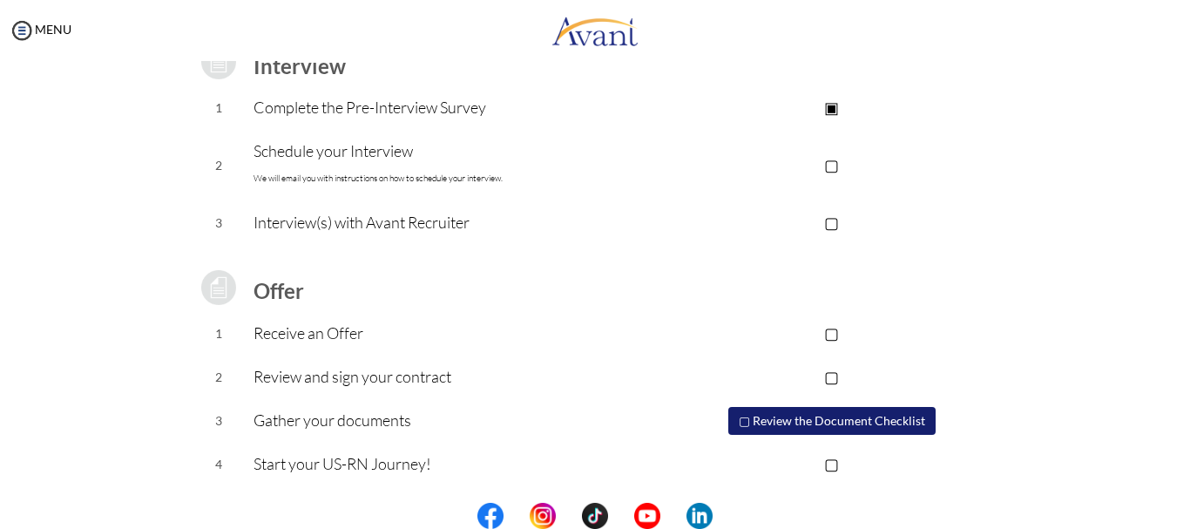
click at [783, 414] on button "▢ Review the Document Checklist" at bounding box center [831, 421] width 207 height 28
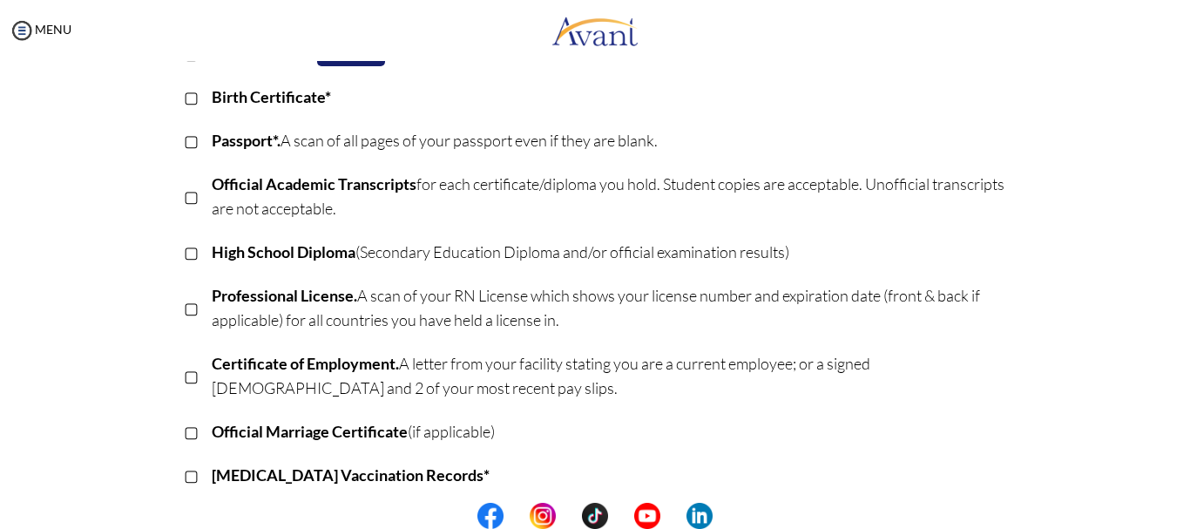
scroll to position [261, 0]
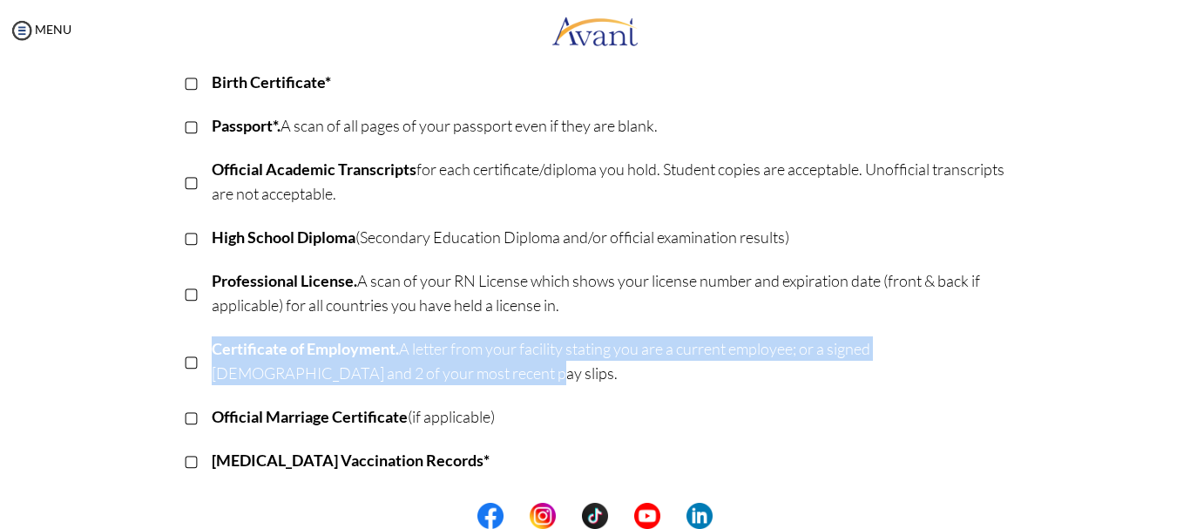
drag, startPoint x: 202, startPoint y: 344, endPoint x: 480, endPoint y: 374, distance: 279.4
click at [480, 374] on p "Certificate of Employment. A letter from your facility stating you are a curren…" at bounding box center [609, 360] width 795 height 49
click at [365, 359] on p "Certificate of Employment. A letter from your facility stating you are a curren…" at bounding box center [609, 360] width 795 height 49
drag, startPoint x: 377, startPoint y: 375, endPoint x: 195, endPoint y: 337, distance: 186.0
click at [195, 337] on tr "▢ Certificate of Employment. A letter from your facility stating you are a curr…" at bounding box center [595, 361] width 823 height 68
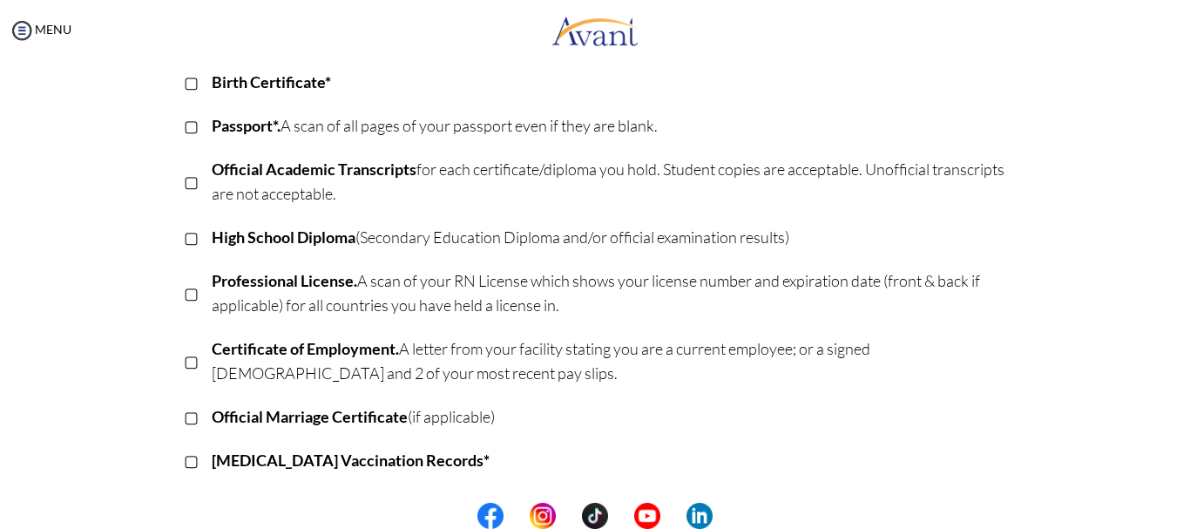
click at [274, 399] on td "Official Marriage Certificate (if applicable)" at bounding box center [609, 417] width 795 height 44
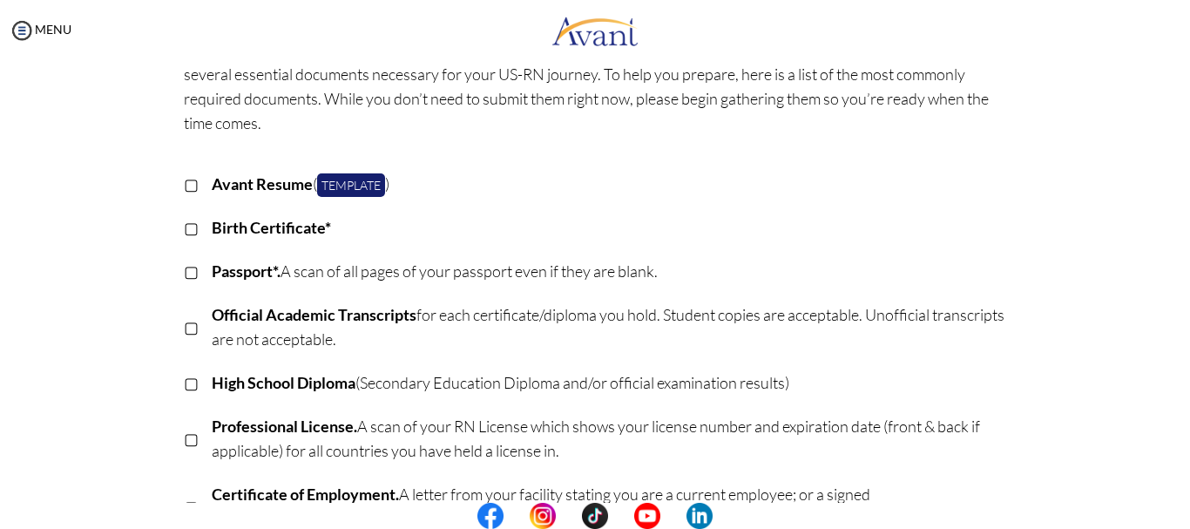
scroll to position [0, 0]
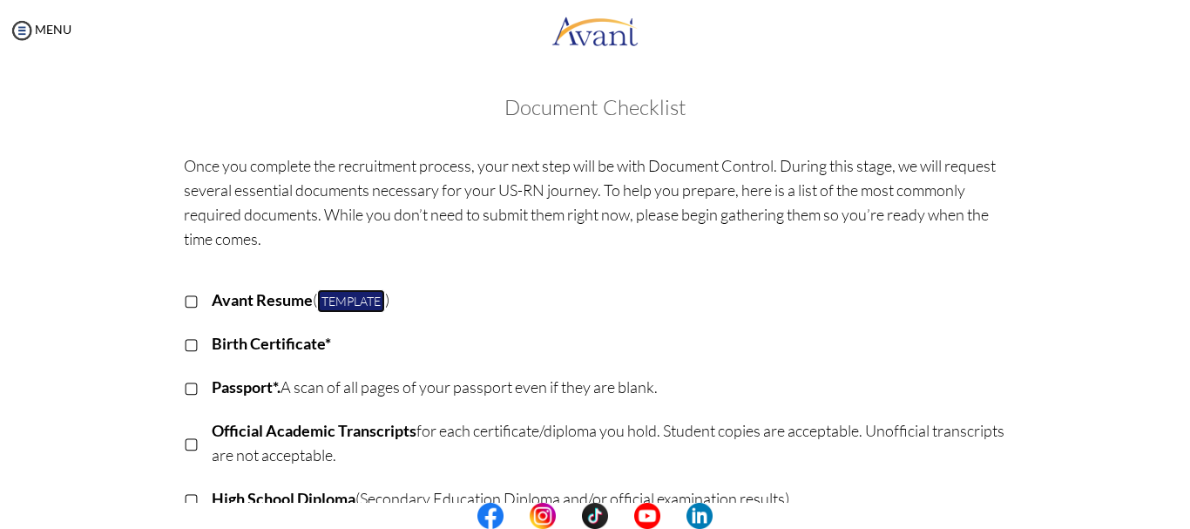
click at [346, 300] on link "Template" at bounding box center [351, 301] width 68 height 24
click at [24, 33] on img at bounding box center [22, 30] width 26 height 26
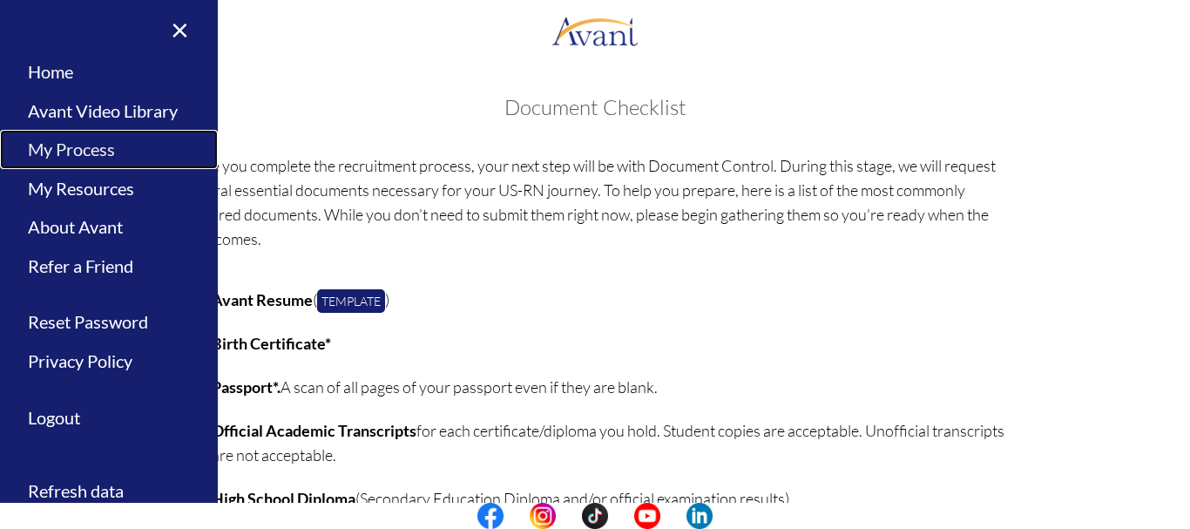
click at [101, 152] on link "My Process" at bounding box center [109, 149] width 218 height 39
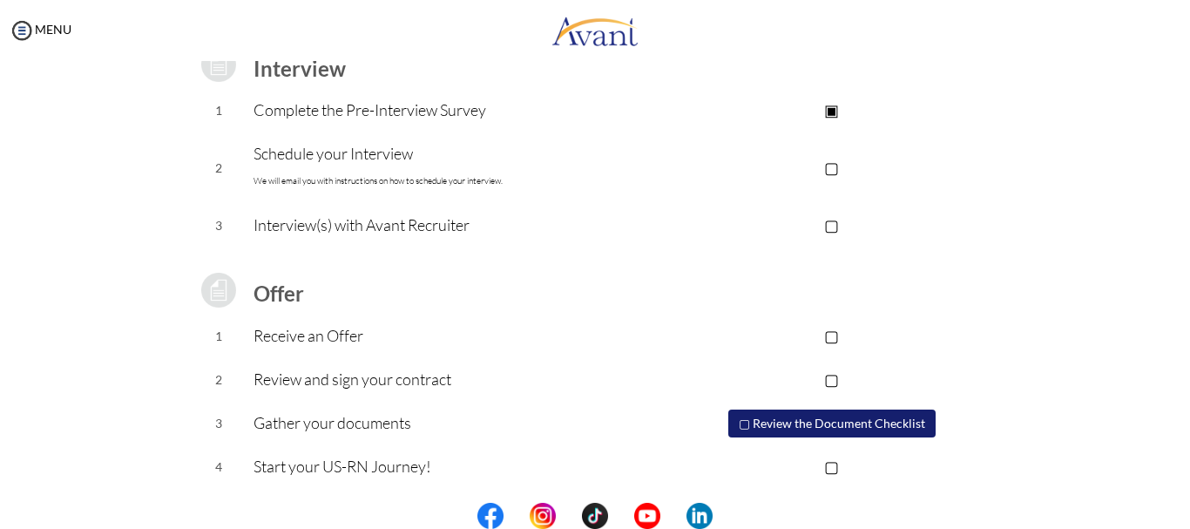
scroll to position [264, 0]
